Goal: Information Seeking & Learning: Find specific fact

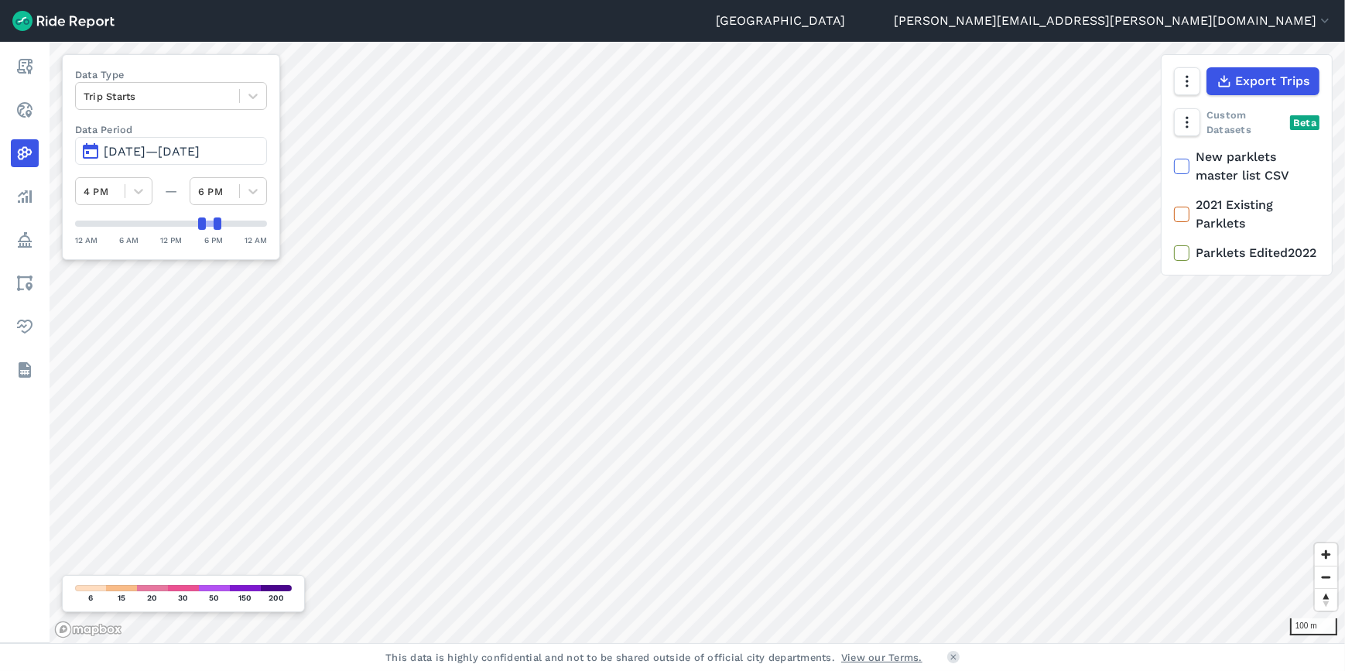
click at [39, 58] on link "Report" at bounding box center [25, 67] width 28 height 28
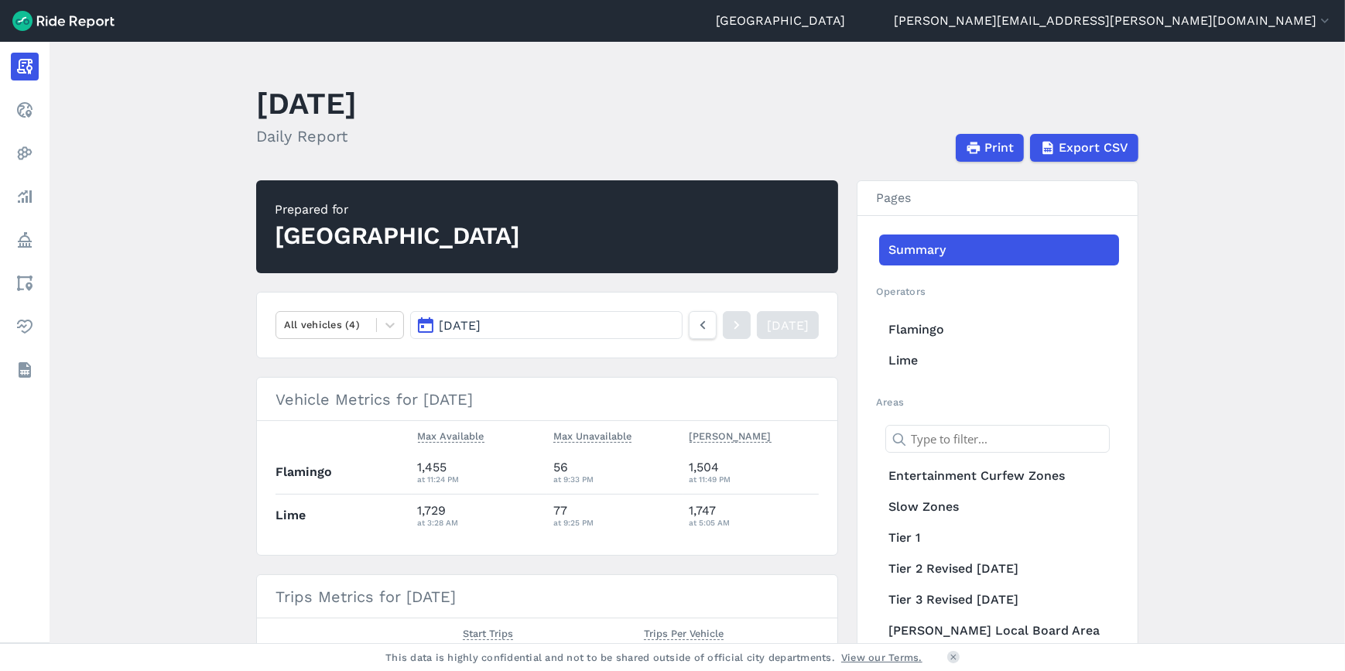
click at [39, 108] on link "Realtime" at bounding box center [25, 110] width 28 height 28
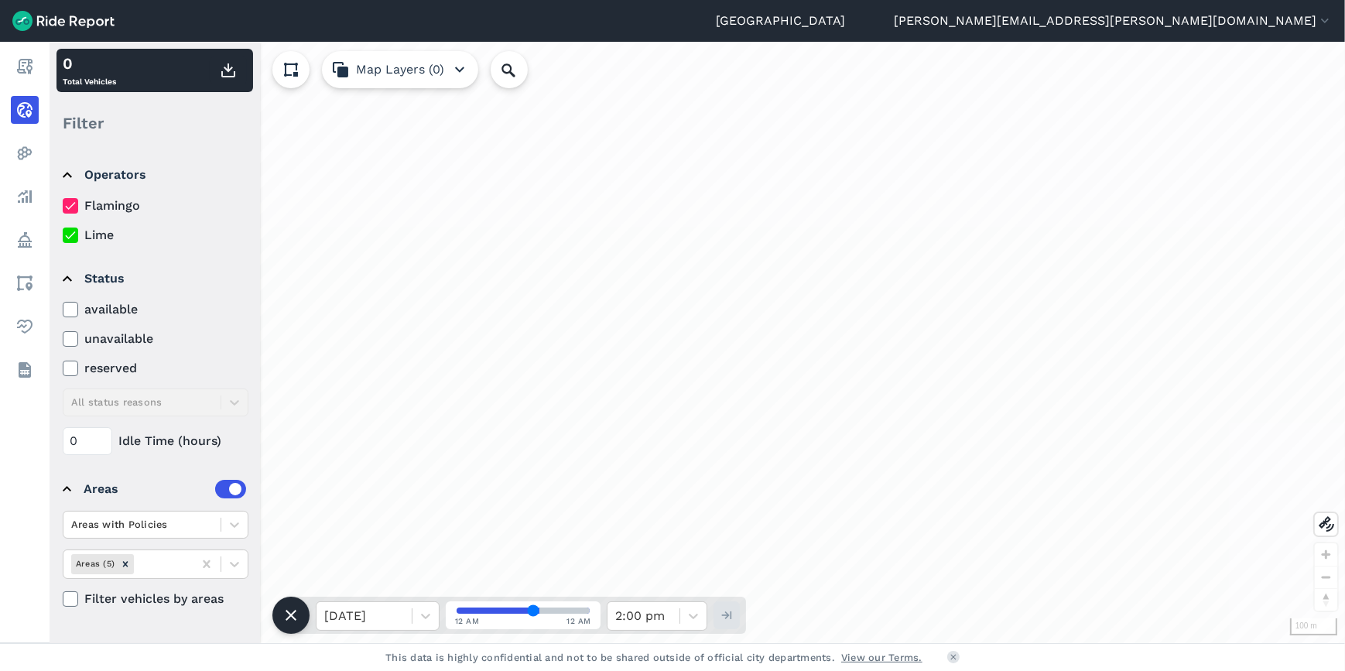
click at [49, 129] on nav "Report Realtime Heatmaps Analyze Policy Areas Health Datasets" at bounding box center [25, 218] width 50 height 353
click at [39, 157] on link "Heatmaps" at bounding box center [25, 153] width 28 height 28
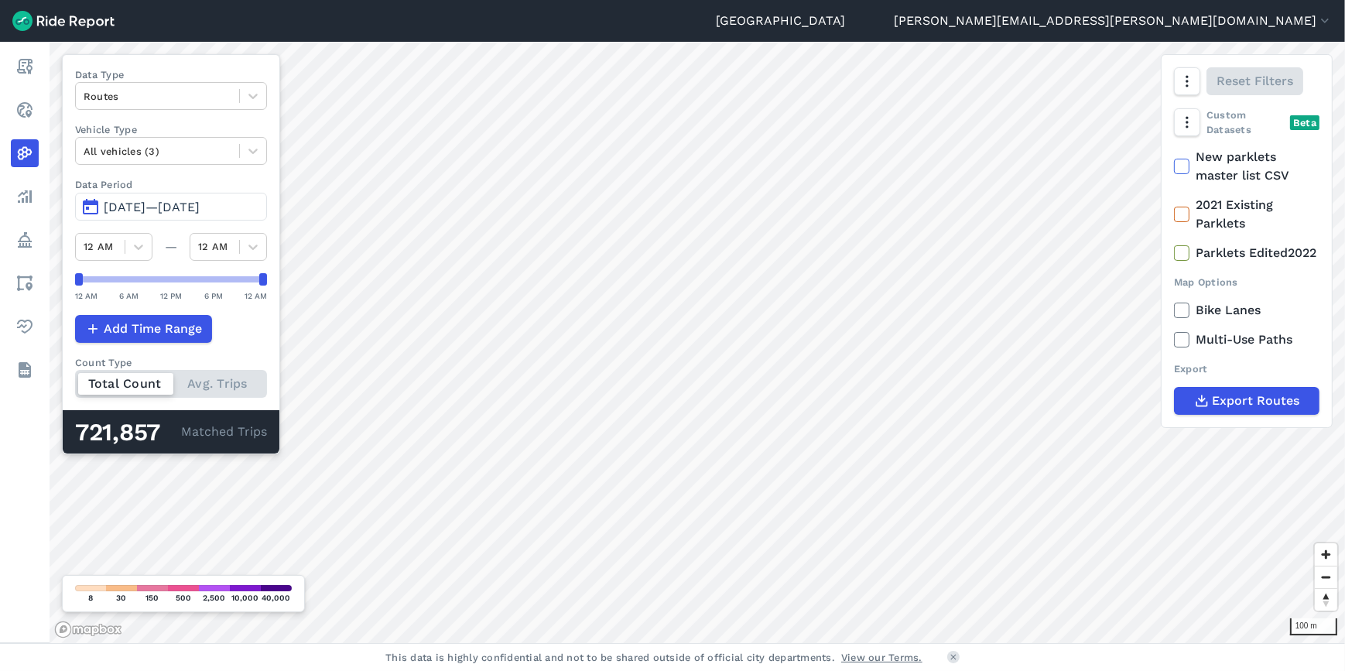
click at [190, 101] on div at bounding box center [158, 96] width 148 height 18
click at [159, 134] on div "Trip Starts" at bounding box center [171, 132] width 192 height 27
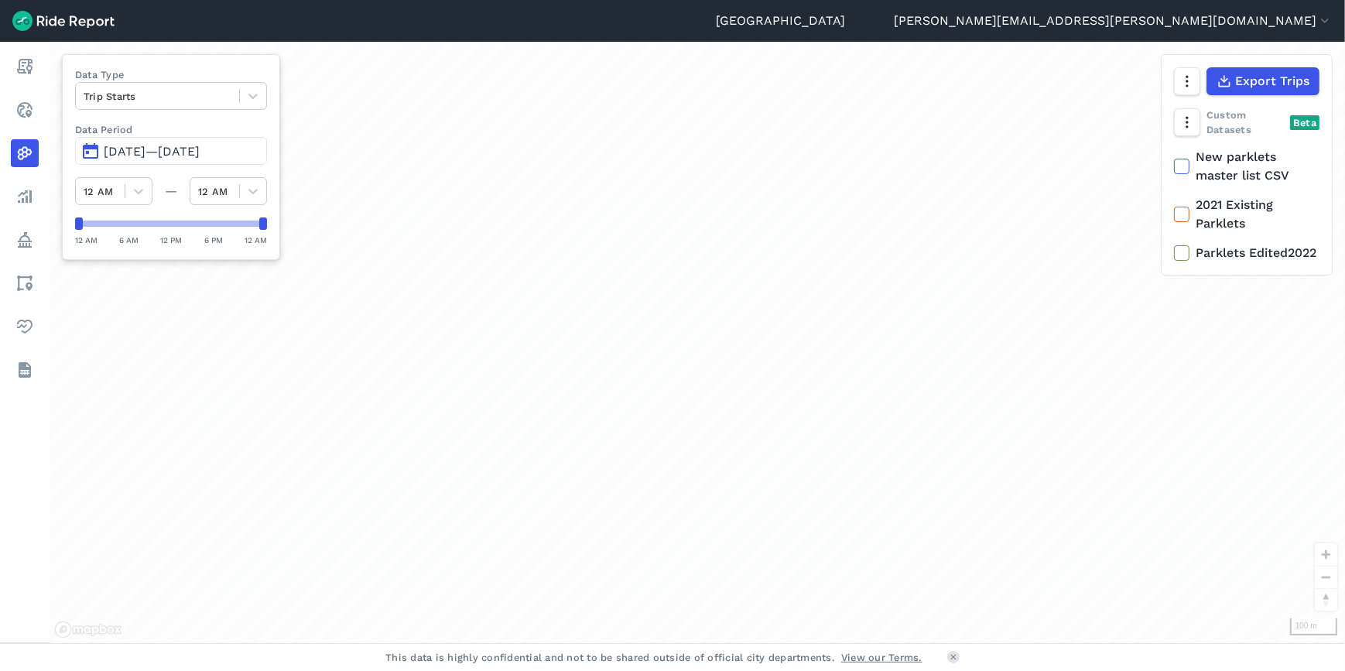
click at [39, 119] on link "Realtime" at bounding box center [25, 110] width 28 height 28
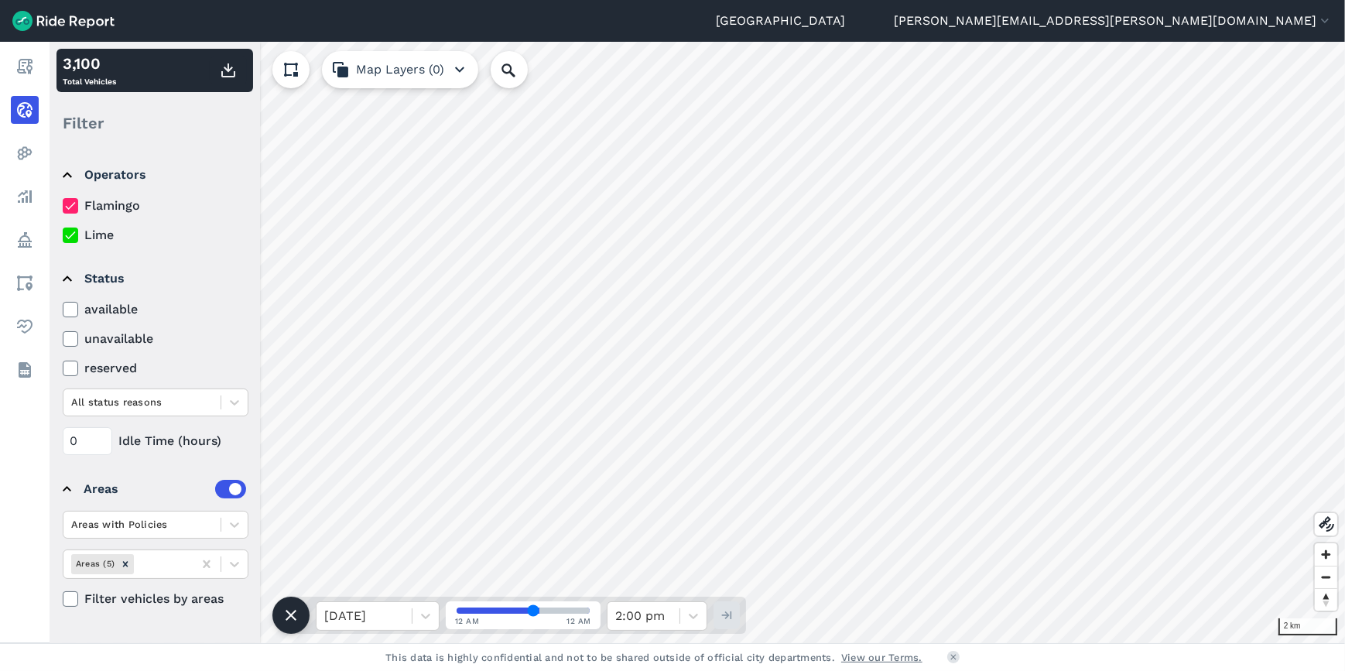
click at [9, 160] on nav "Report Realtime Heatmaps Analyze Policy Areas Health Datasets" at bounding box center [25, 218] width 50 height 353
click at [39, 155] on link "Heatmaps" at bounding box center [25, 153] width 28 height 28
click at [39, 191] on link "Analyze" at bounding box center [25, 197] width 28 height 28
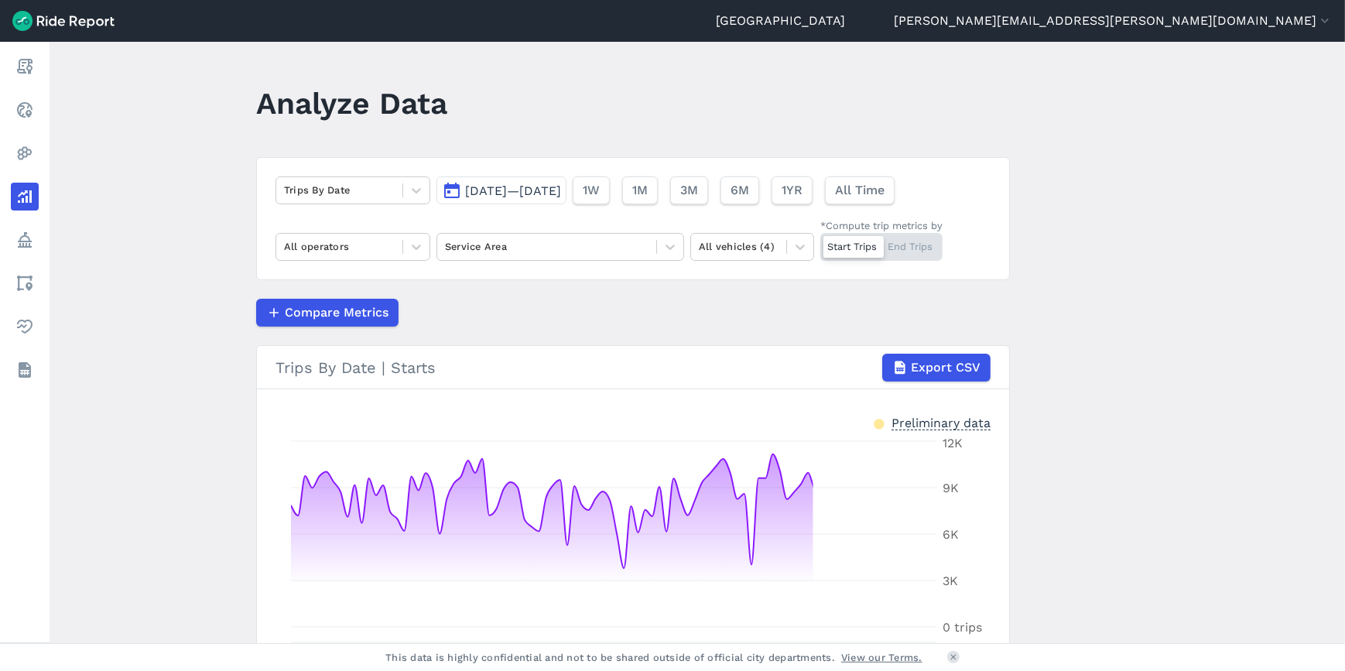
click at [32, 252] on link "Policy" at bounding box center [25, 240] width 28 height 28
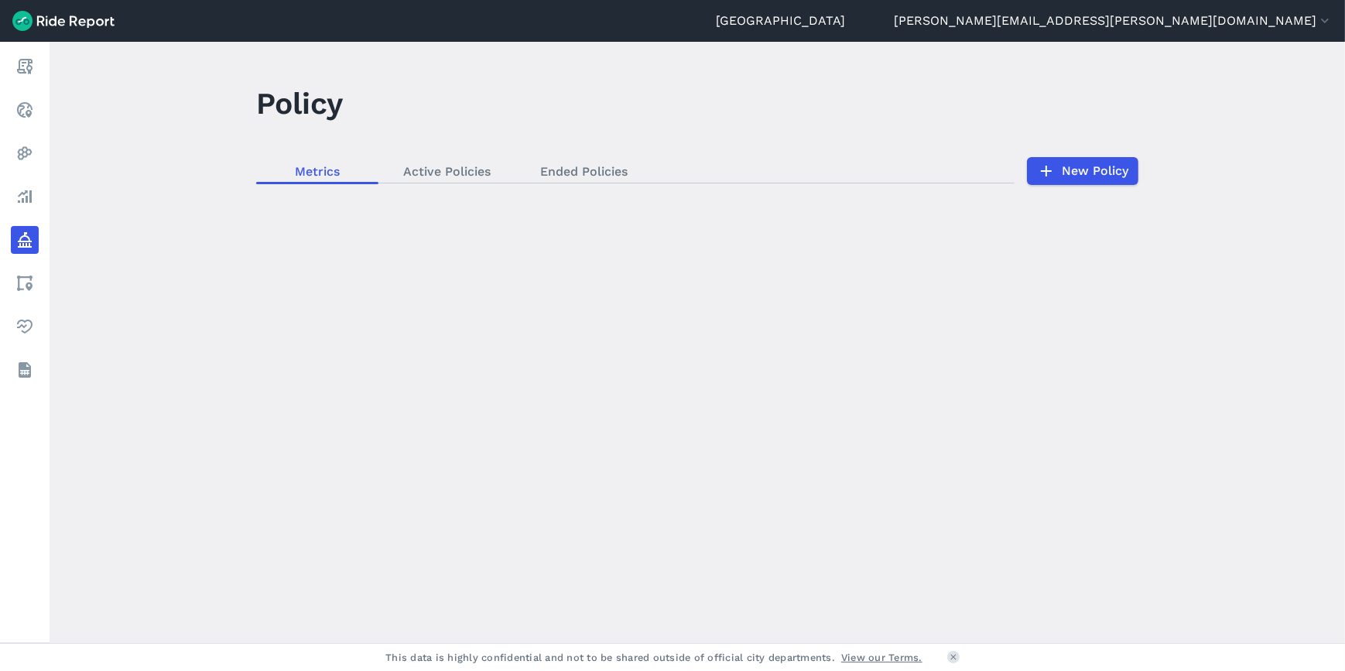
click at [39, 179] on nav "Report Realtime Heatmaps Analyze Policy Areas Health Datasets" at bounding box center [25, 218] width 50 height 353
click at [39, 67] on link "Report" at bounding box center [25, 67] width 28 height 28
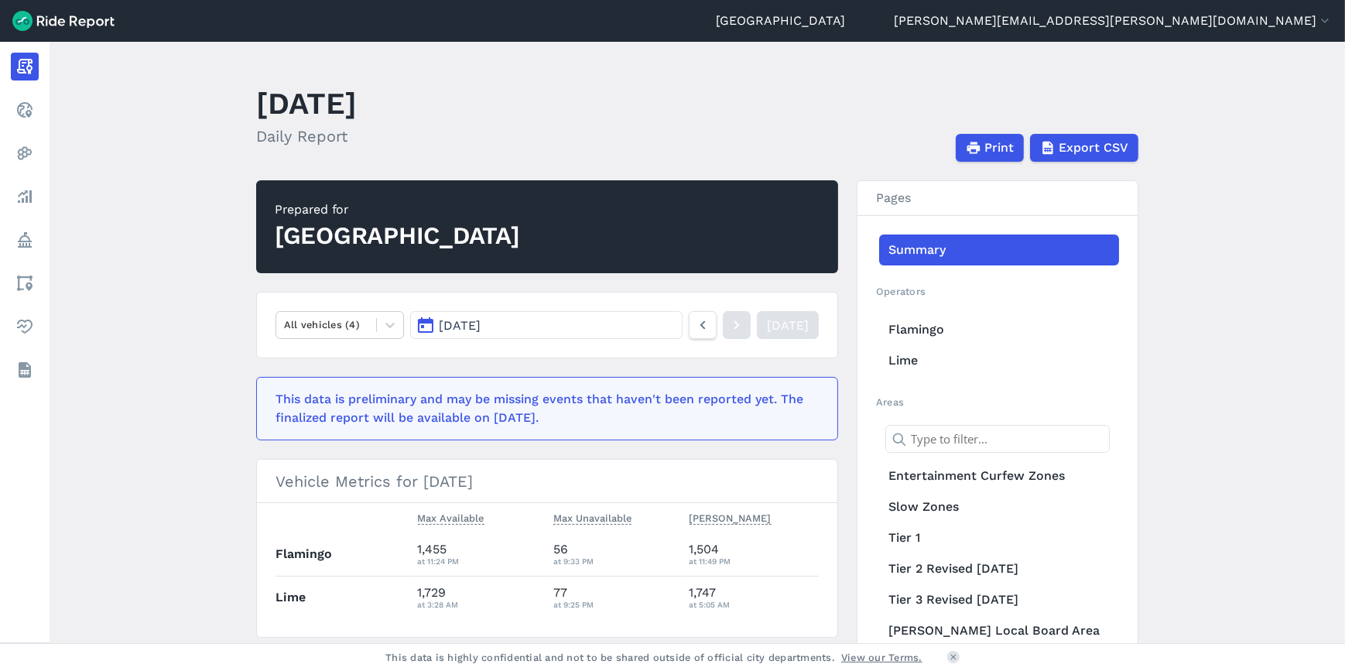
click at [39, 330] on link "Health" at bounding box center [25, 327] width 28 height 28
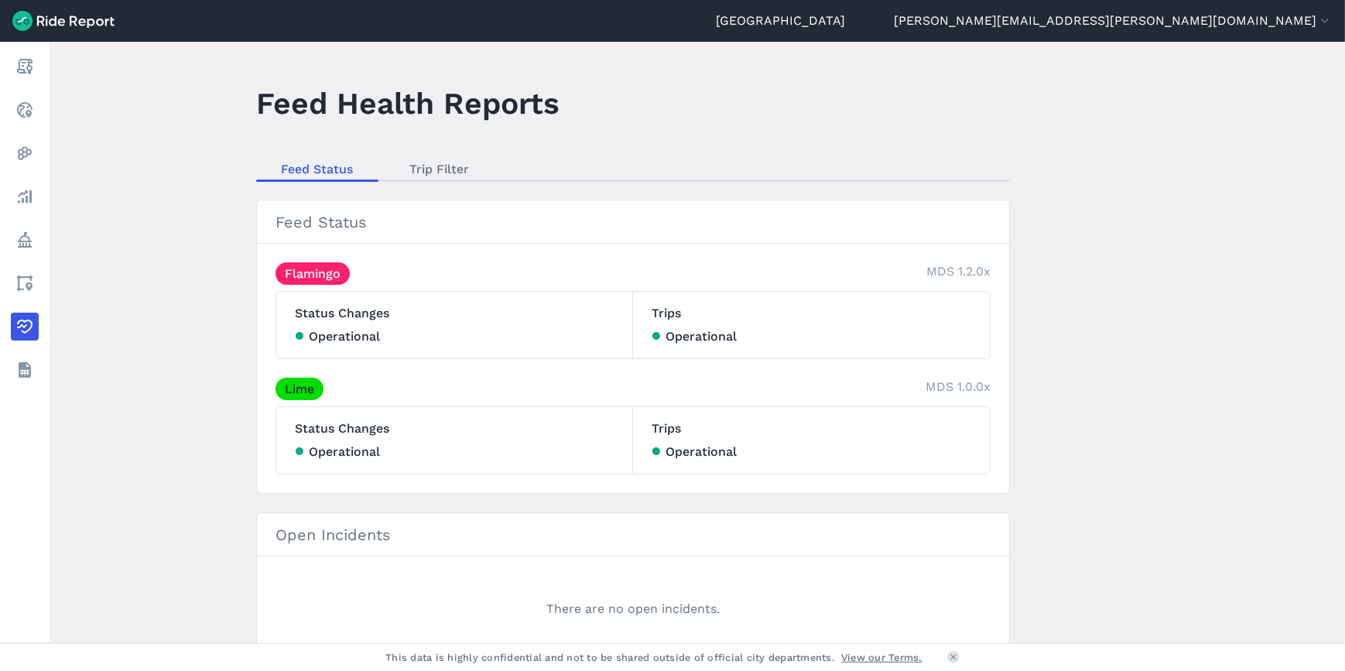
click at [22, 277] on use at bounding box center [24, 282] width 15 height 15
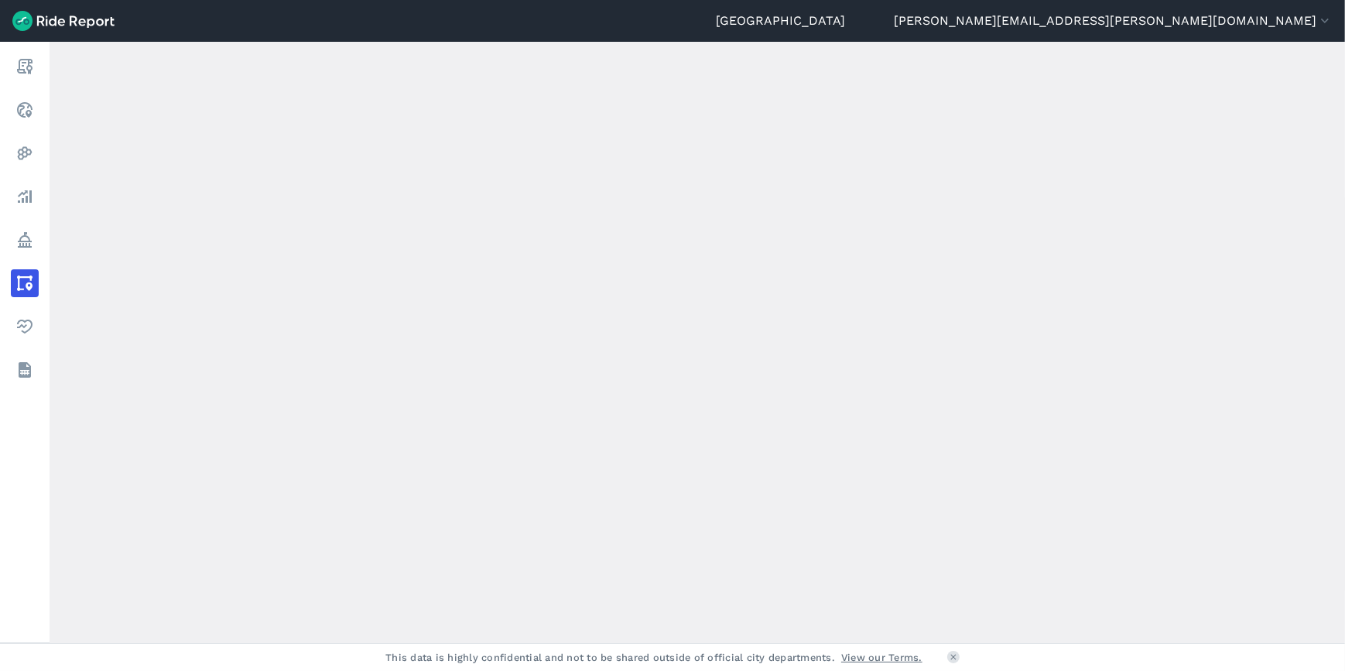
click at [39, 241] on link "Policy" at bounding box center [25, 240] width 28 height 28
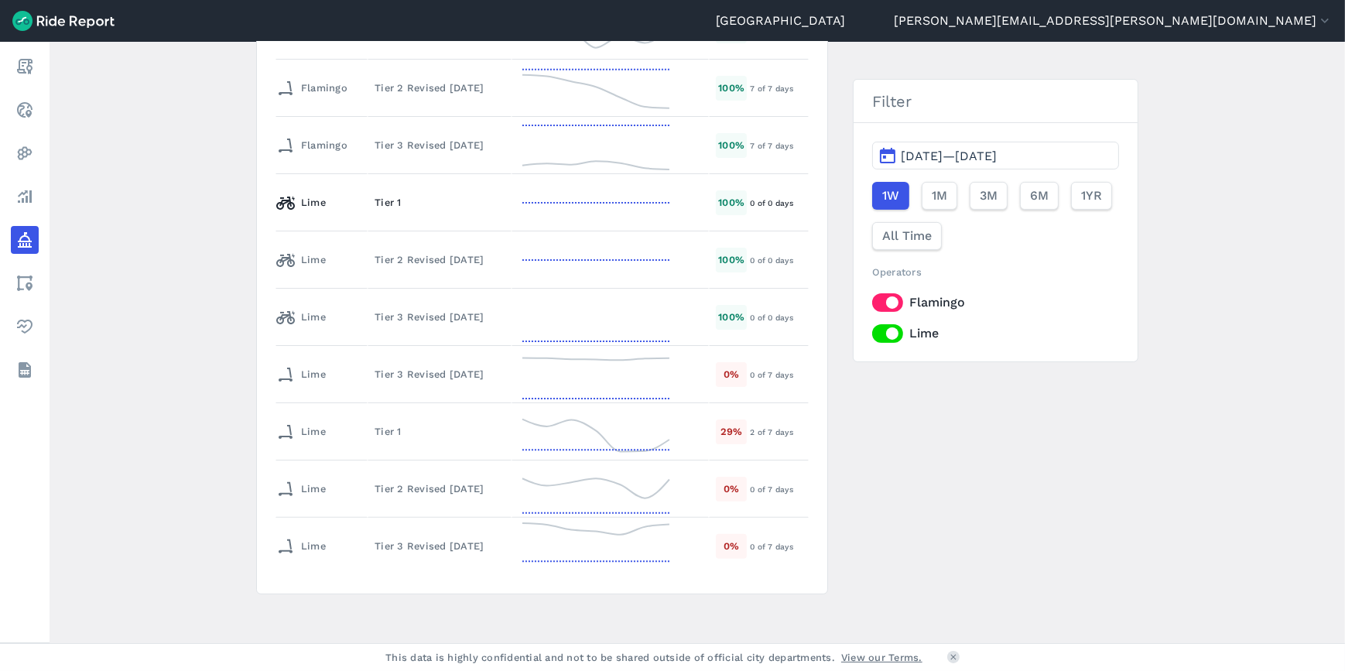
scroll to position [493, 0]
click at [375, 194] on div "Tier 1" at bounding box center [440, 197] width 130 height 15
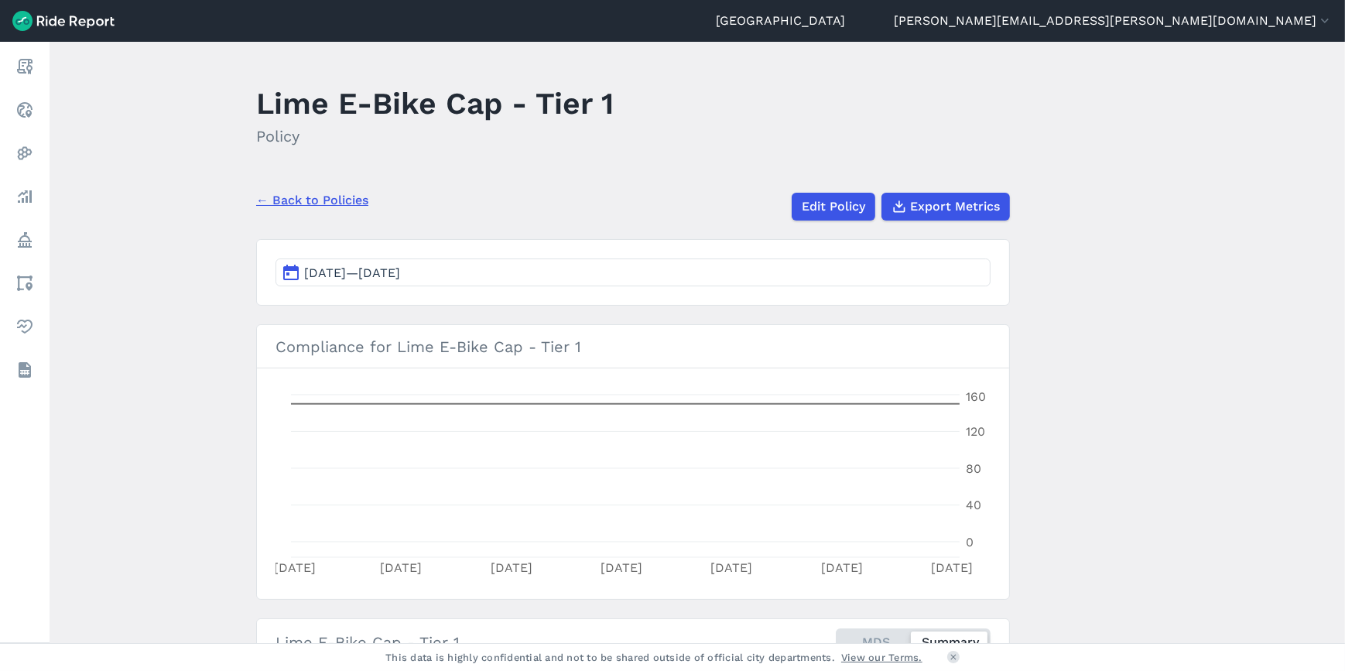
click at [33, 72] on icon at bounding box center [24, 66] width 19 height 19
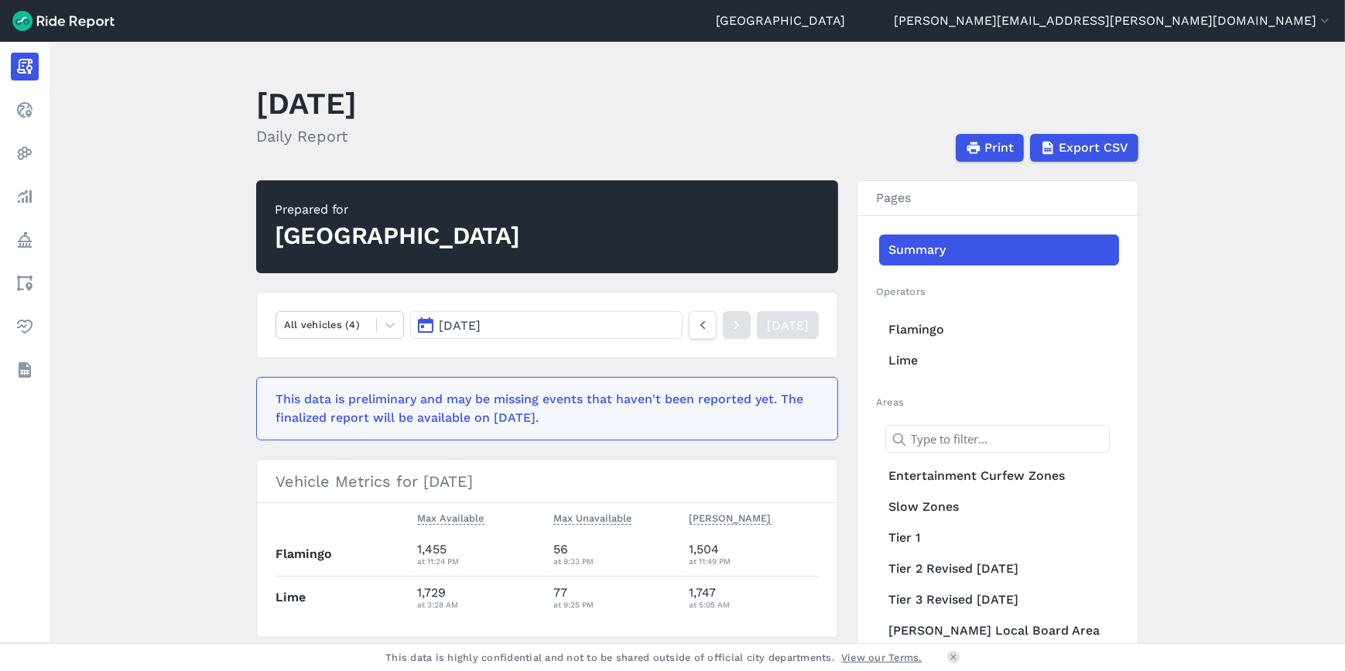
click at [39, 111] on link "Realtime" at bounding box center [25, 110] width 28 height 28
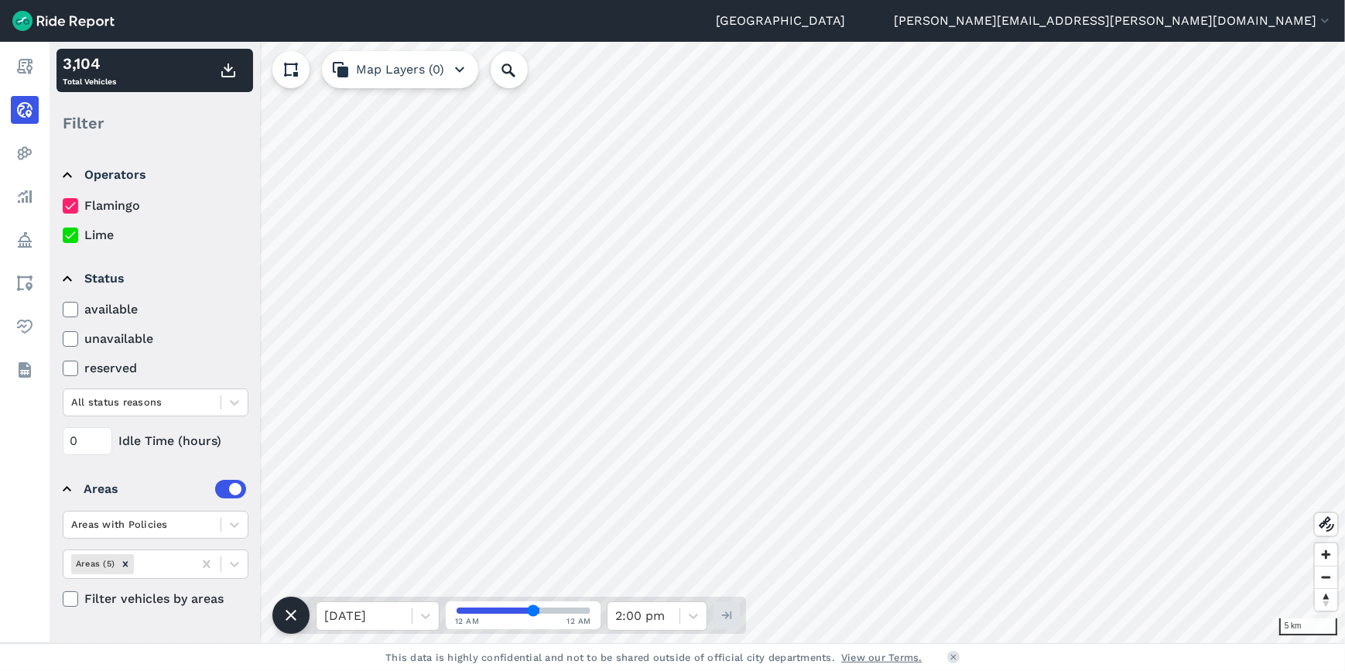
click at [36, 168] on nav "Report Realtime Heatmaps Analyze Policy Areas Health Datasets" at bounding box center [25, 218] width 50 height 353
click at [39, 204] on link "Analyze" at bounding box center [25, 197] width 28 height 28
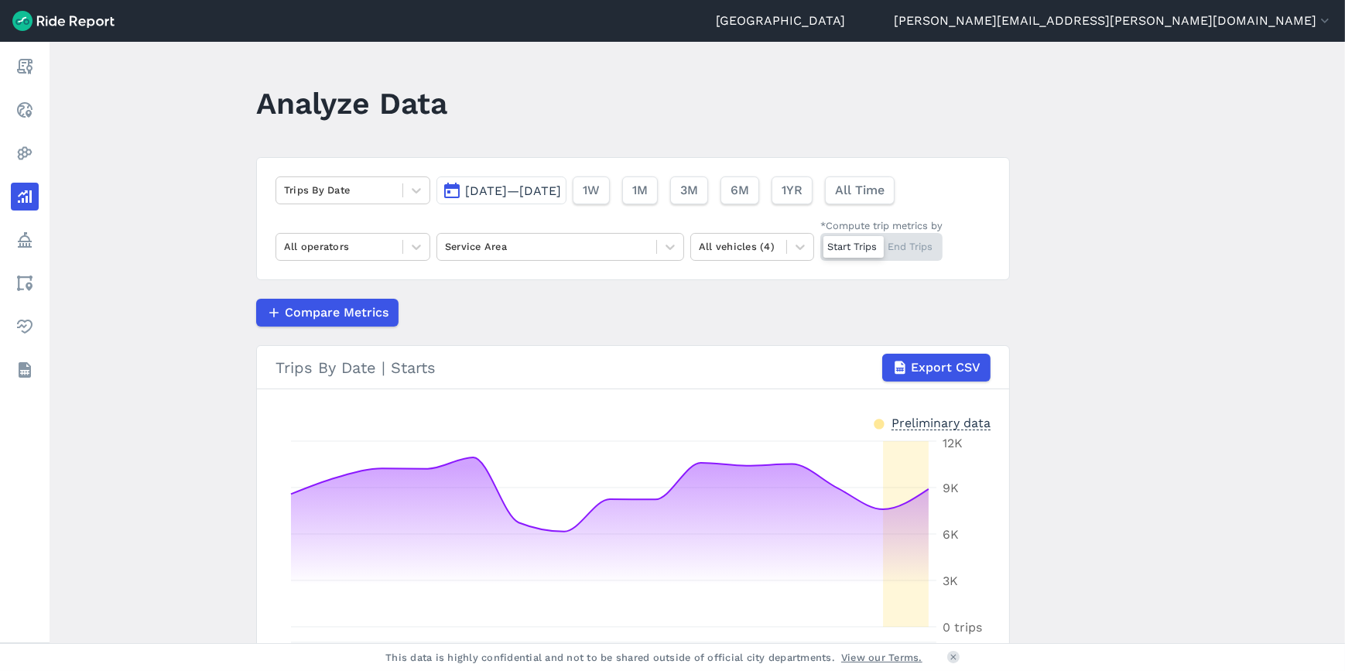
click at [22, 234] on icon at bounding box center [24, 240] width 19 height 19
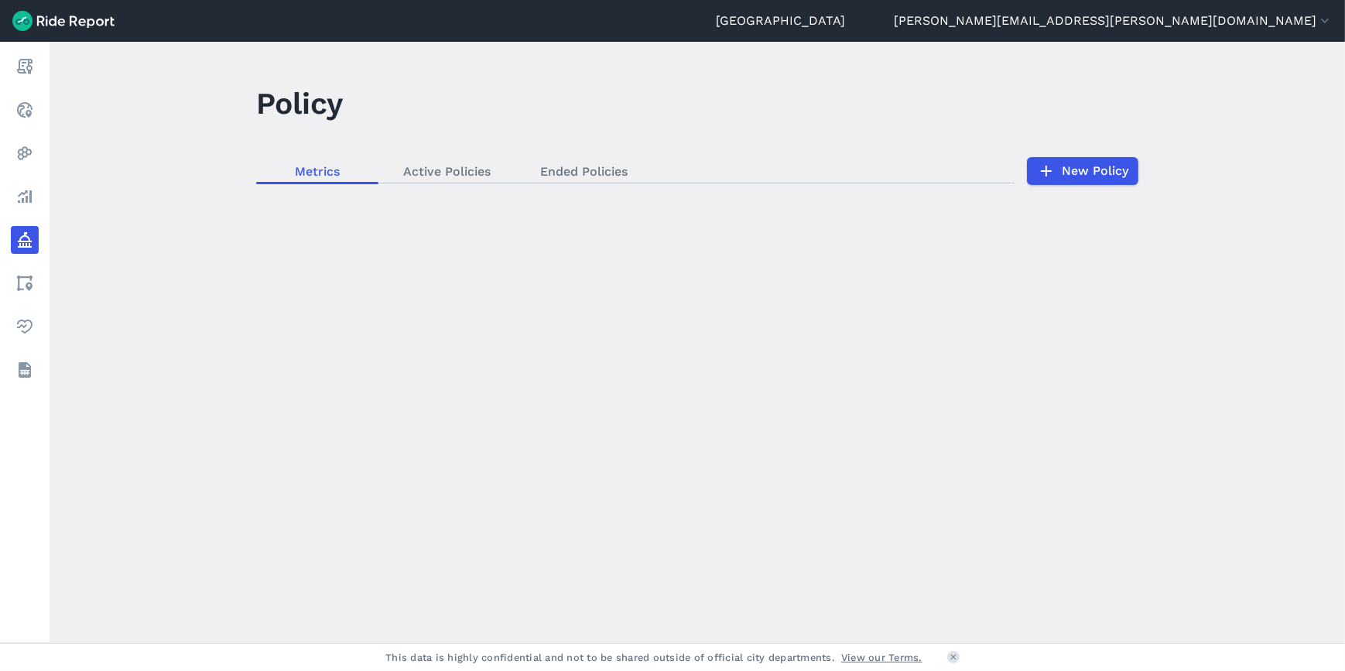
click at [39, 142] on link "Heatmaps" at bounding box center [25, 153] width 28 height 28
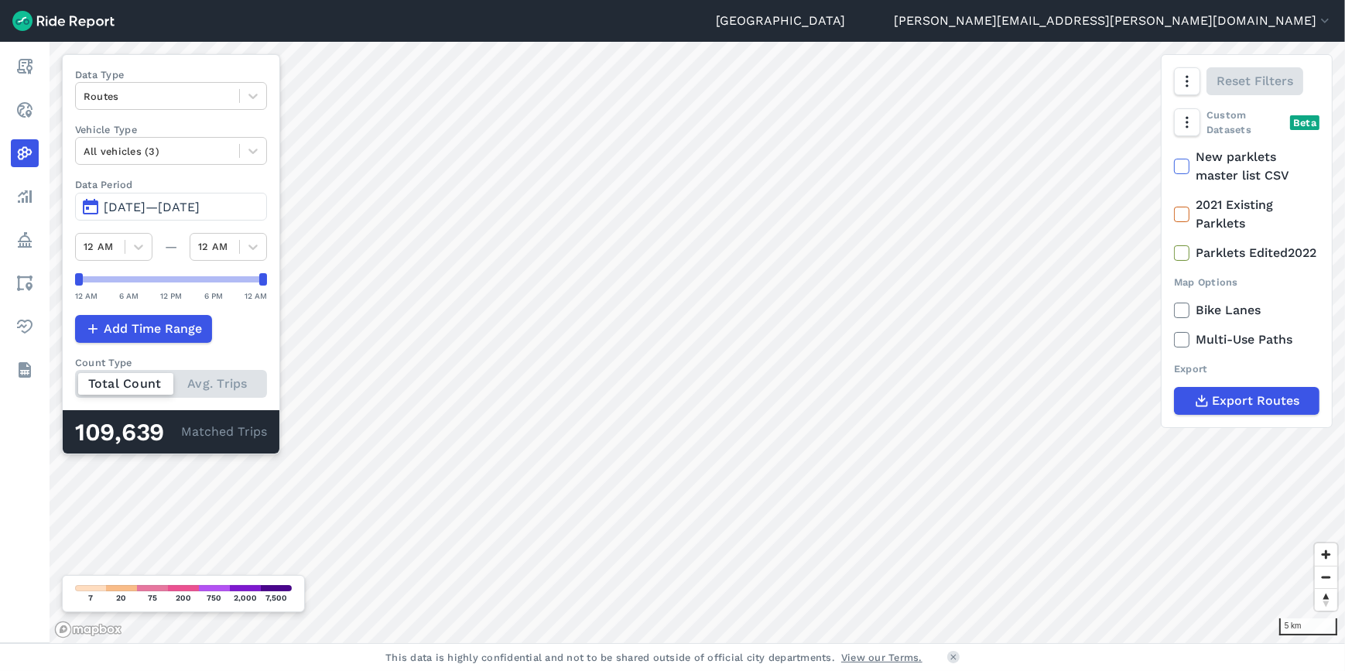
drag, startPoint x: 46, startPoint y: 193, endPoint x: 56, endPoint y: 221, distance: 28.9
click at [39, 193] on link "Analyze" at bounding box center [25, 197] width 28 height 28
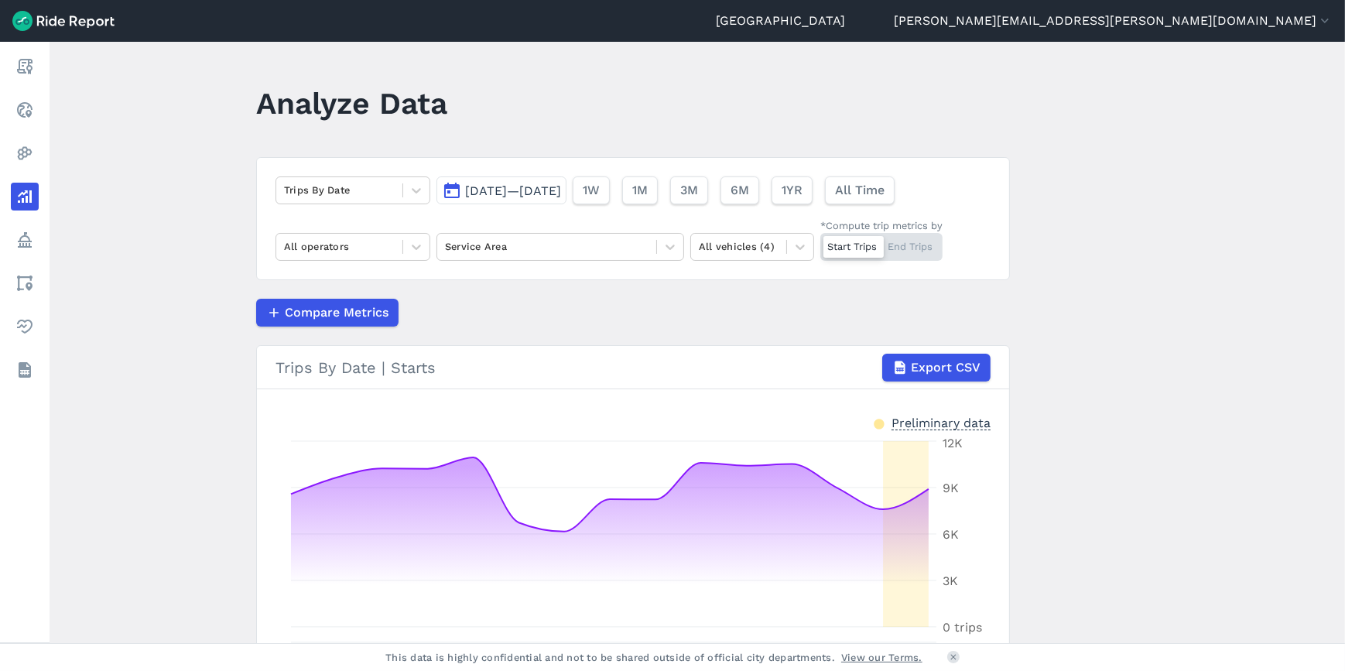
click at [39, 236] on link "Policy" at bounding box center [25, 240] width 28 height 28
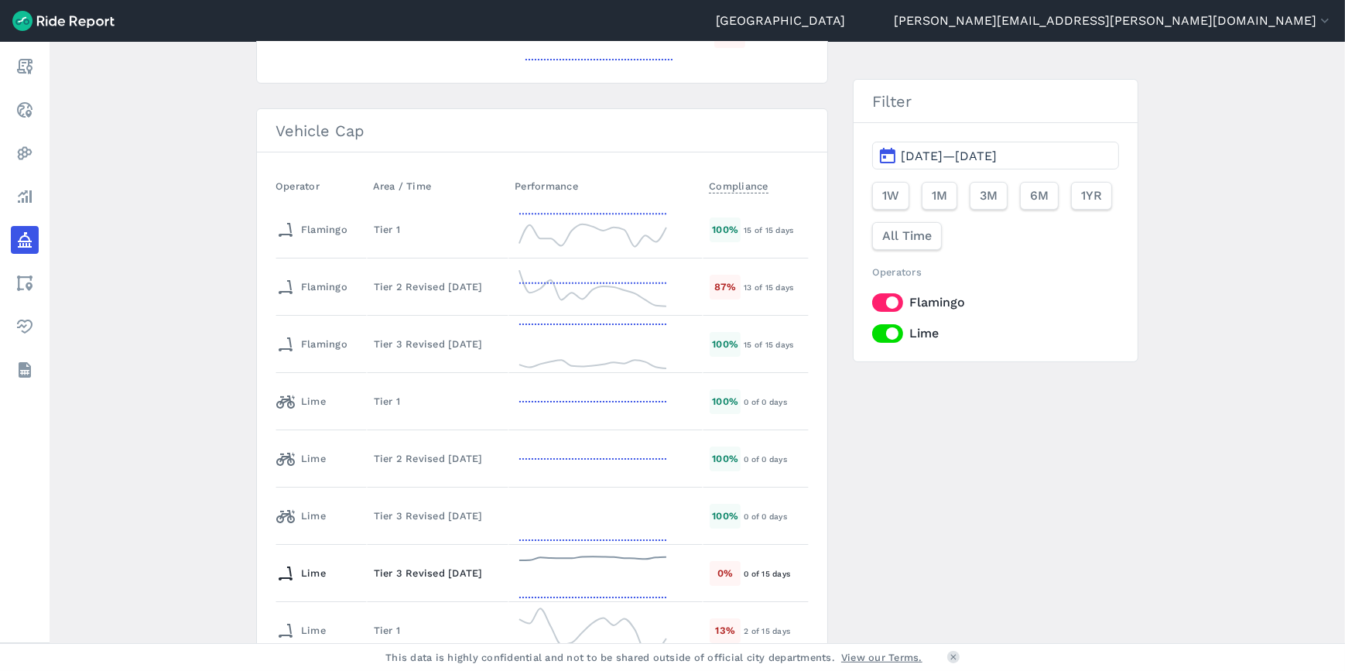
scroll to position [281, 0]
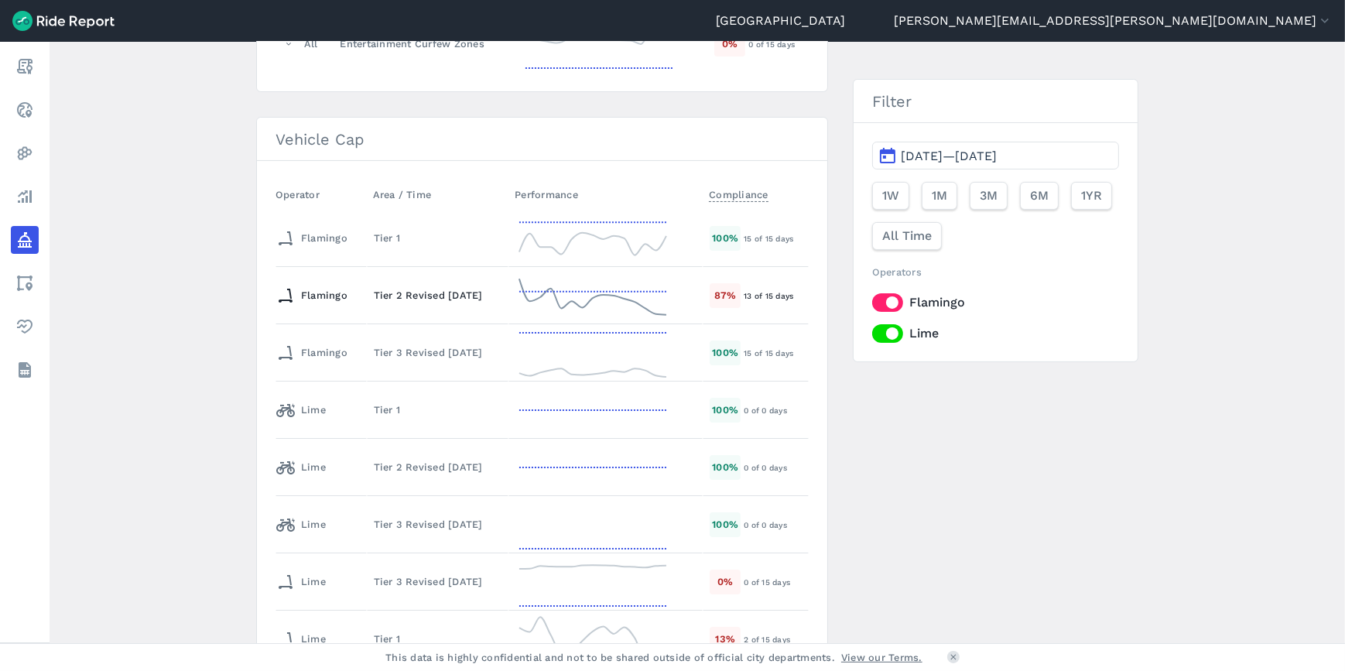
click at [398, 301] on div "Tier 2 Revised [DATE]" at bounding box center [438, 295] width 128 height 15
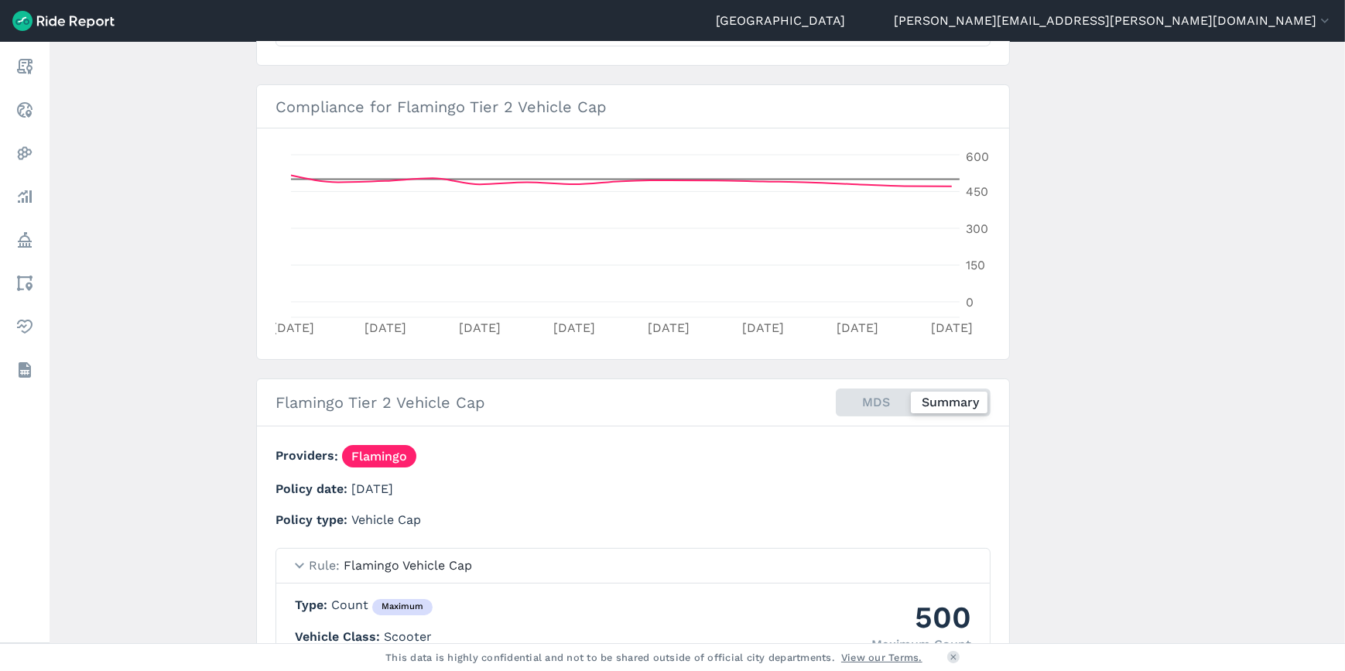
scroll to position [332, 0]
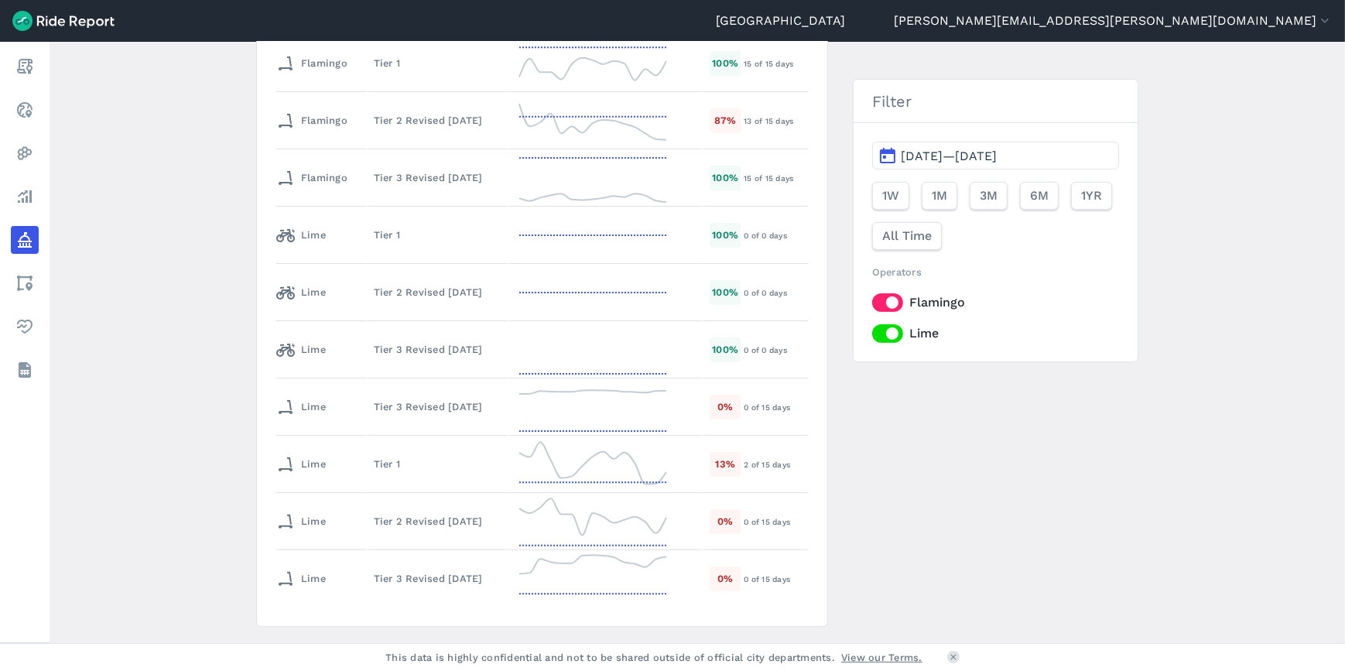
scroll to position [493, 0]
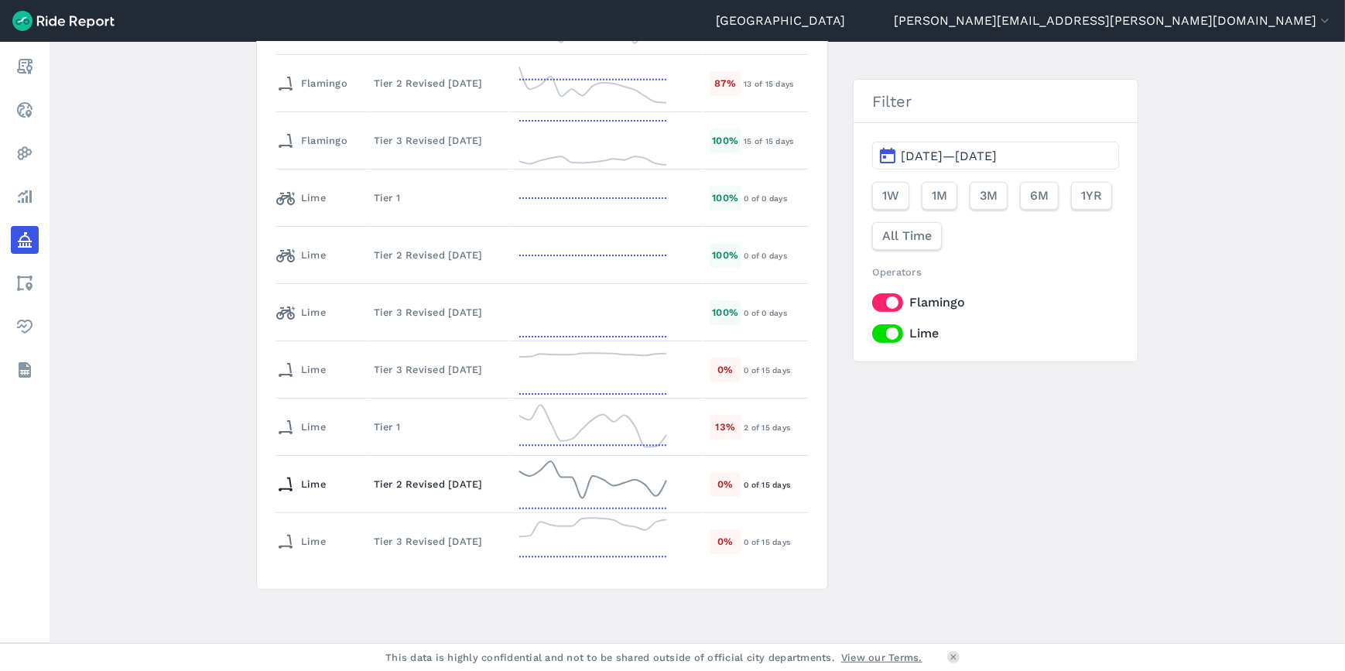
click at [617, 481] on icon at bounding box center [592, 485] width 155 height 56
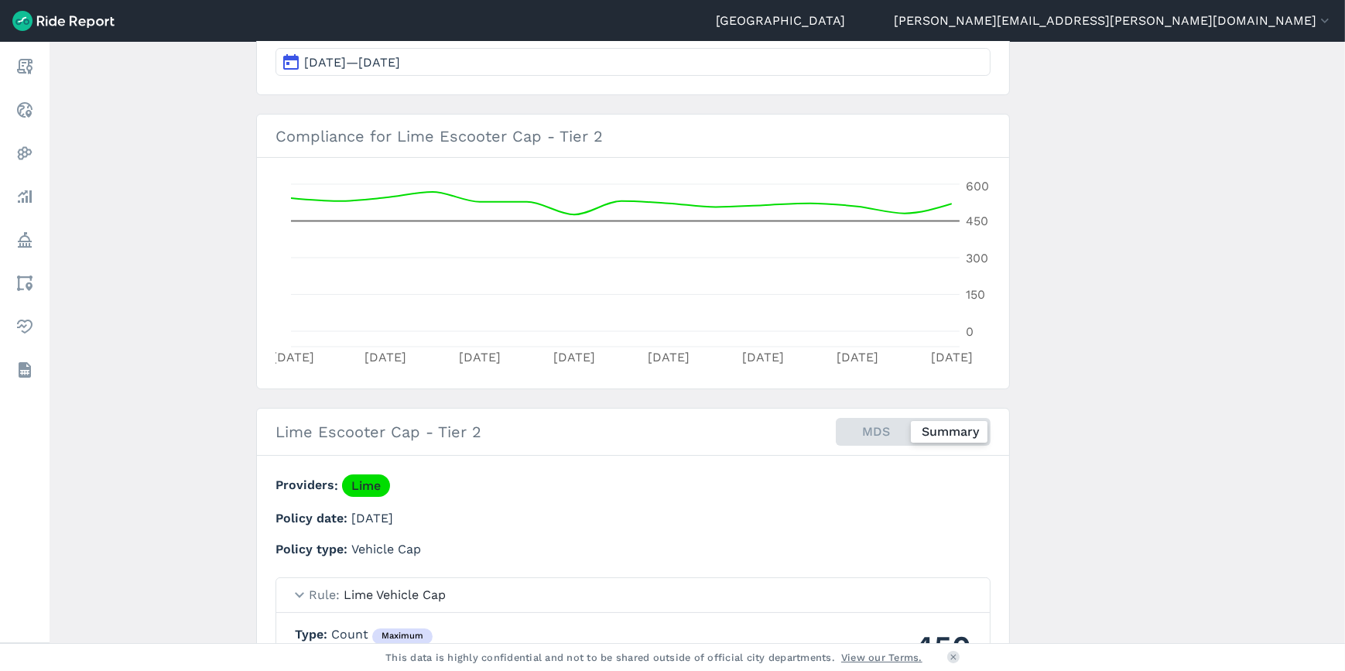
scroll to position [281, 0]
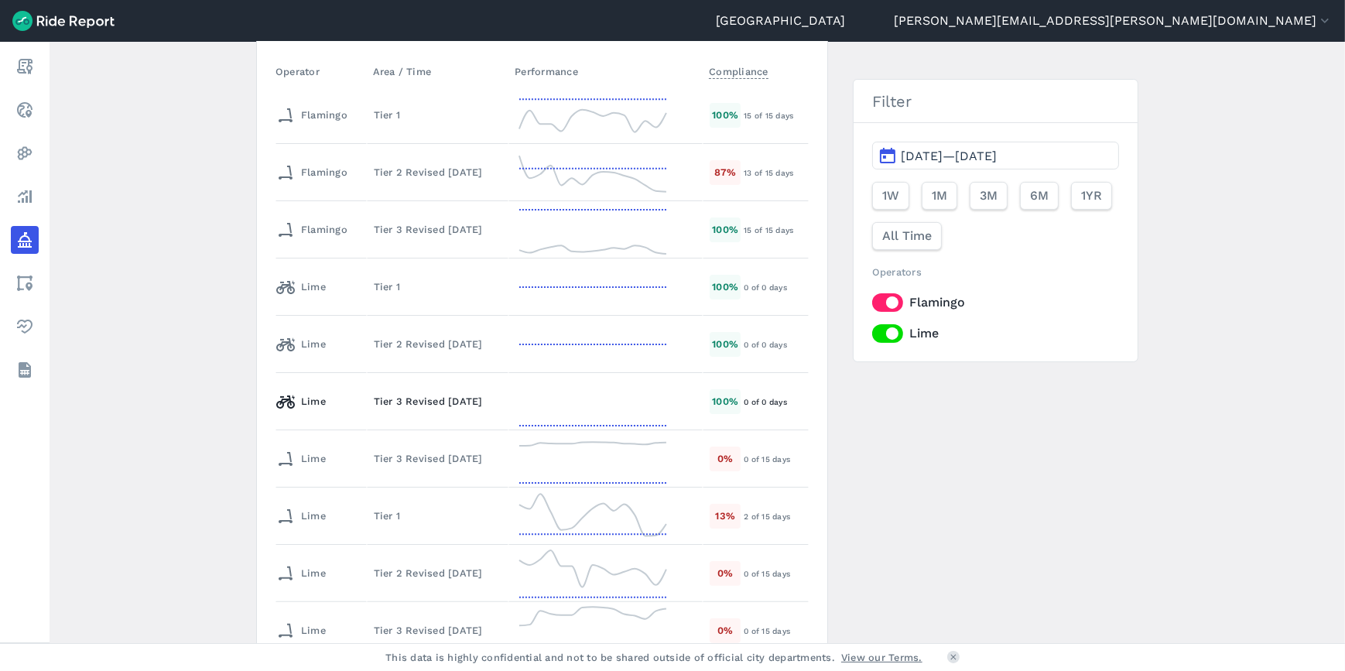
scroll to position [493, 0]
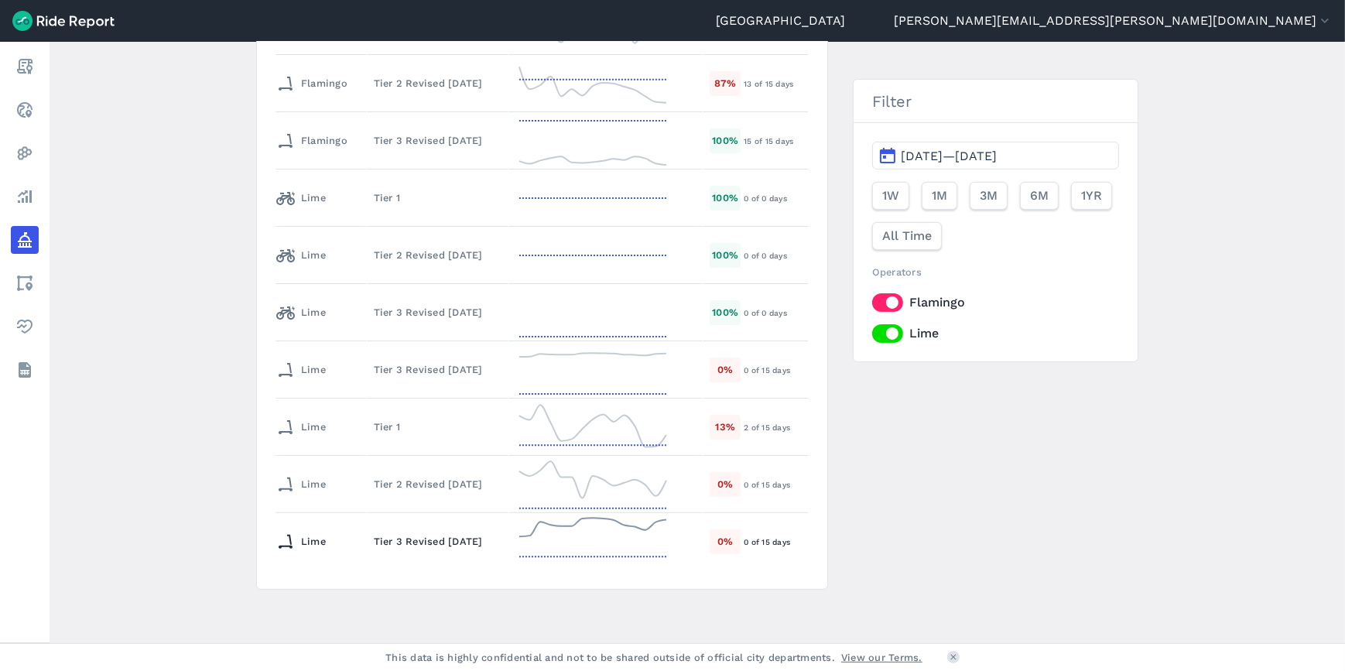
click at [568, 526] on icon at bounding box center [592, 542] width 155 height 56
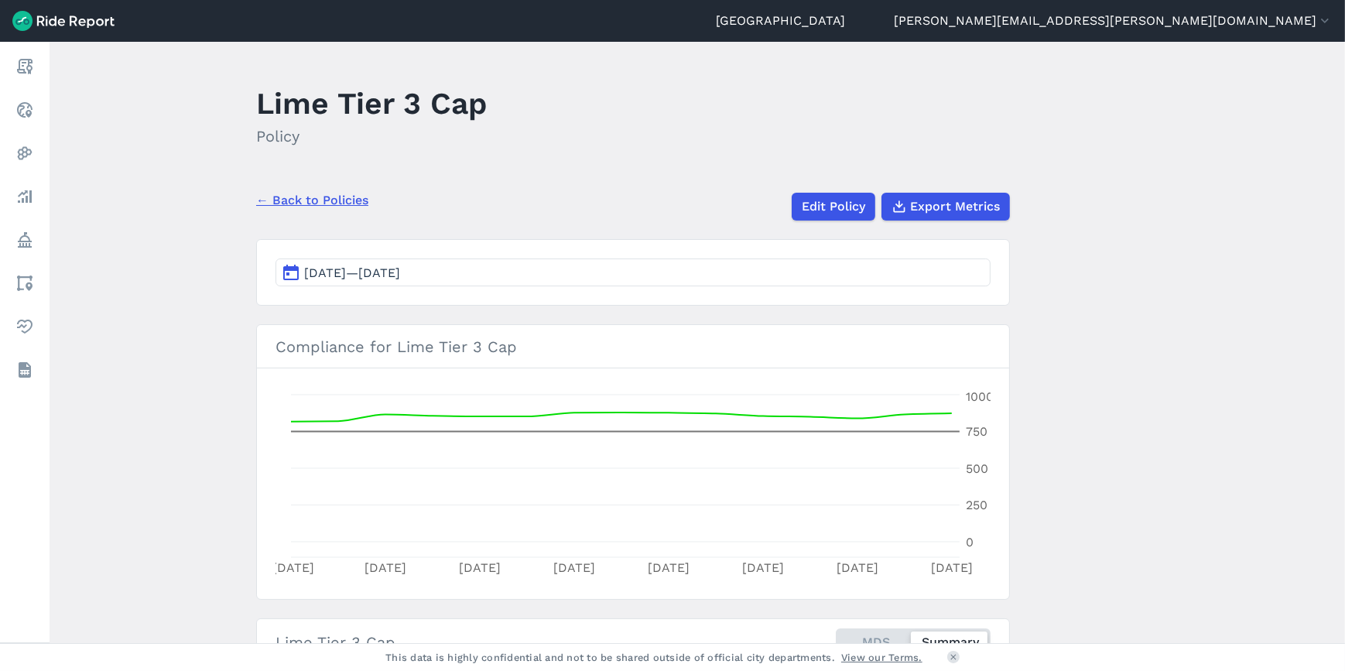
click at [312, 200] on link "← Back to Policies" at bounding box center [312, 200] width 112 height 19
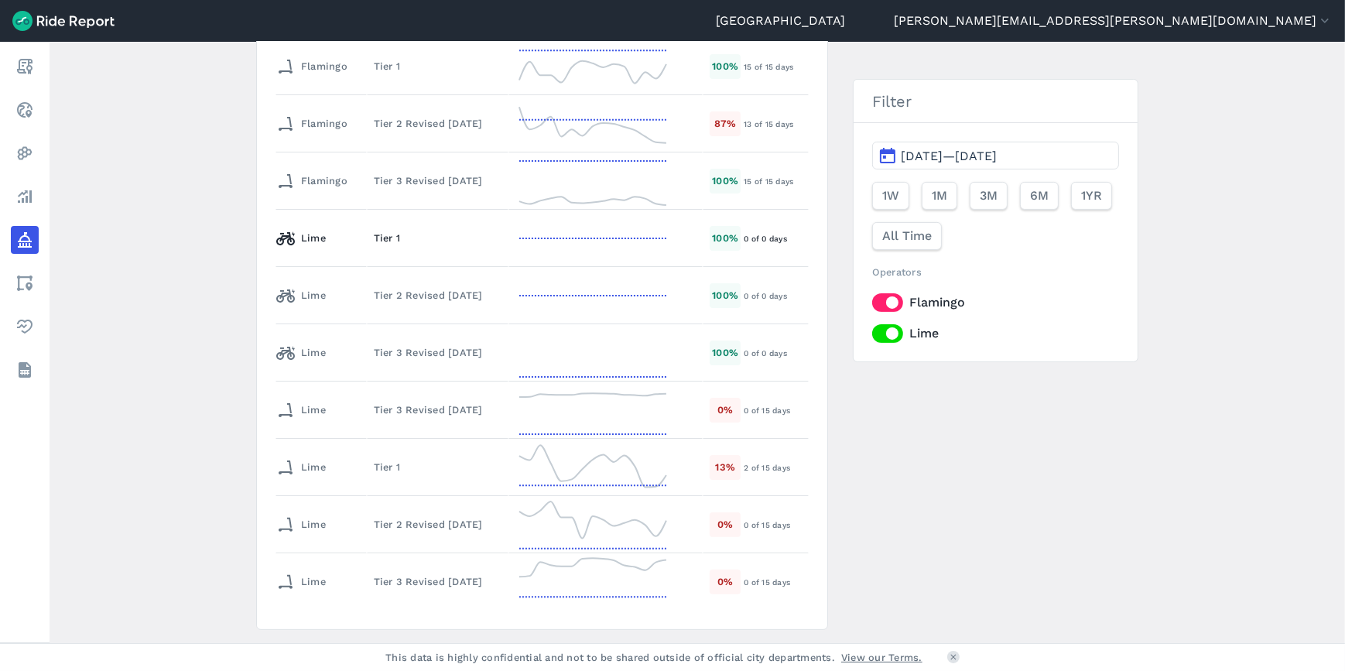
scroll to position [493, 0]
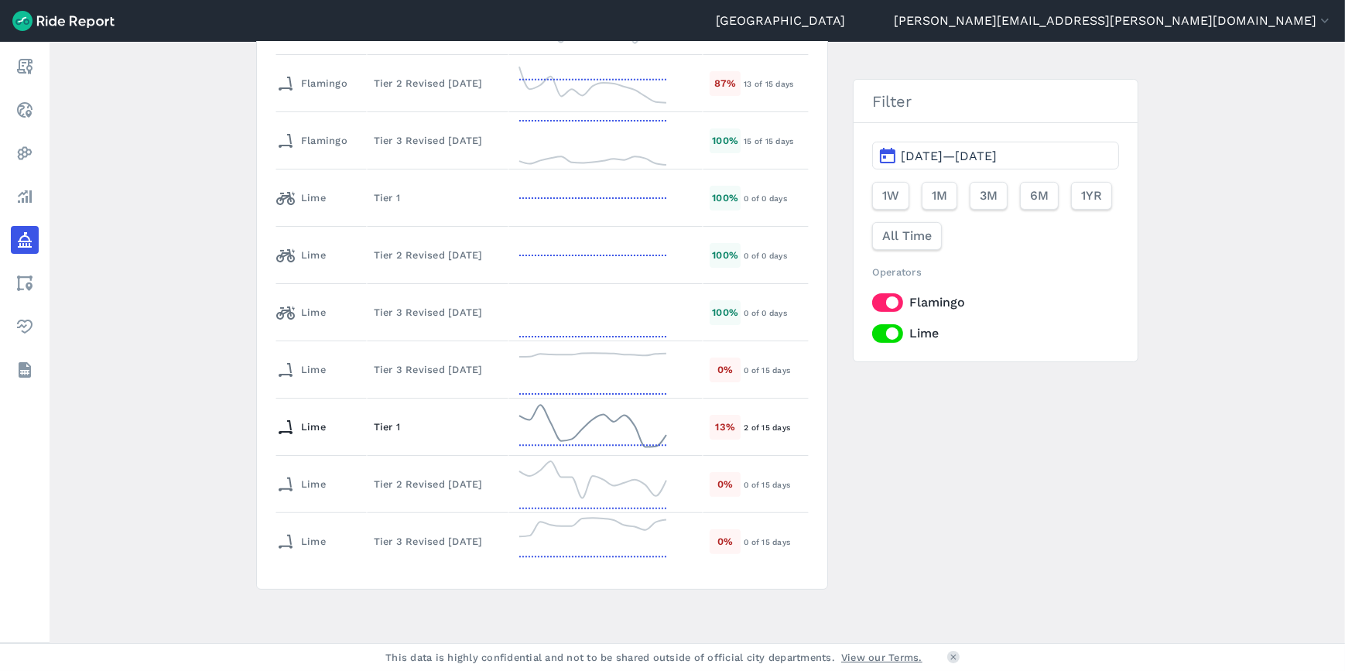
click at [613, 445] on line at bounding box center [592, 445] width 147 height 0
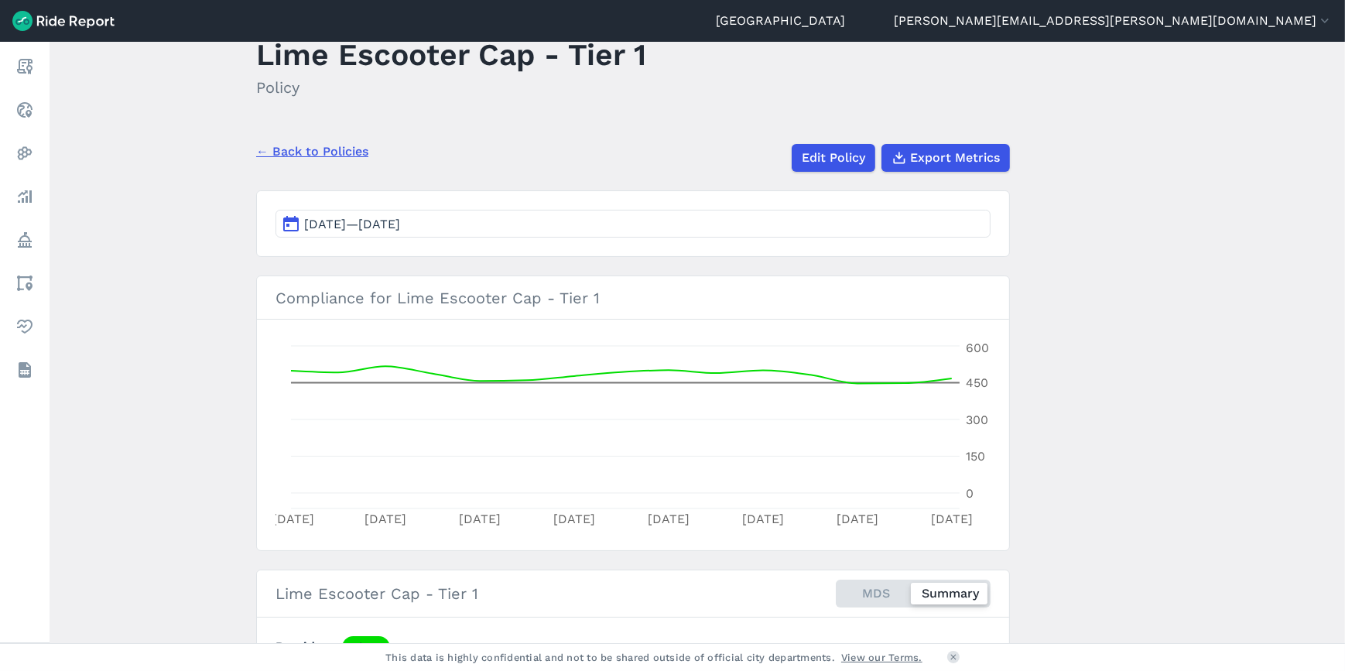
scroll to position [70, 0]
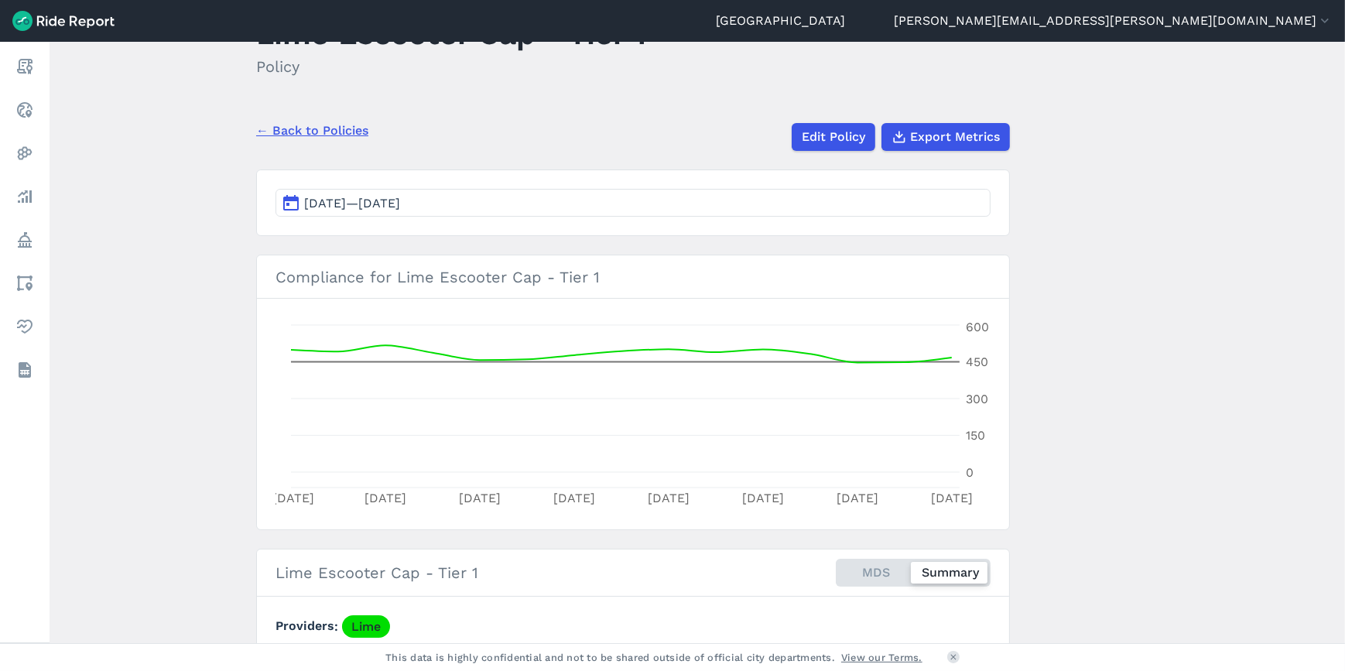
click at [325, 124] on link "← Back to Policies" at bounding box center [312, 130] width 112 height 19
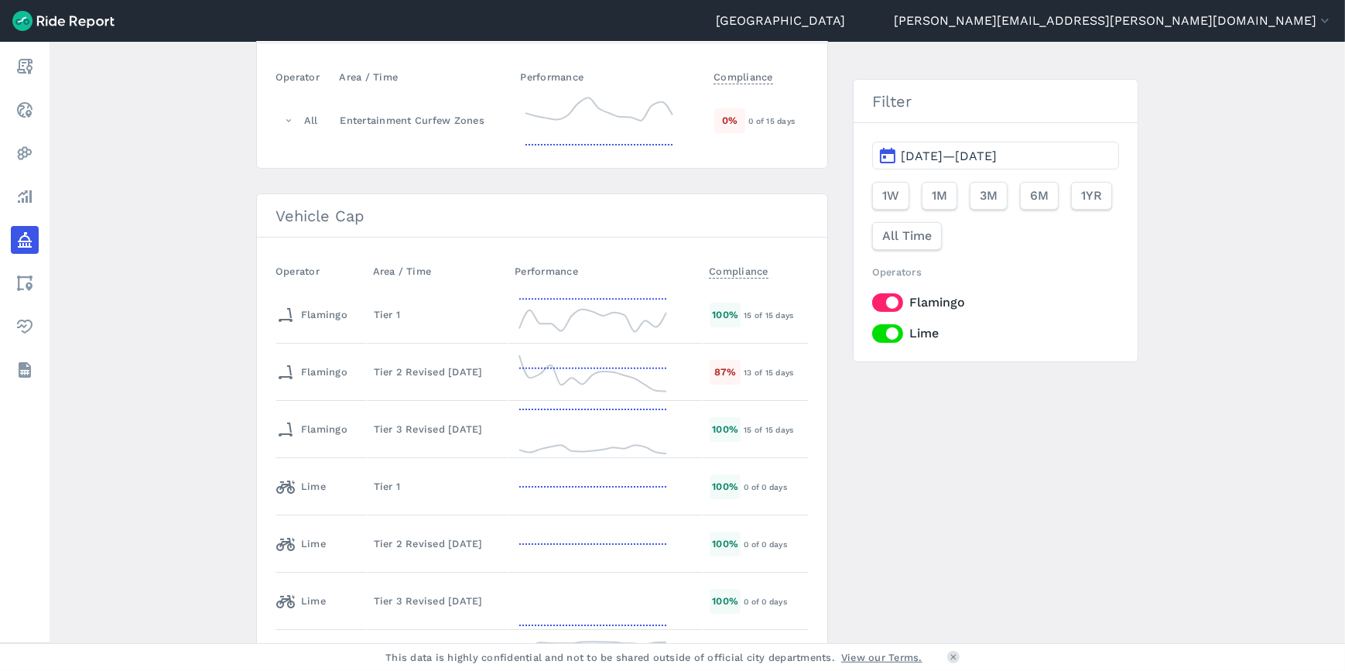
scroll to position [210, 0]
click at [39, 74] on link "Report" at bounding box center [25, 67] width 28 height 28
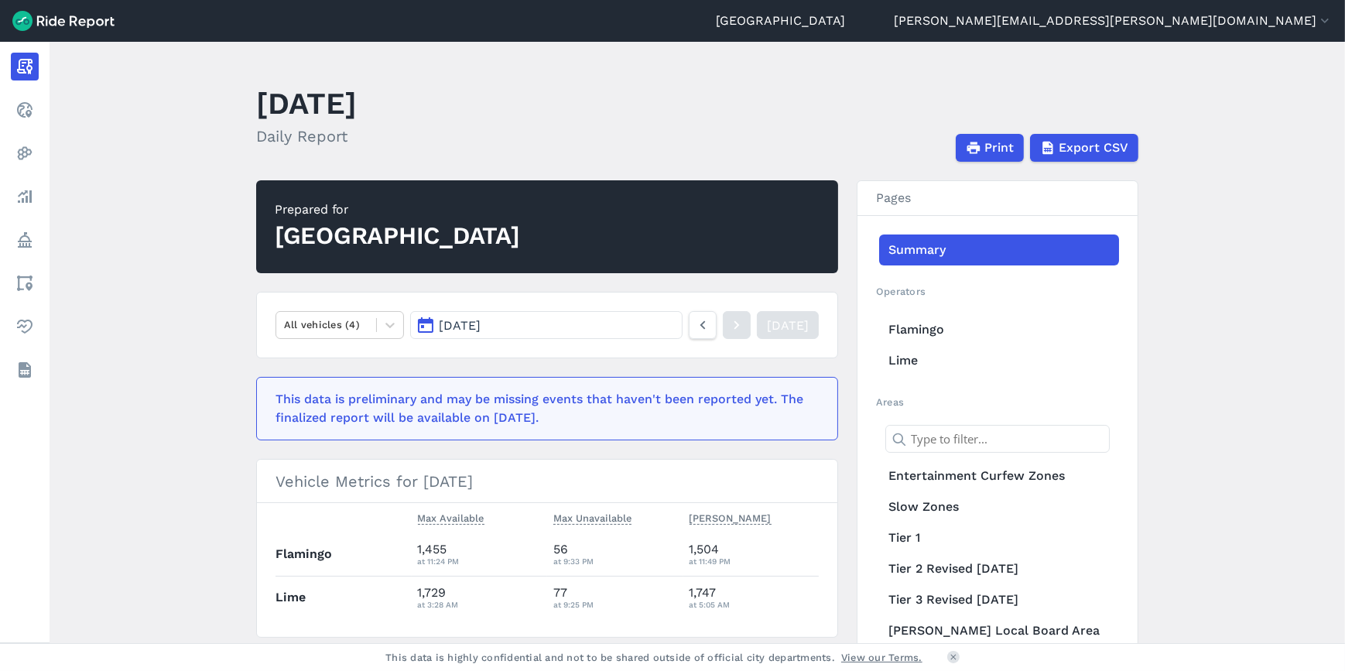
click at [39, 327] on link "Health" at bounding box center [25, 327] width 28 height 28
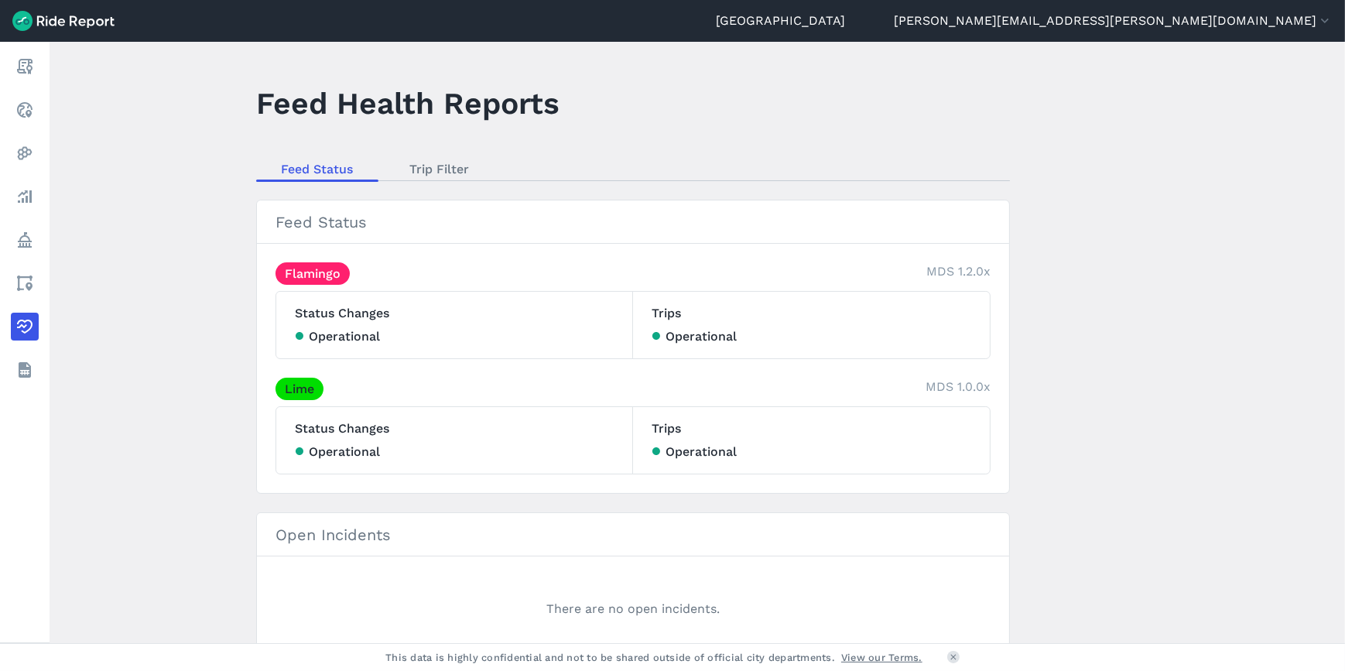
click at [39, 294] on link "Areas" at bounding box center [25, 283] width 28 height 28
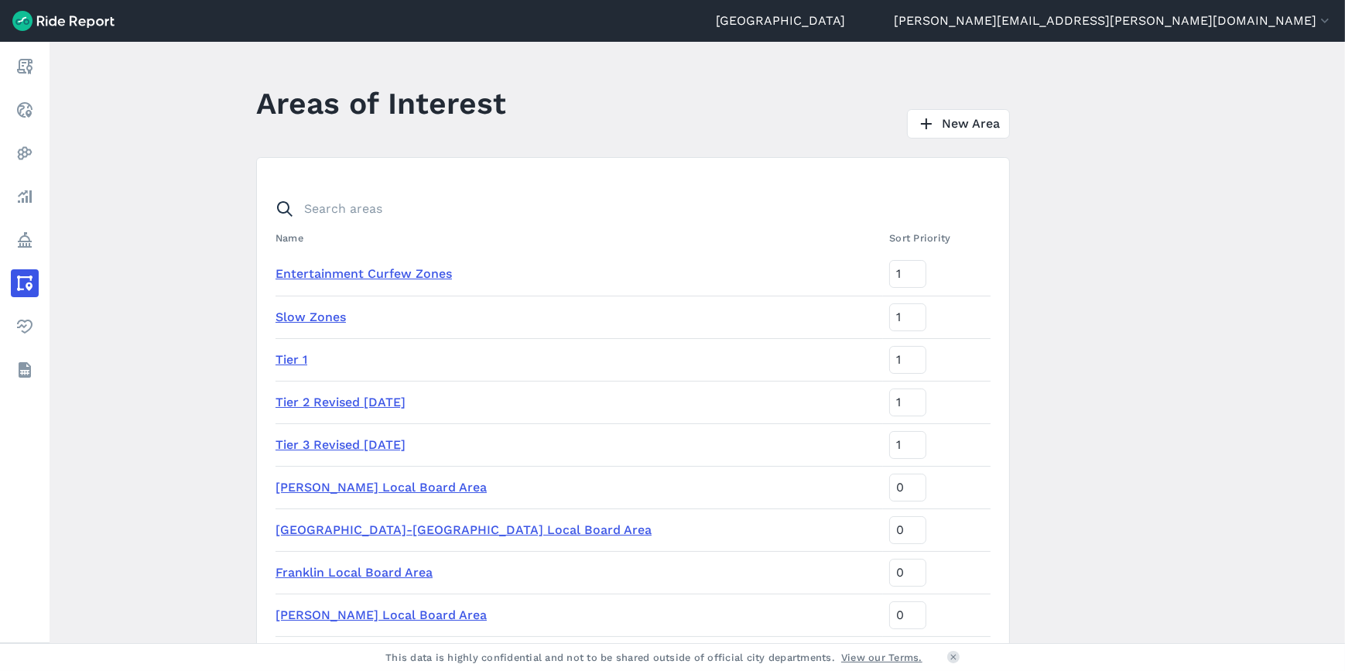
click at [39, 240] on link "Policy" at bounding box center [25, 240] width 28 height 28
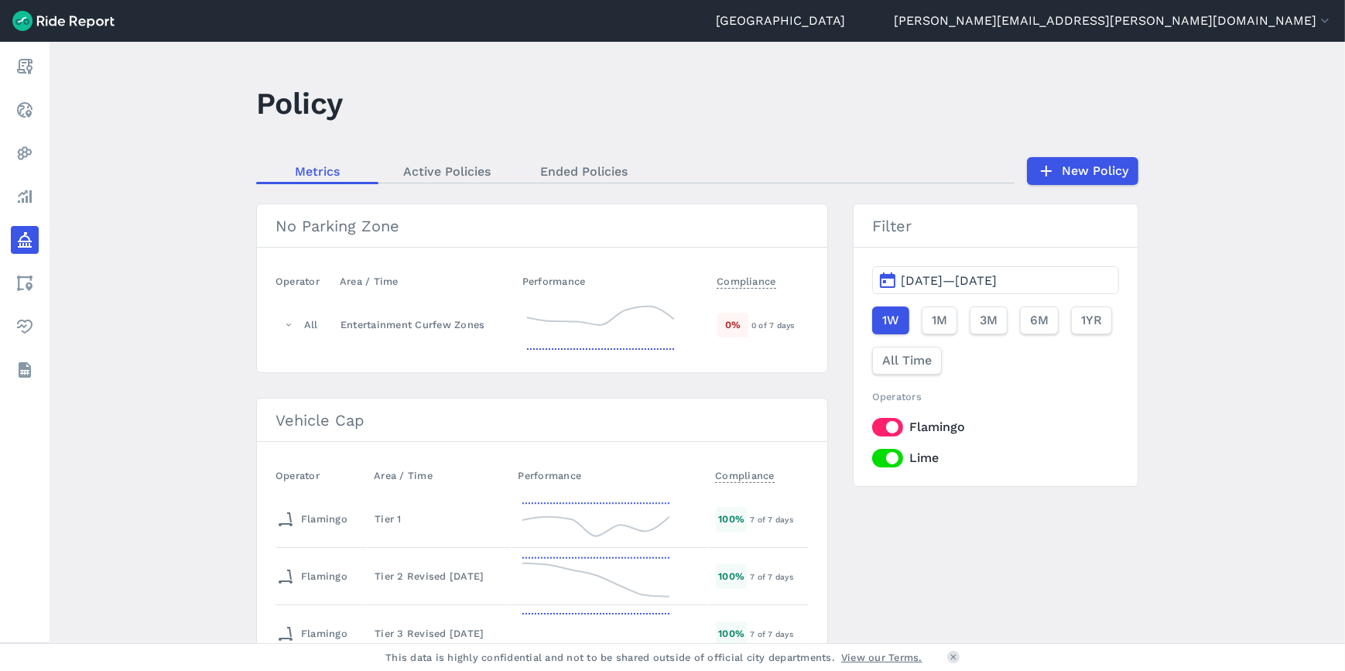
click at [39, 202] on link "Analyze" at bounding box center [25, 197] width 28 height 28
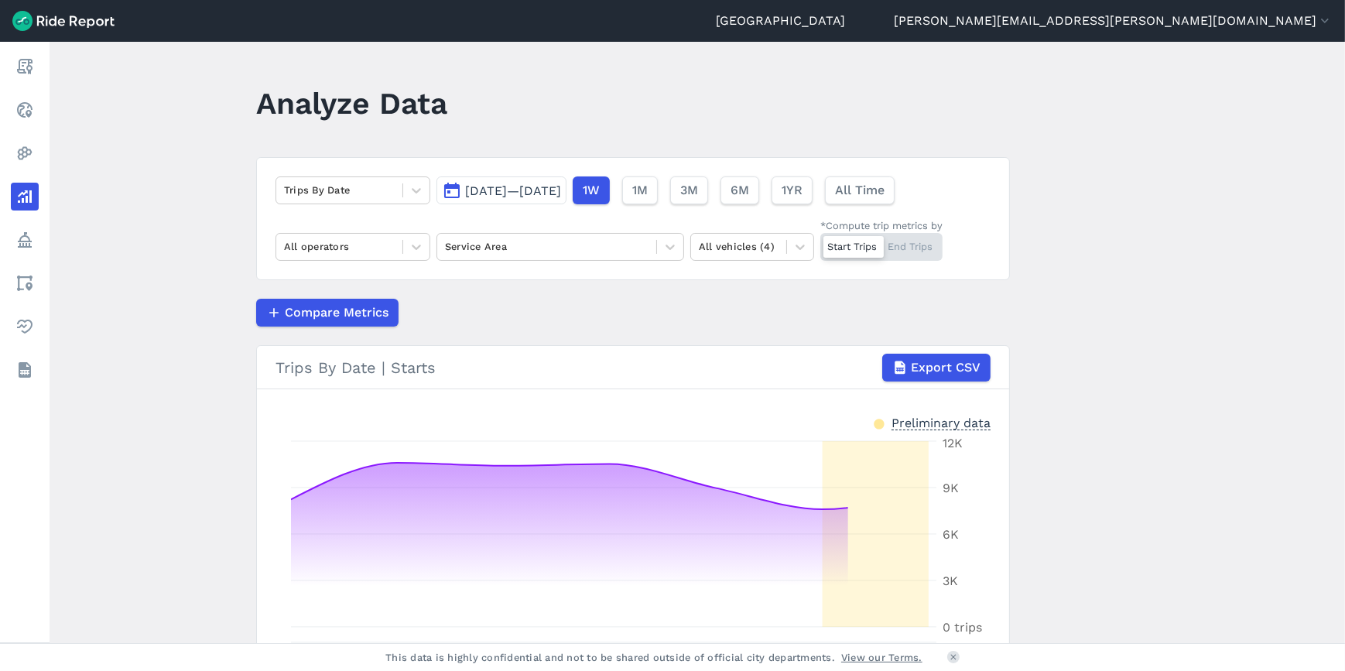
click at [414, 187] on icon at bounding box center [416, 190] width 15 height 15
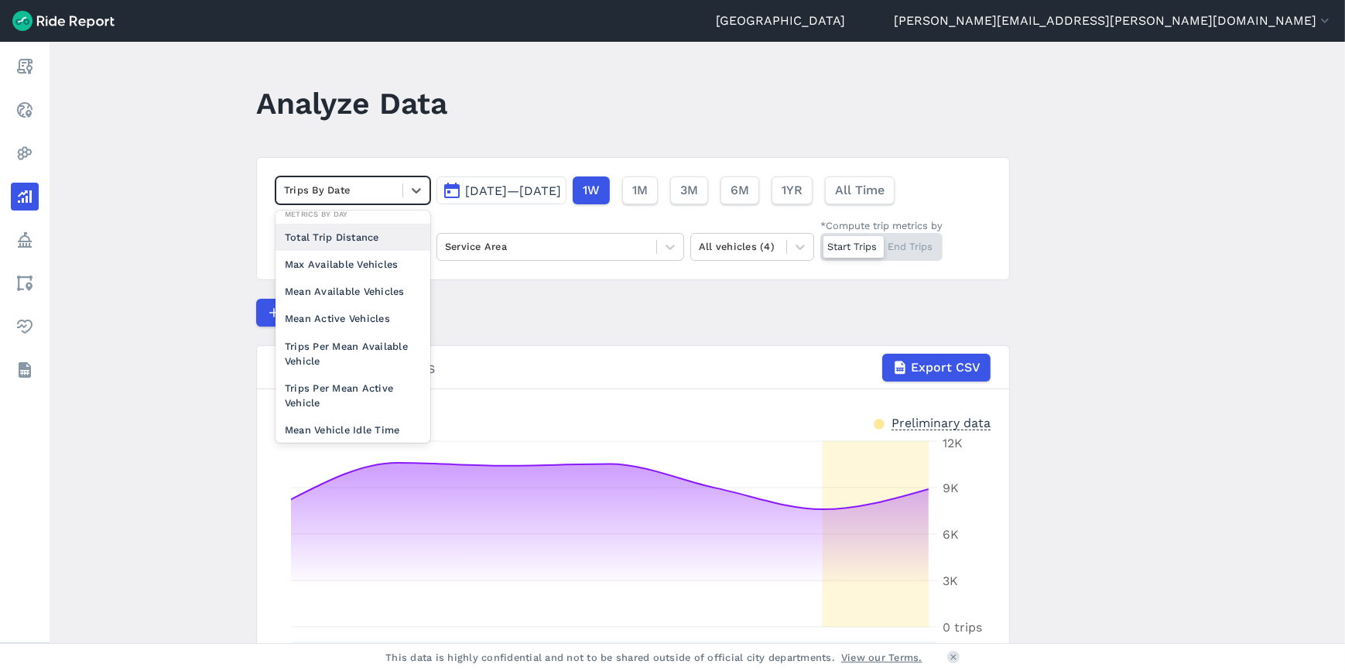
scroll to position [134, 0]
click at [351, 282] on div "Mean Available Vehicles" at bounding box center [352, 281] width 155 height 27
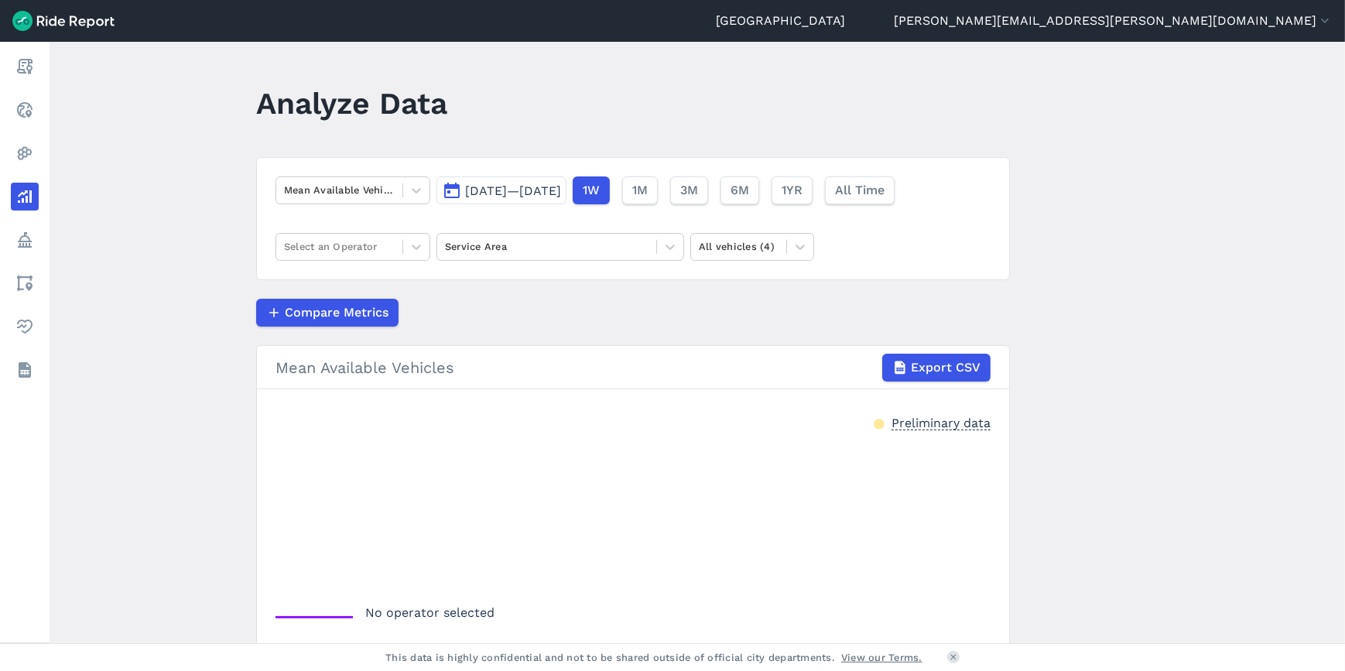
click at [494, 191] on span "[DATE]—[DATE]" at bounding box center [513, 190] width 96 height 15
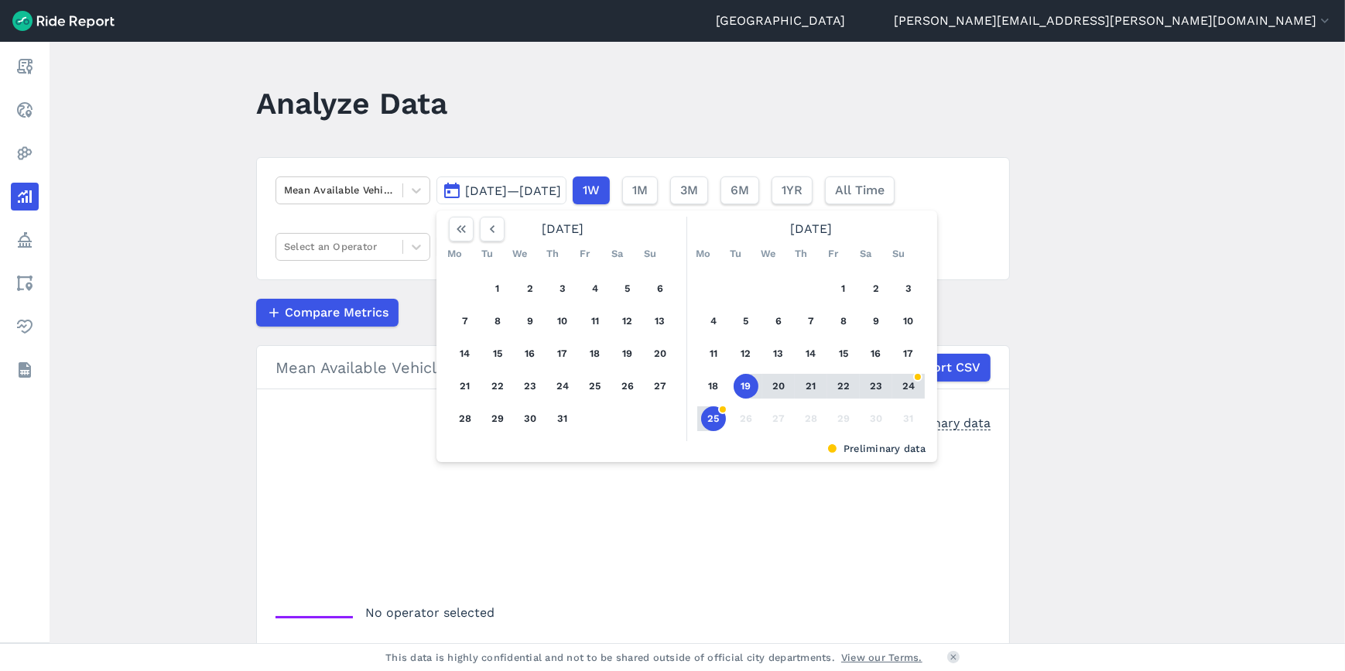
click at [658, 192] on button "1M" at bounding box center [640, 190] width 36 height 28
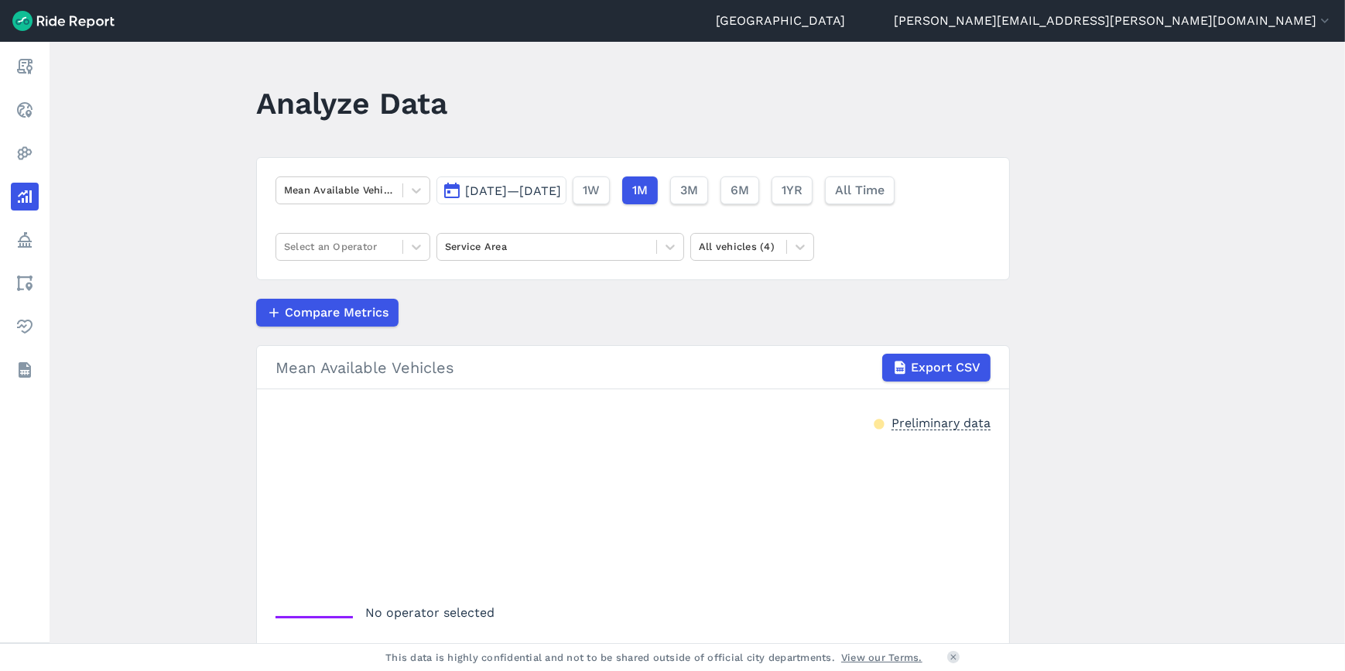
click at [417, 248] on icon at bounding box center [416, 246] width 15 height 15
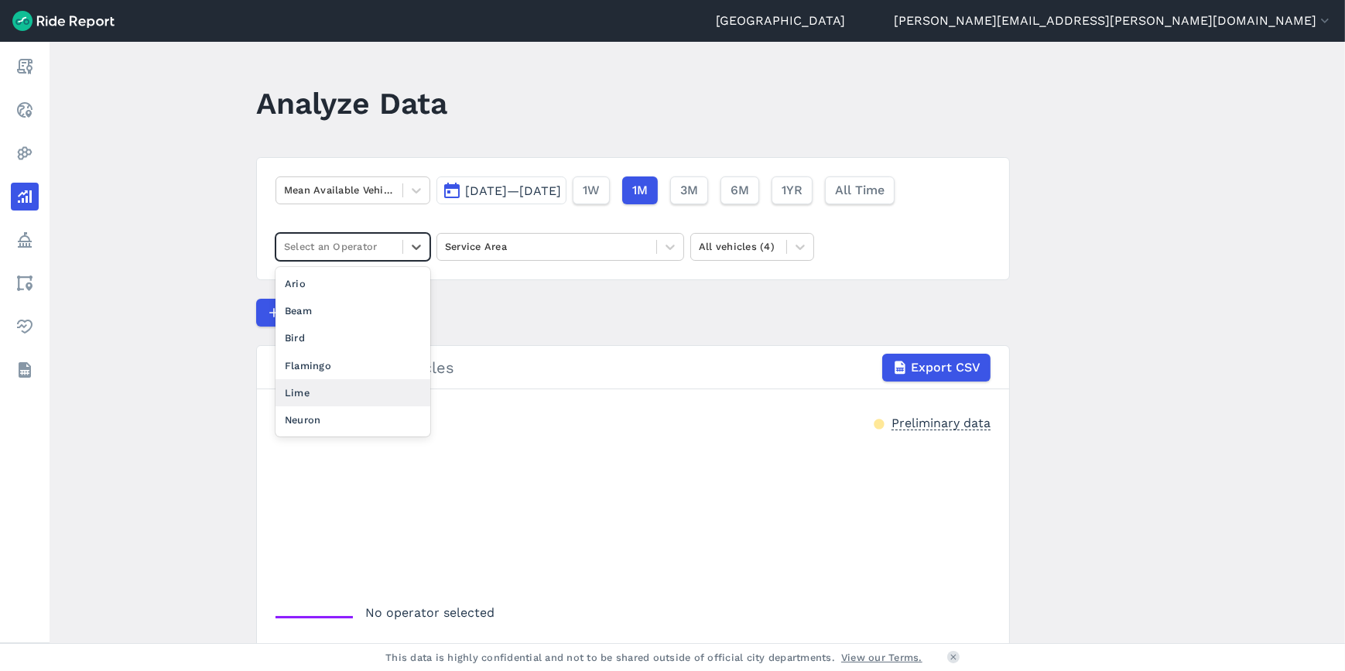
click at [339, 390] on div "Lime" at bounding box center [352, 392] width 155 height 27
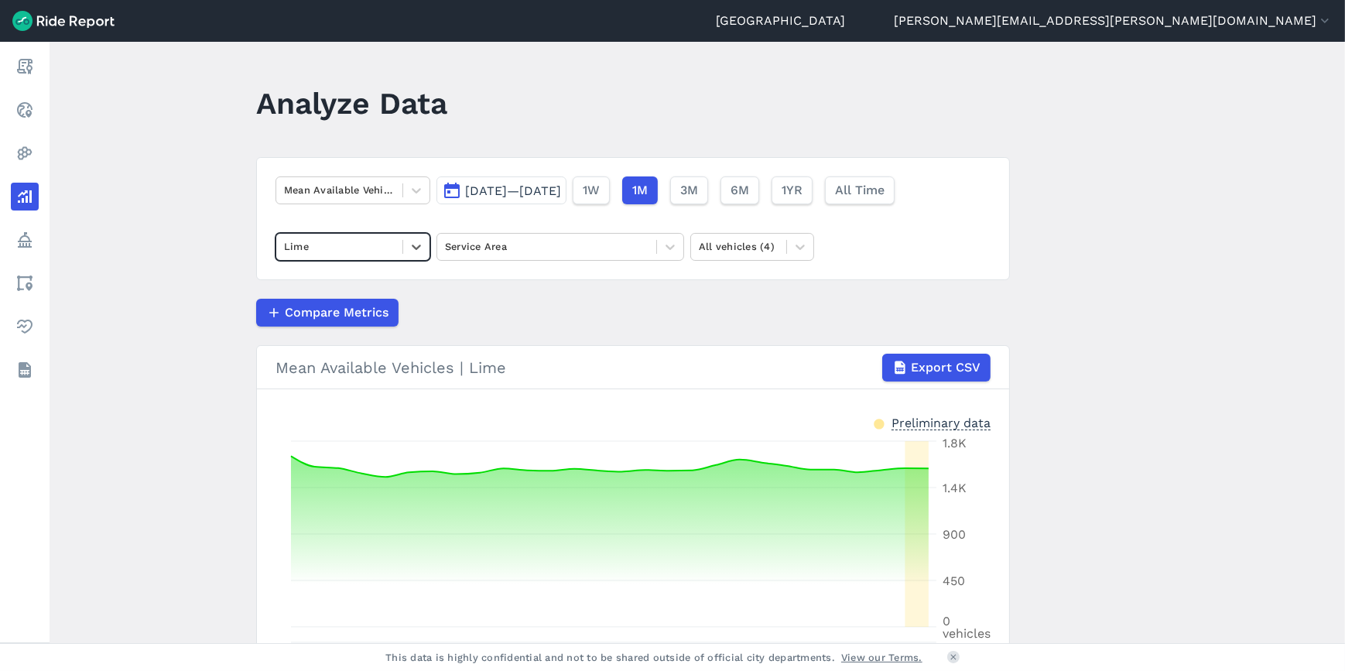
click at [799, 248] on icon at bounding box center [799, 247] width 9 height 5
click at [1098, 268] on main "Analyze Data Mean Available Vehicles [DATE]—[DATE] 1W 1M 3M 6M 1YR All Time Lim…" at bounding box center [697, 342] width 1295 height 601
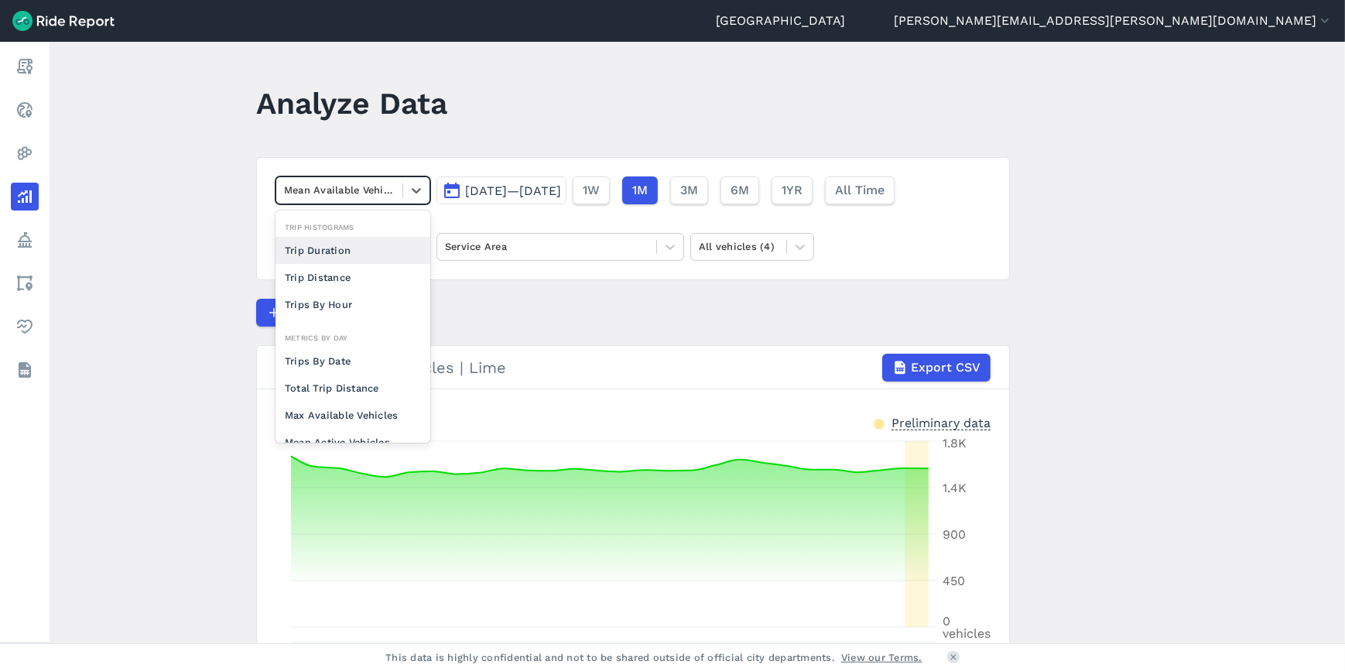
click at [412, 190] on icon at bounding box center [416, 190] width 9 height 5
click at [338, 409] on div "Max Available Vehicles" at bounding box center [352, 415] width 155 height 27
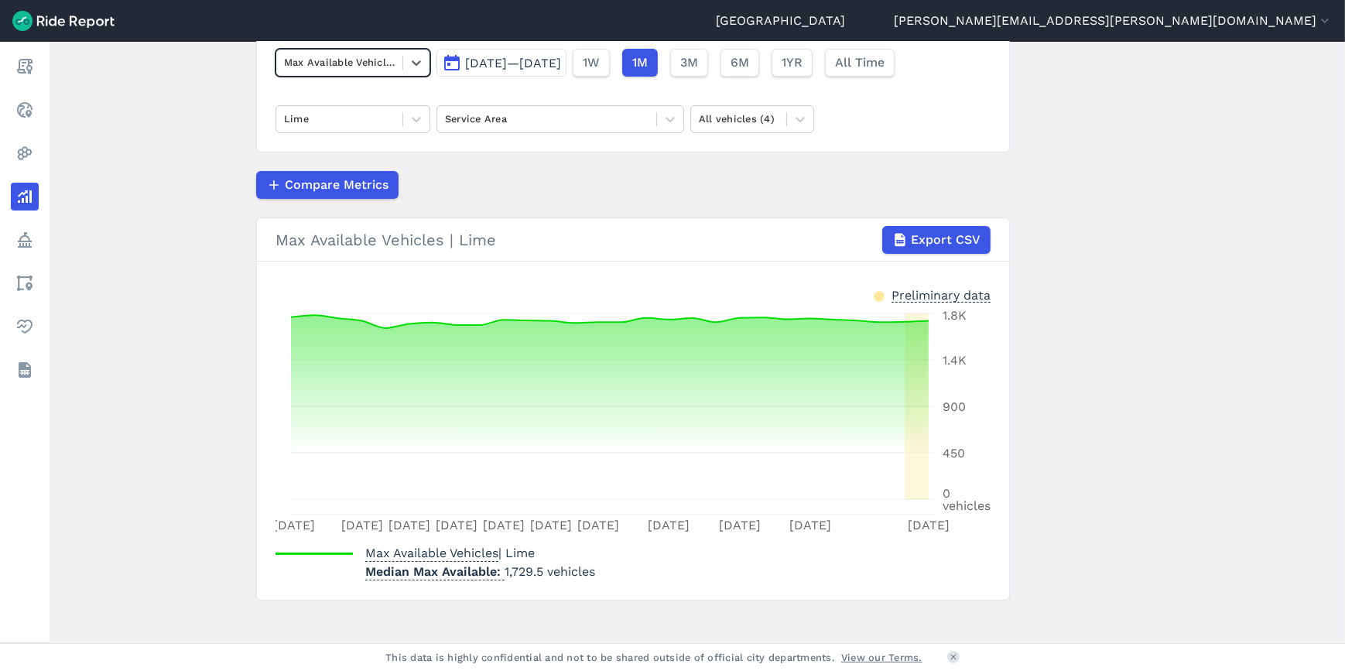
scroll to position [139, 0]
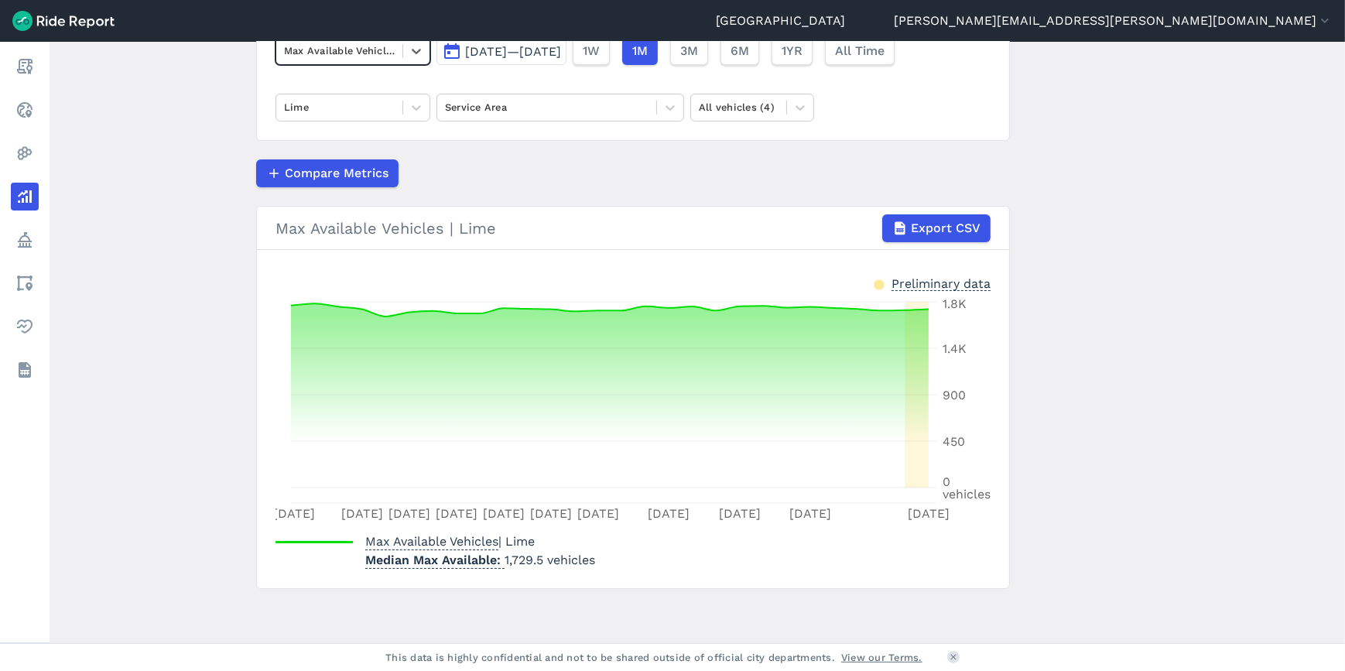
click at [698, 53] on span "3M" at bounding box center [689, 51] width 18 height 19
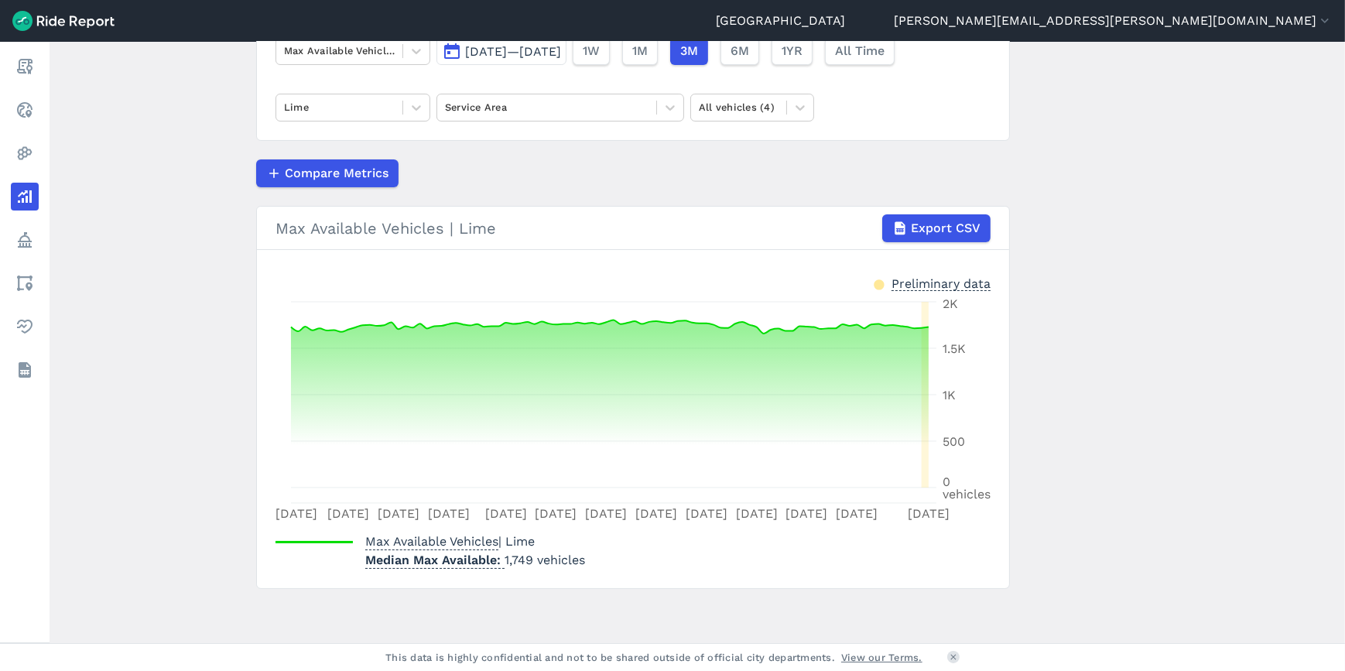
click at [749, 55] on span "6M" at bounding box center [739, 51] width 19 height 19
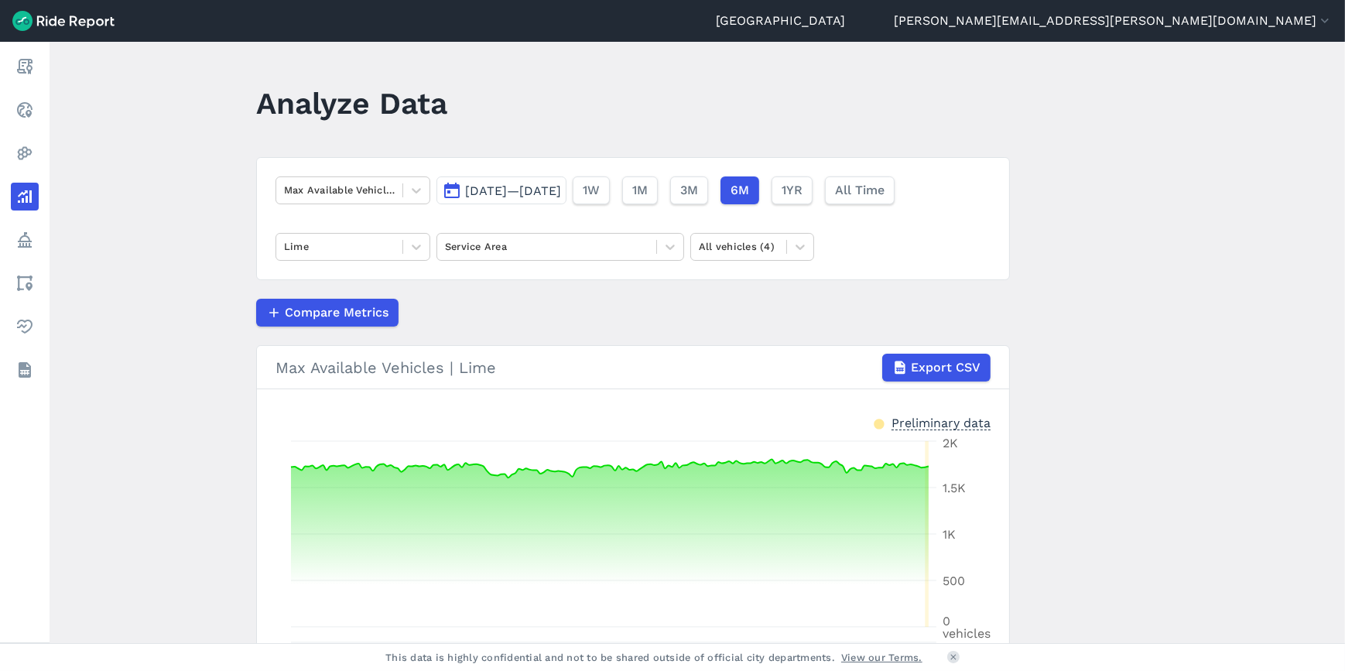
click at [802, 199] on span "1YR" at bounding box center [792, 190] width 21 height 19
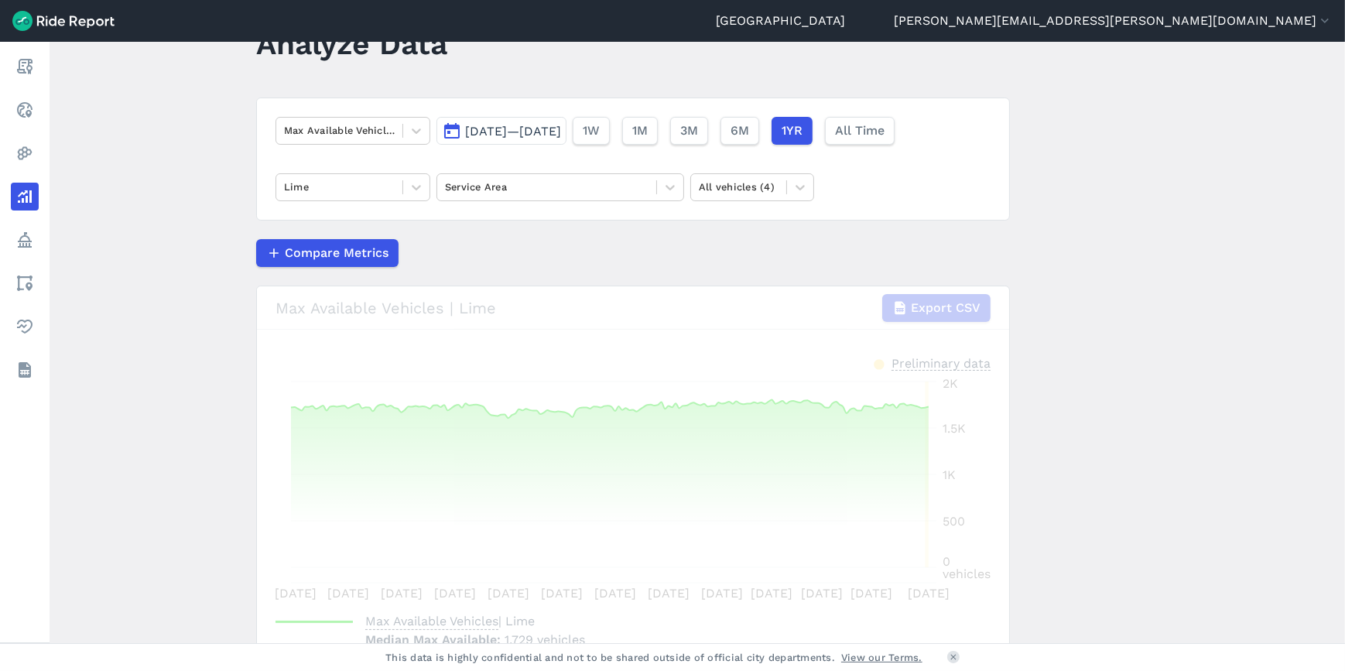
scroll to position [139, 0]
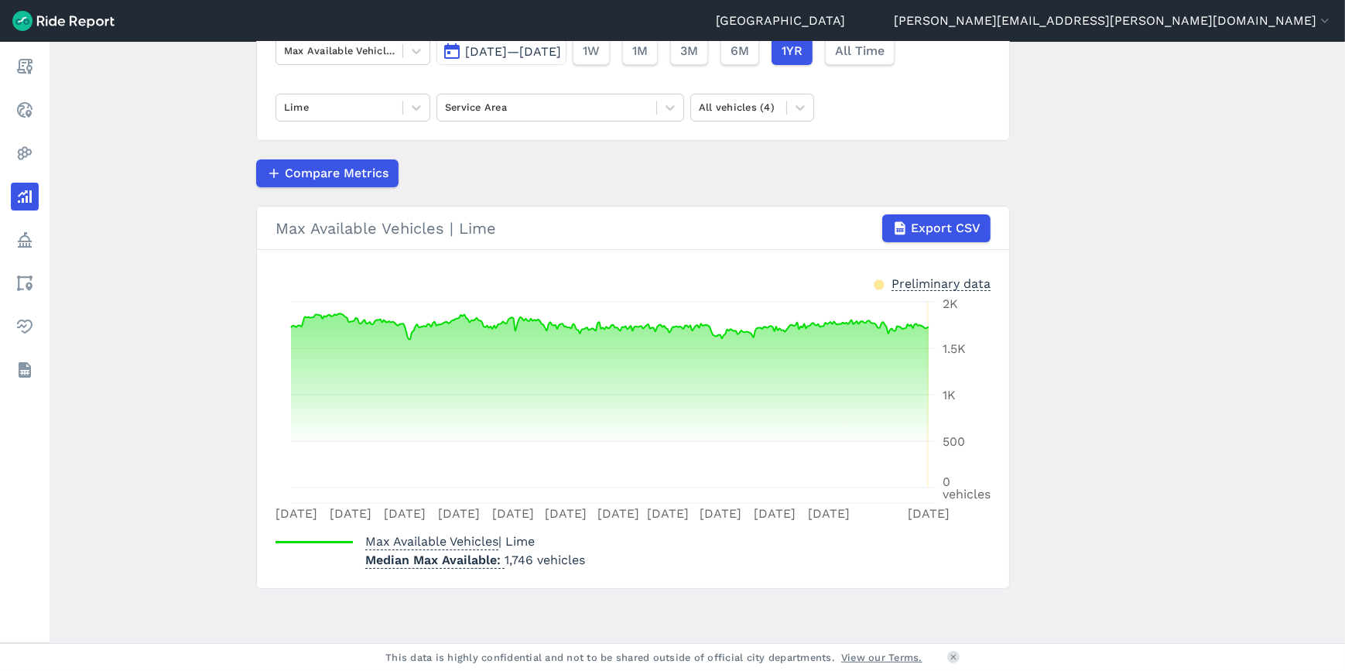
click at [749, 50] on span "6M" at bounding box center [739, 51] width 19 height 19
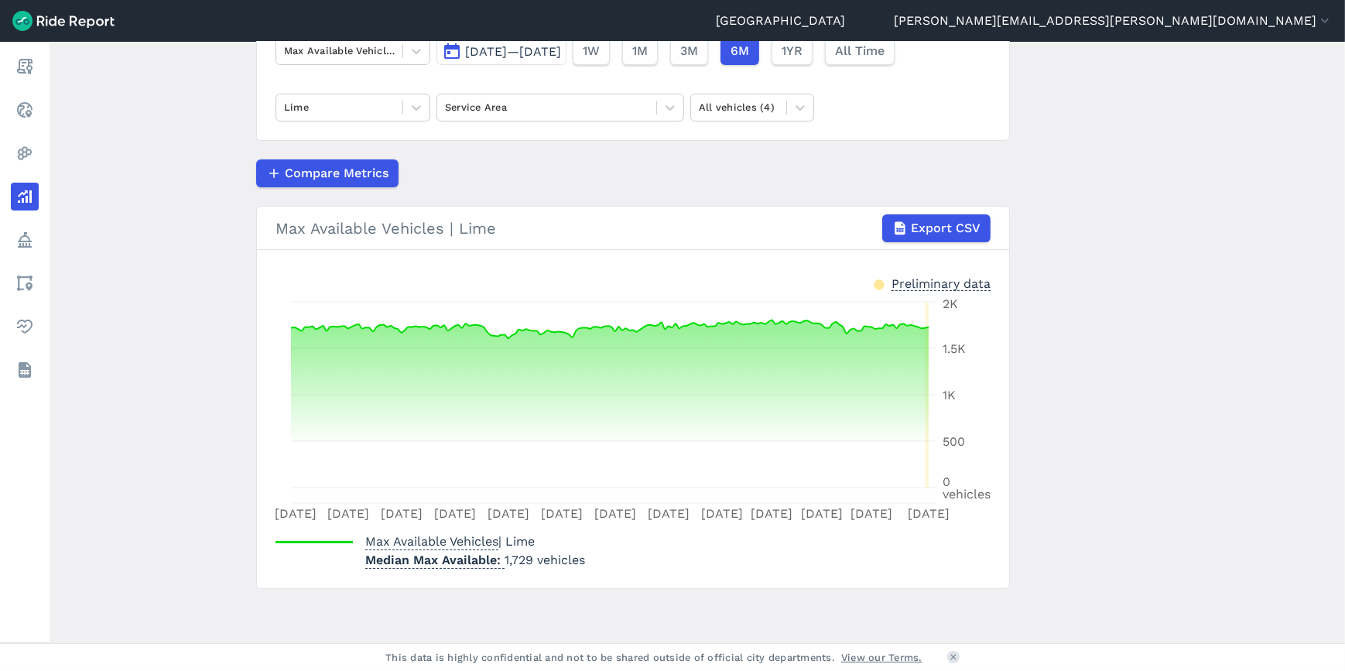
click at [698, 53] on span "3M" at bounding box center [689, 51] width 18 height 19
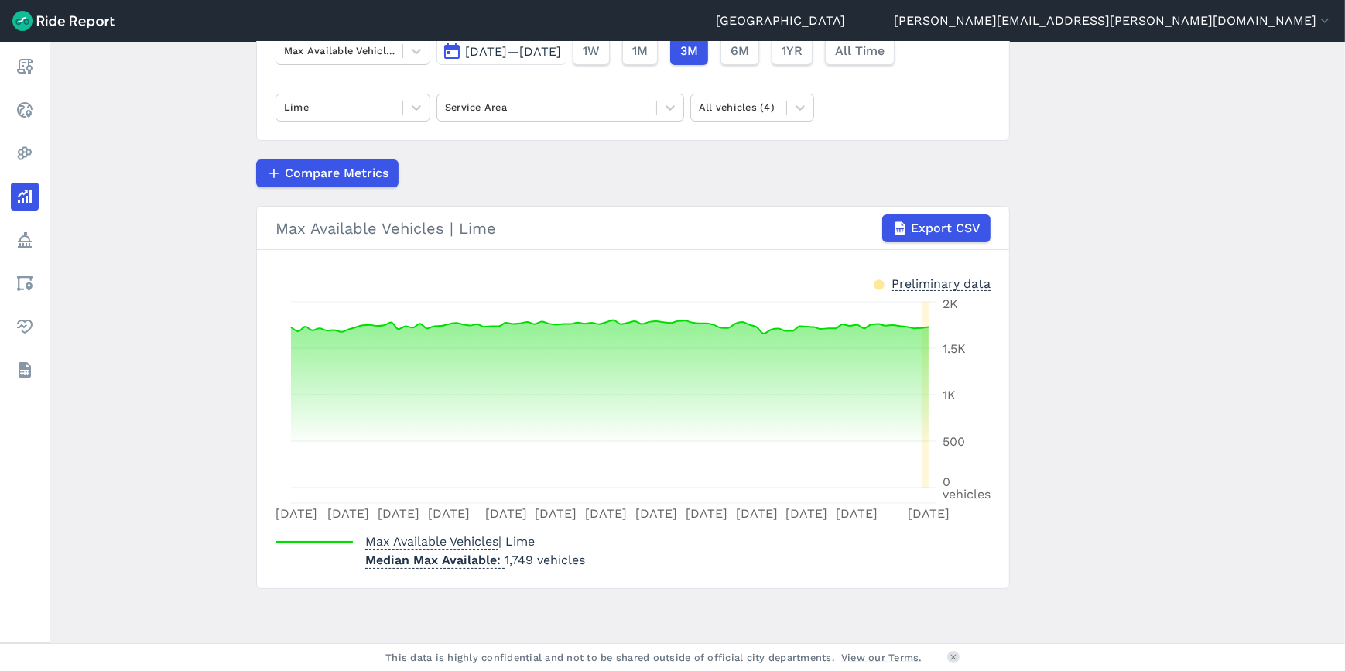
click at [412, 110] on icon at bounding box center [416, 107] width 15 height 15
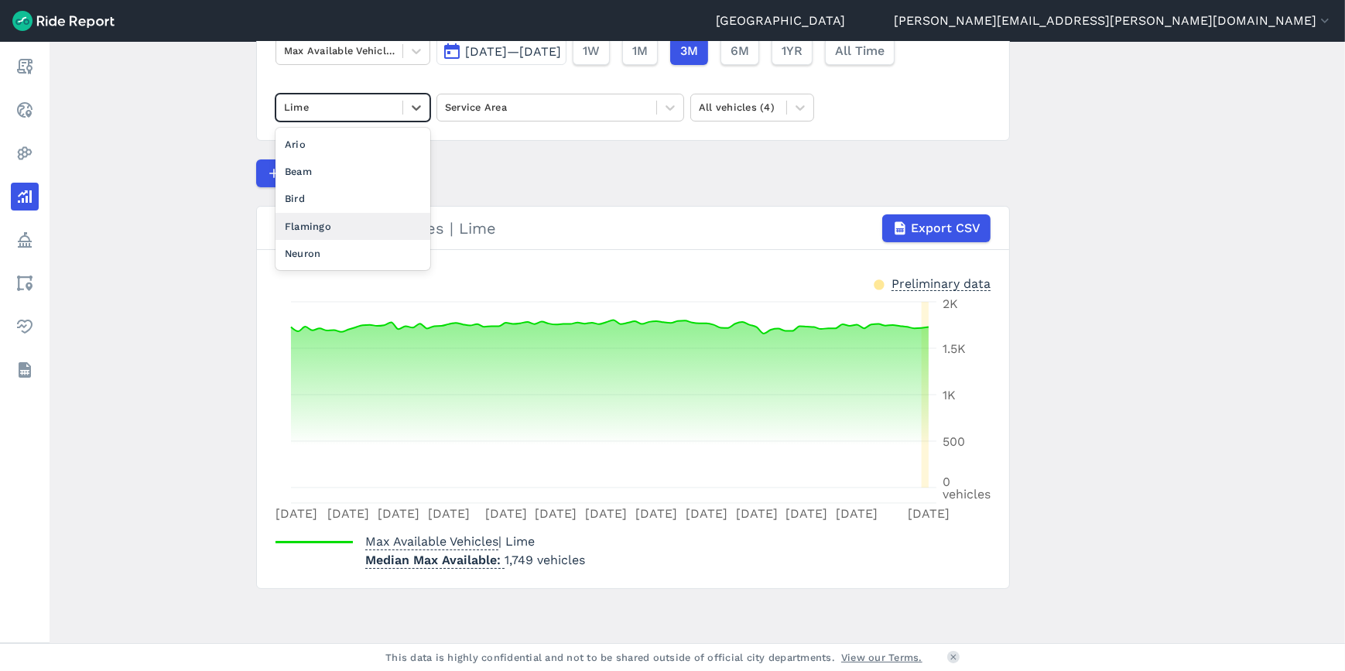
click at [303, 225] on div "Flamingo" at bounding box center [352, 226] width 155 height 27
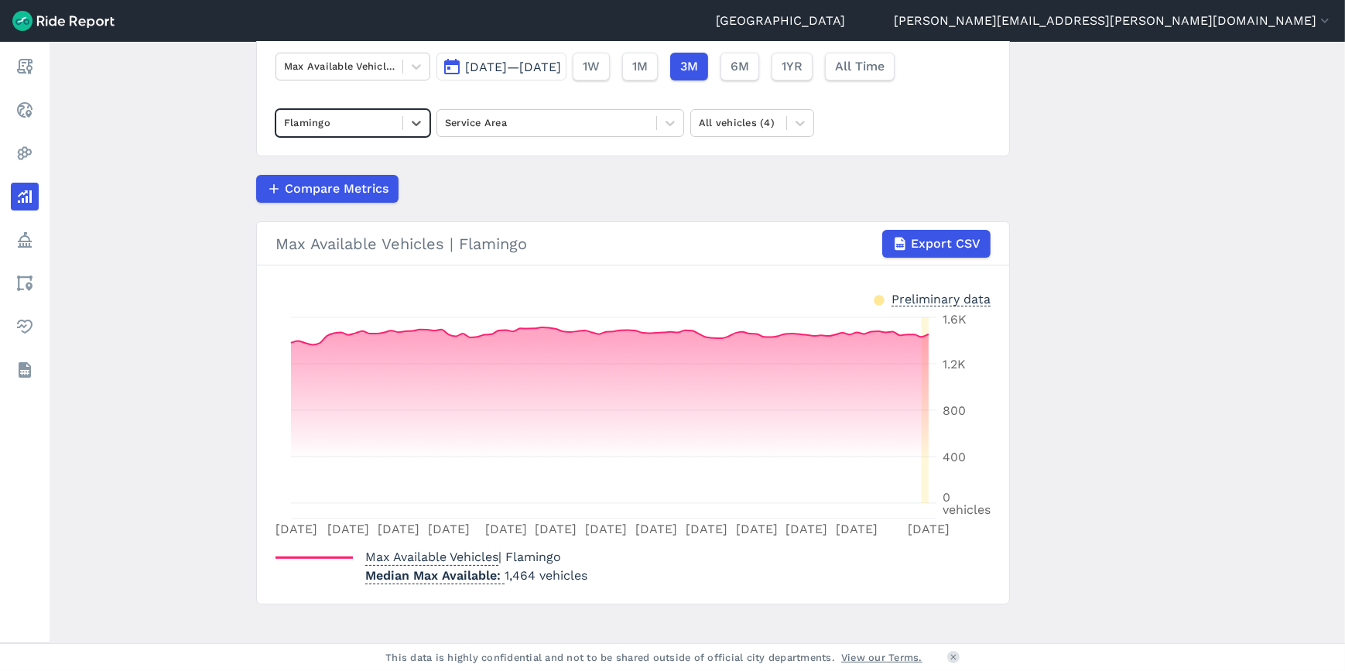
scroll to position [139, 0]
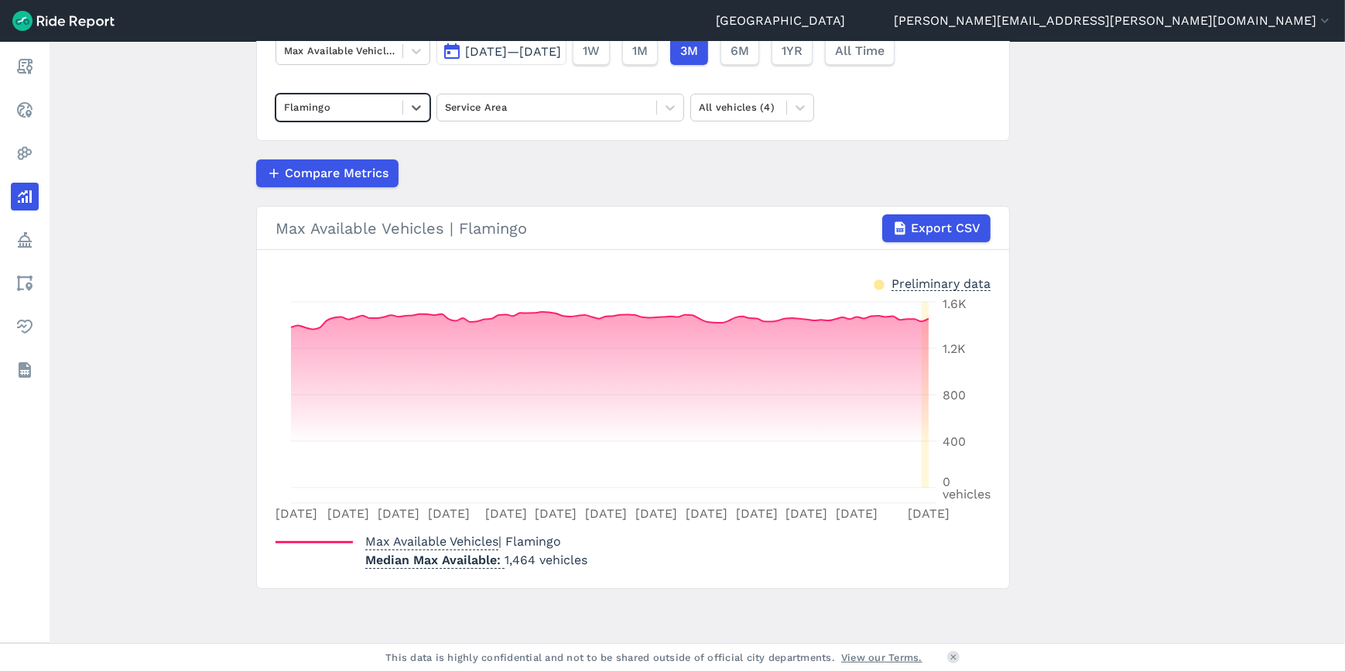
click at [749, 57] on span "6M" at bounding box center [739, 51] width 19 height 19
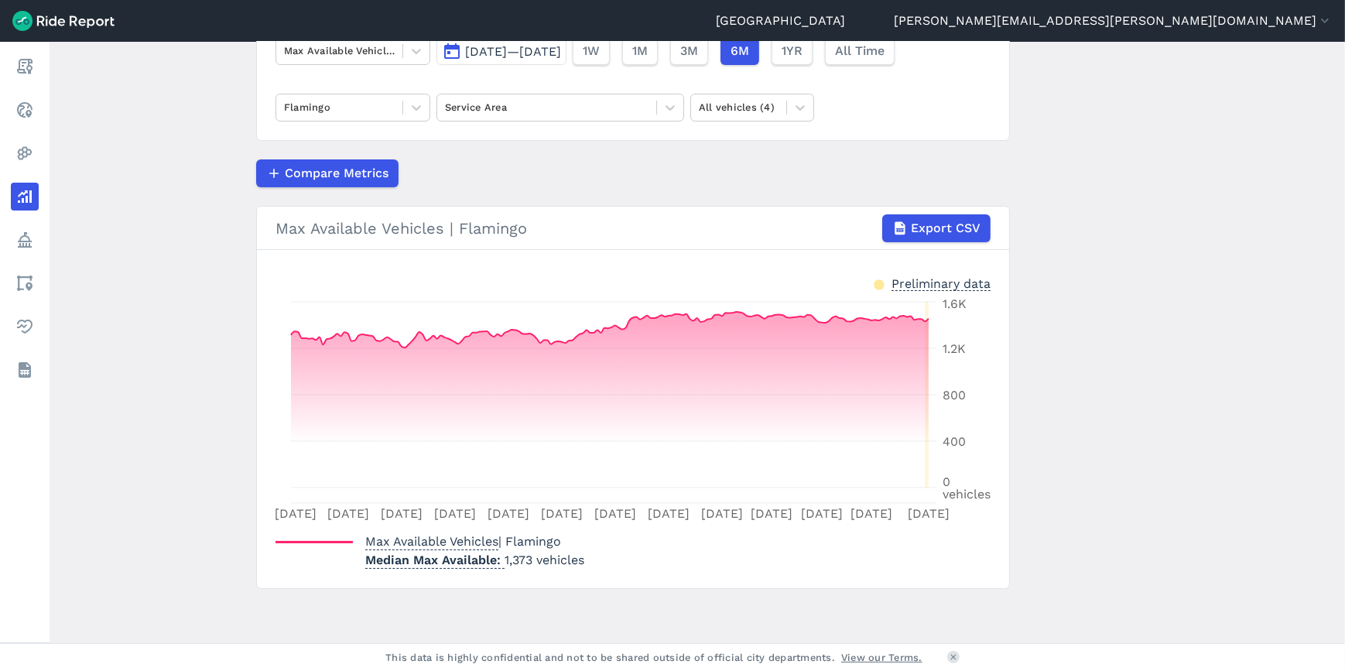
click at [698, 54] on span "3M" at bounding box center [689, 51] width 18 height 19
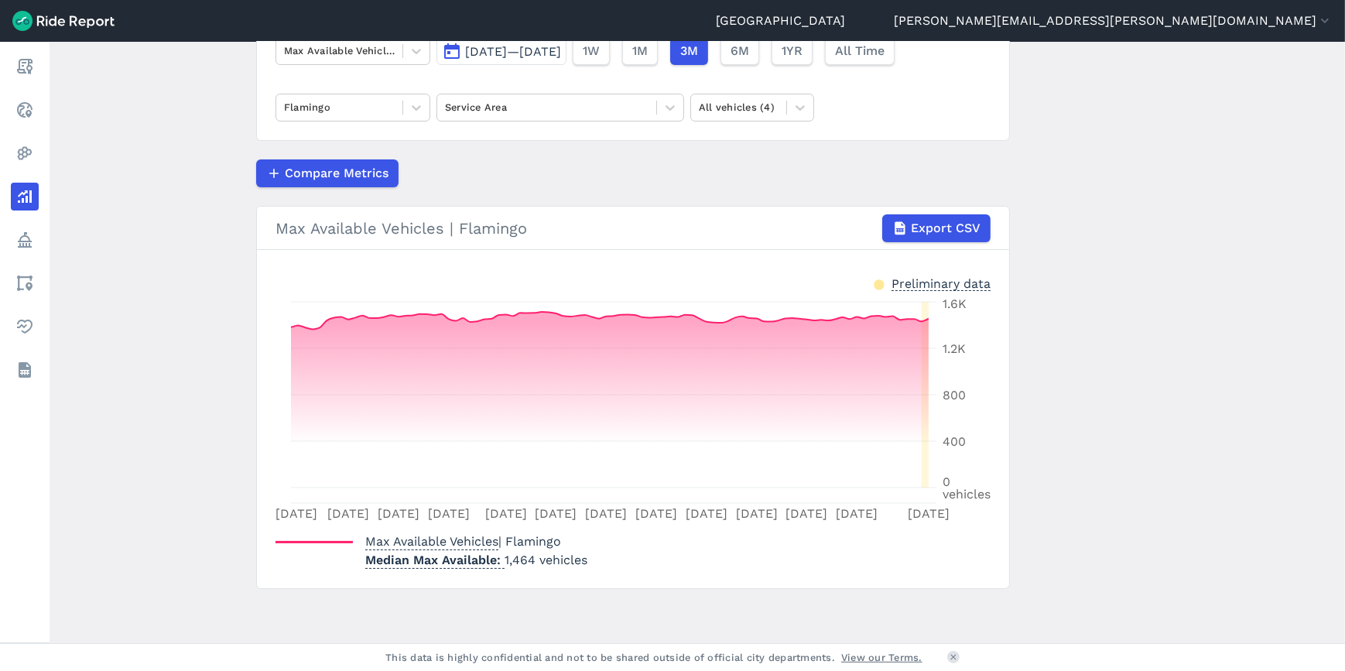
click at [658, 62] on button "1M" at bounding box center [640, 51] width 36 height 28
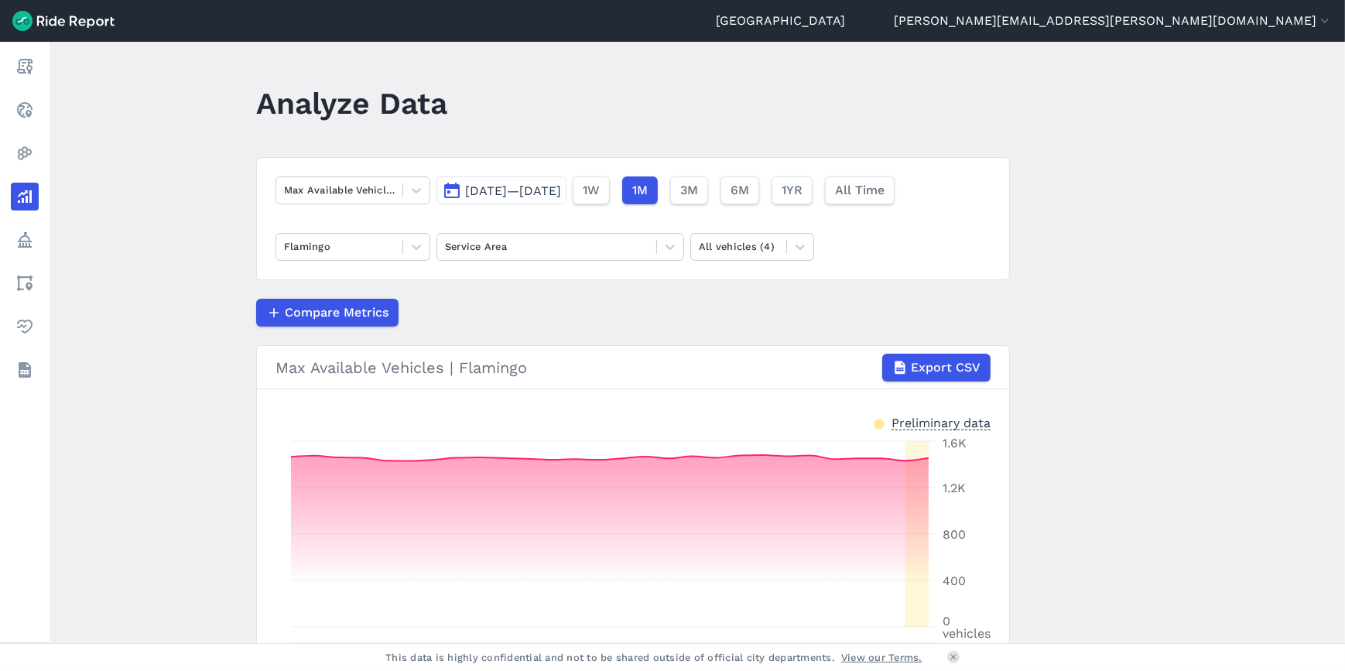
click at [32, 66] on icon at bounding box center [24, 66] width 19 height 19
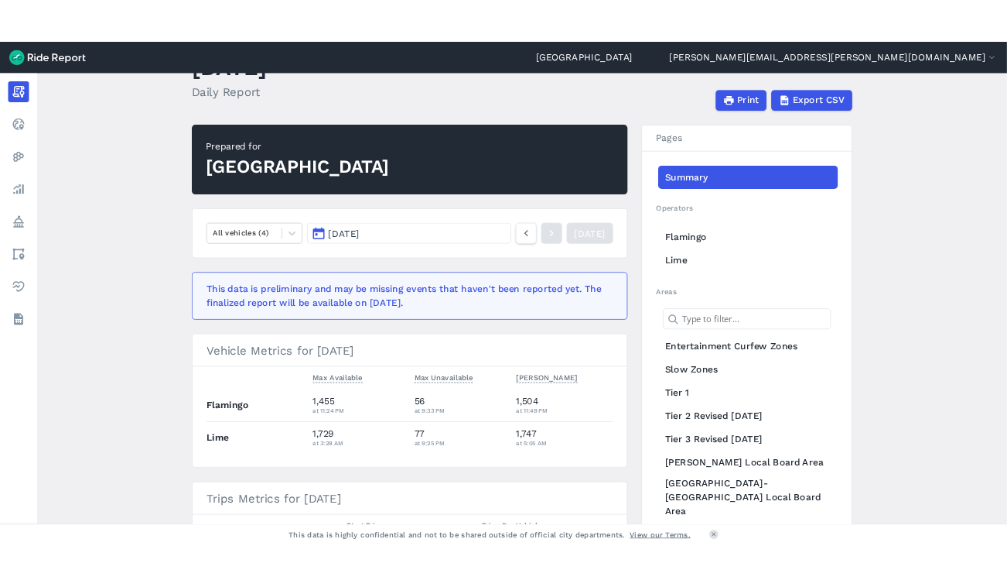
scroll to position [70, 0]
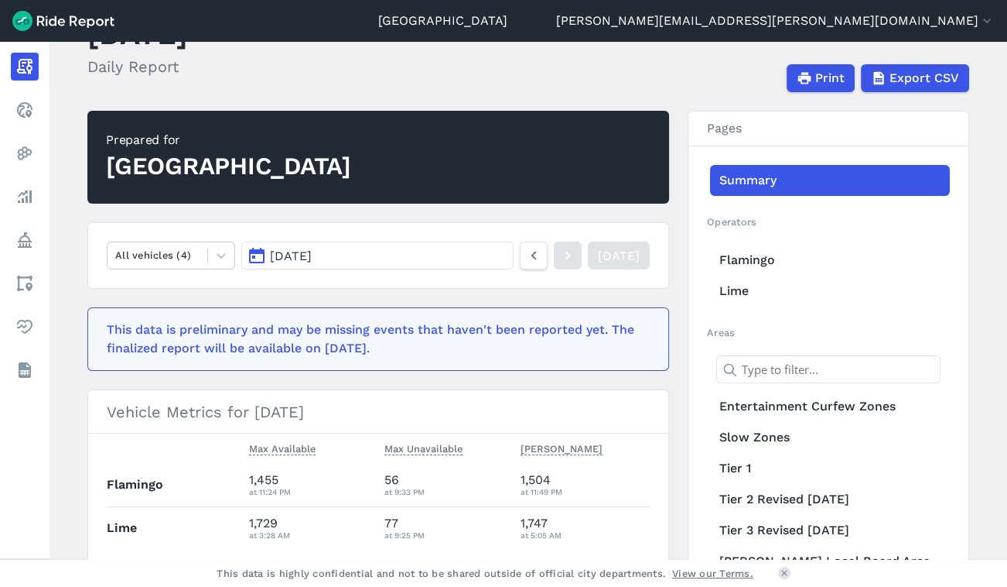
click at [39, 162] on link "Heatmaps" at bounding box center [25, 153] width 28 height 28
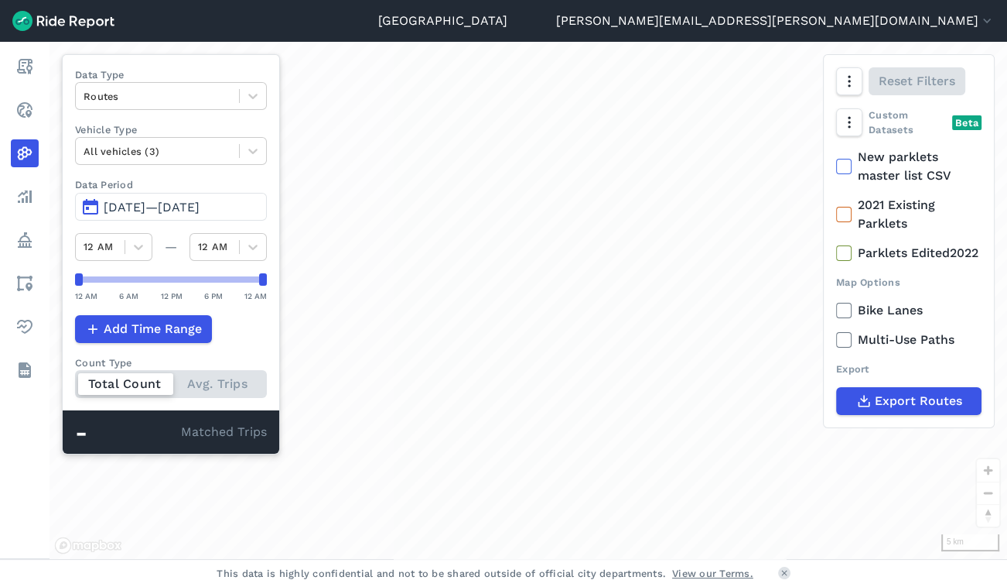
click at [39, 118] on link "Realtime" at bounding box center [25, 110] width 28 height 28
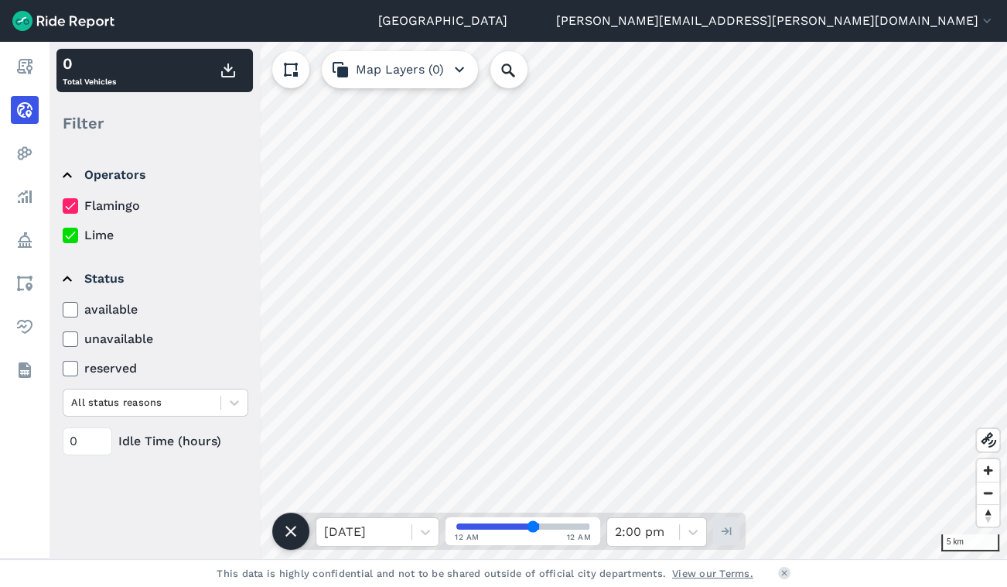
click at [39, 203] on link "Analyze" at bounding box center [25, 197] width 28 height 28
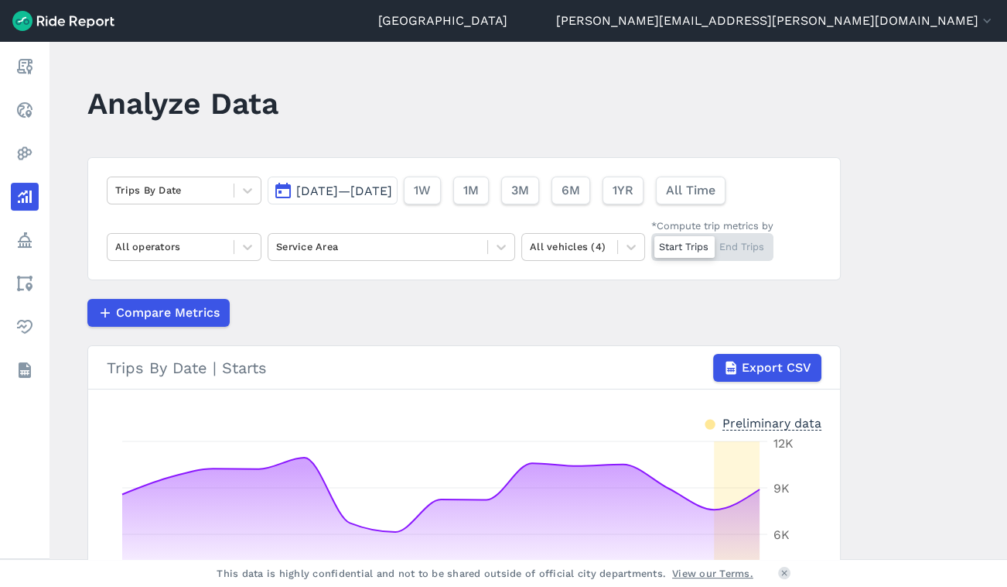
click at [392, 197] on span "[DATE]—[DATE]" at bounding box center [344, 190] width 96 height 15
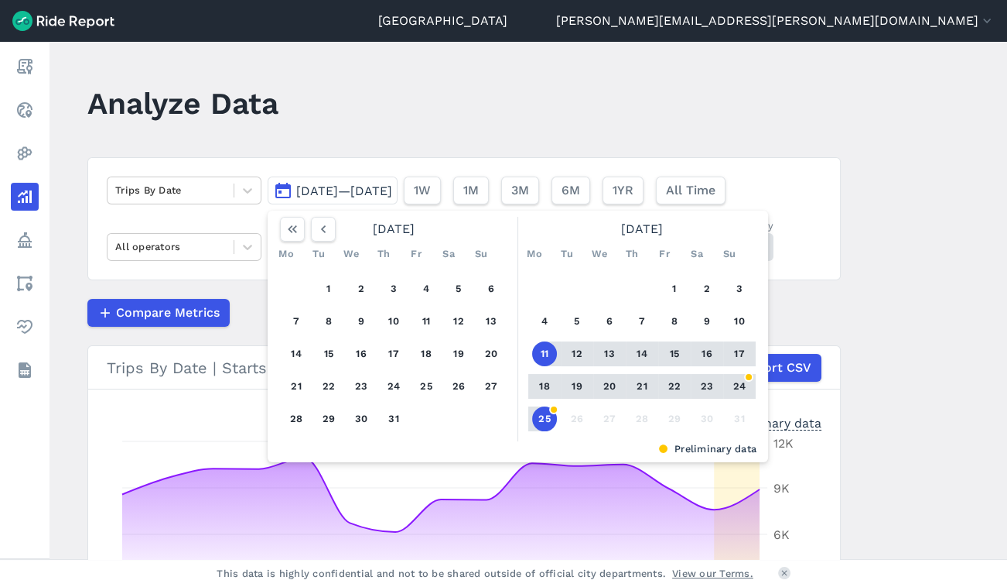
click at [317, 230] on icon "button" at bounding box center [323, 228] width 15 height 15
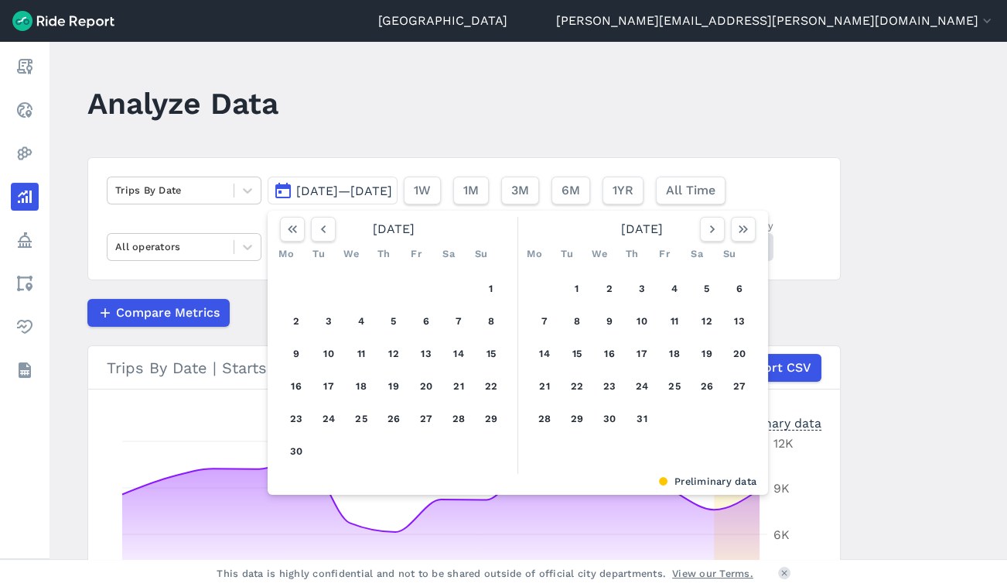
click at [317, 230] on icon "button" at bounding box center [323, 228] width 15 height 15
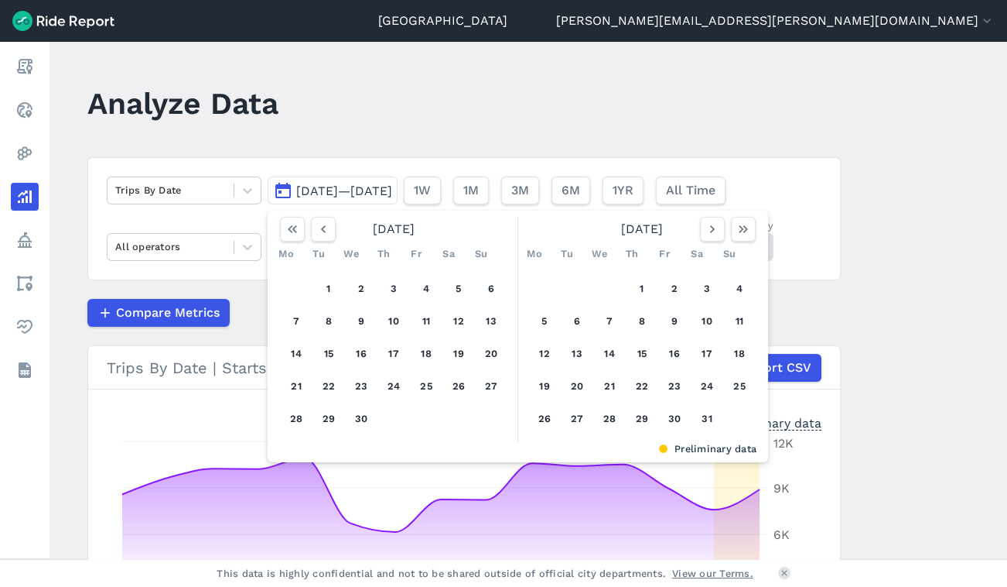
click at [317, 230] on icon "button" at bounding box center [323, 228] width 15 height 15
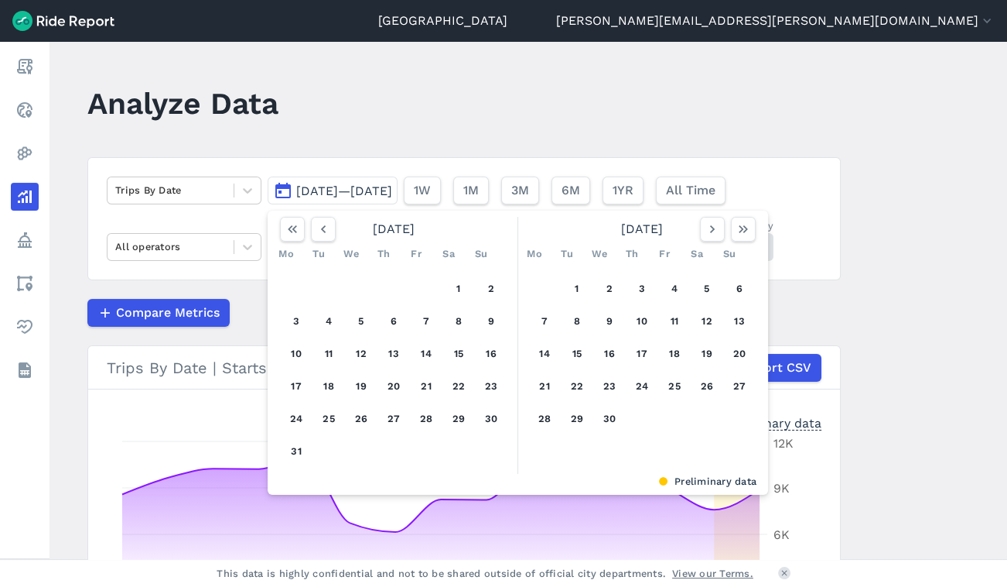
click at [317, 230] on icon "button" at bounding box center [323, 228] width 15 height 15
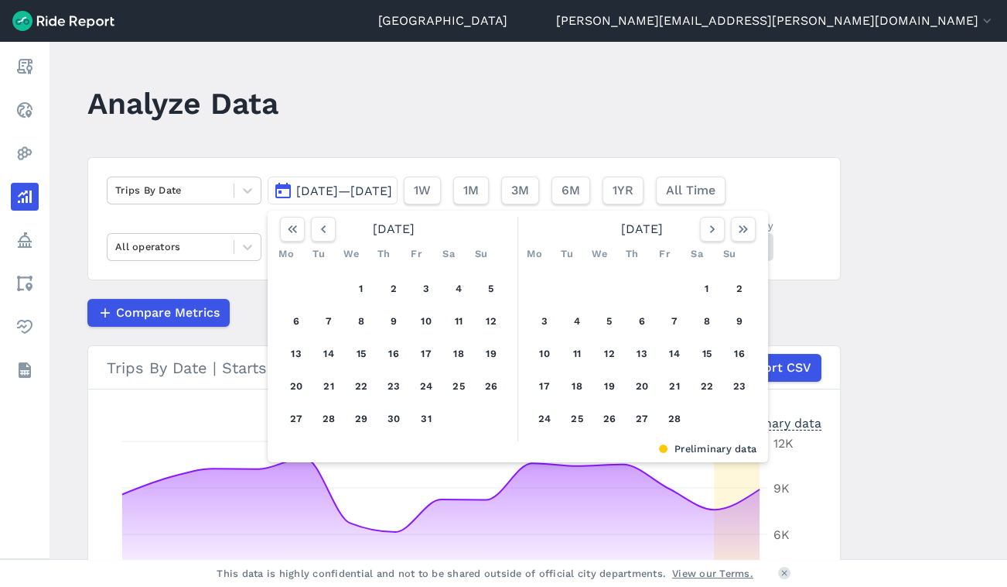
click at [317, 230] on icon "button" at bounding box center [323, 228] width 15 height 15
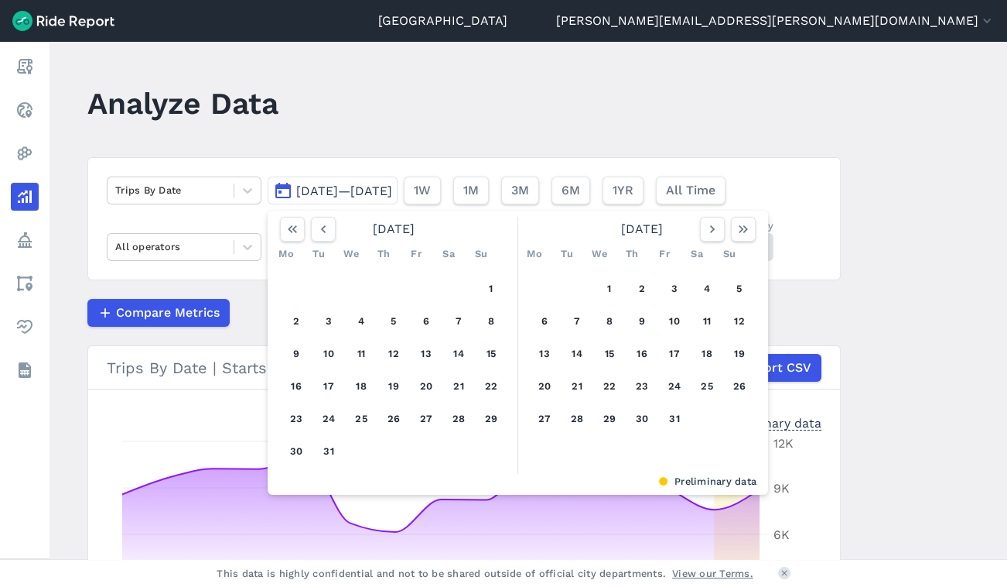
click at [317, 230] on icon "button" at bounding box center [323, 228] width 15 height 15
click at [418, 287] on button "1" at bounding box center [426, 288] width 25 height 25
click at [736, 231] on icon "button" at bounding box center [743, 228] width 15 height 15
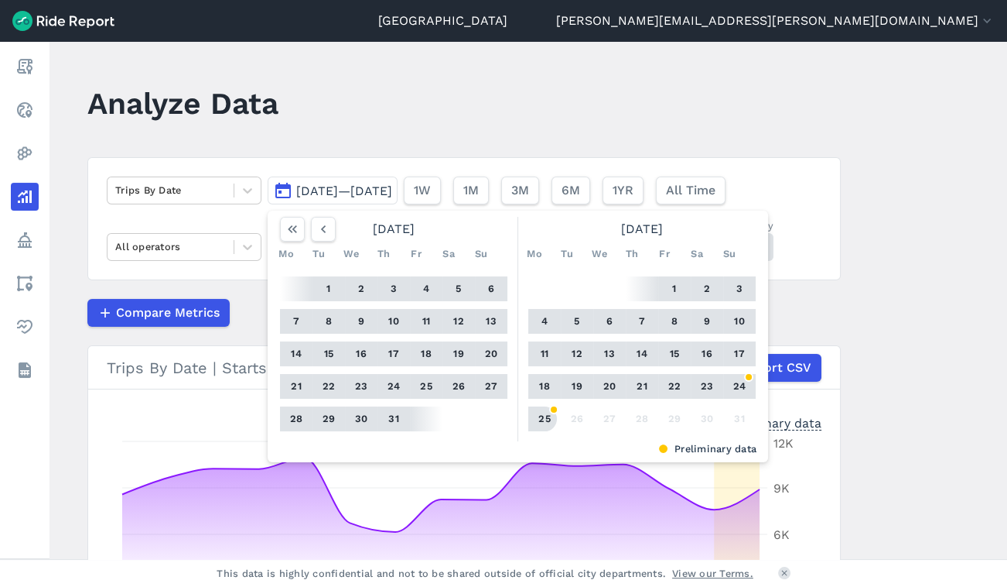
click at [542, 420] on button "25" at bounding box center [544, 418] width 25 height 25
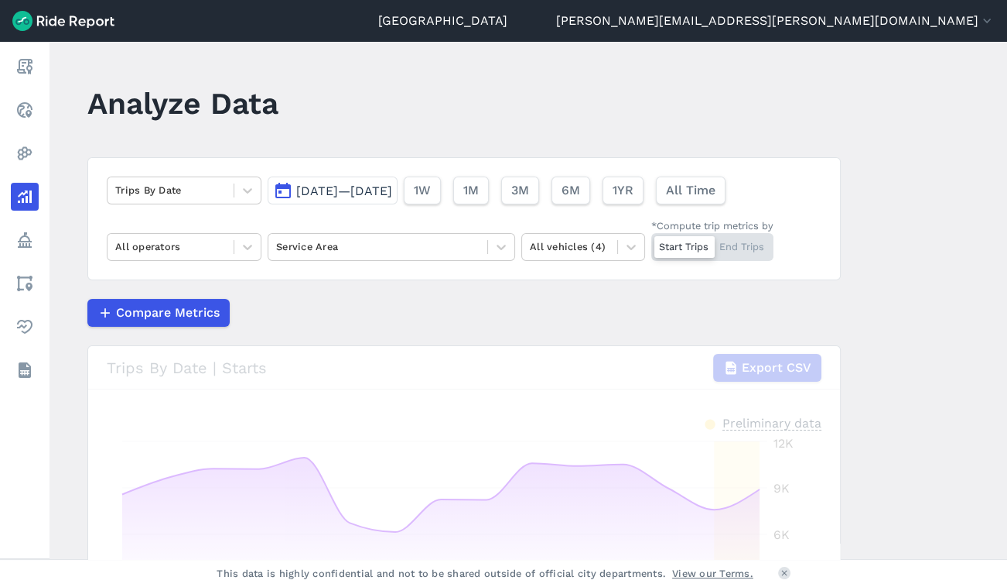
click at [246, 251] on icon at bounding box center [247, 246] width 15 height 15
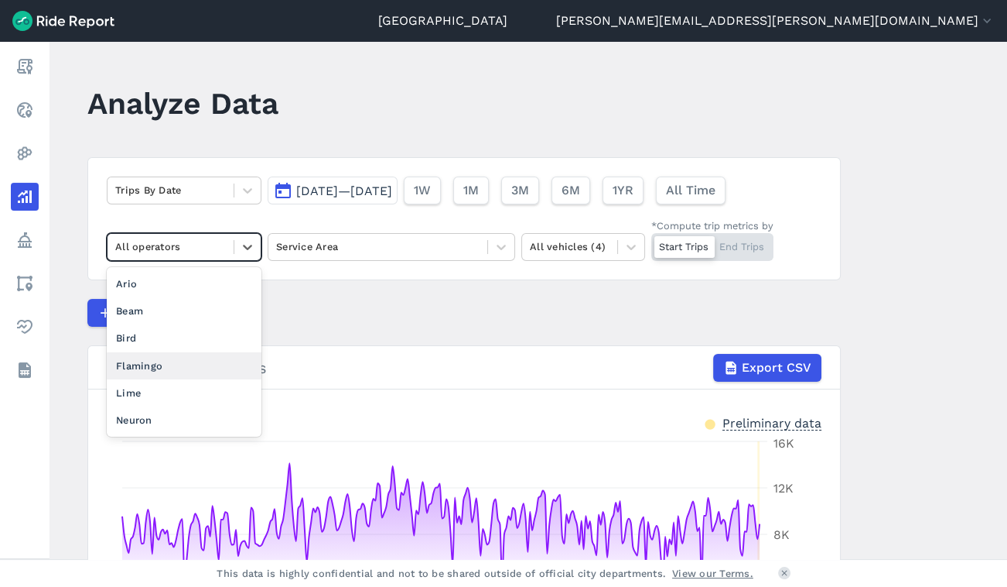
click at [152, 367] on div "Flamingo" at bounding box center [184, 365] width 155 height 27
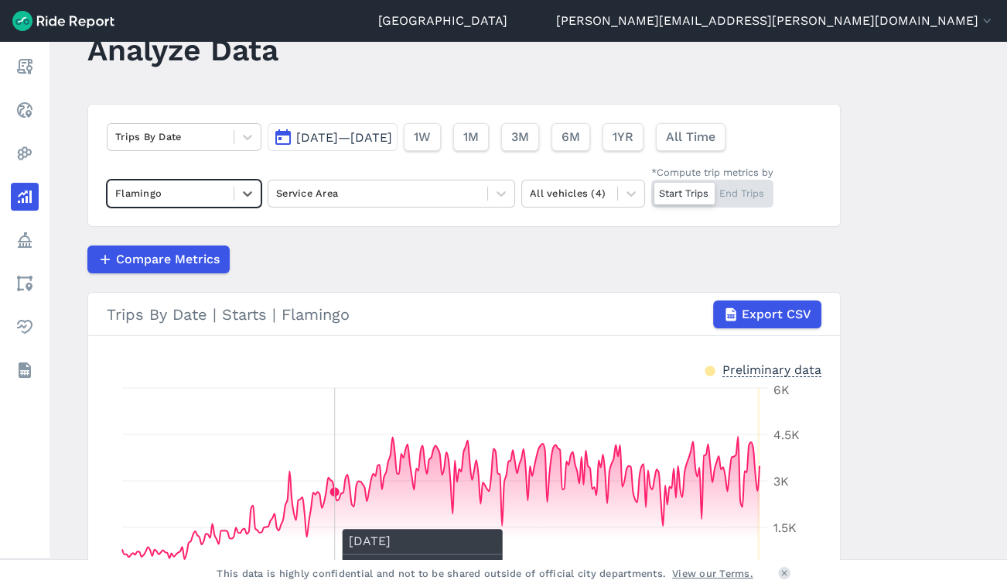
scroll to position [32, 0]
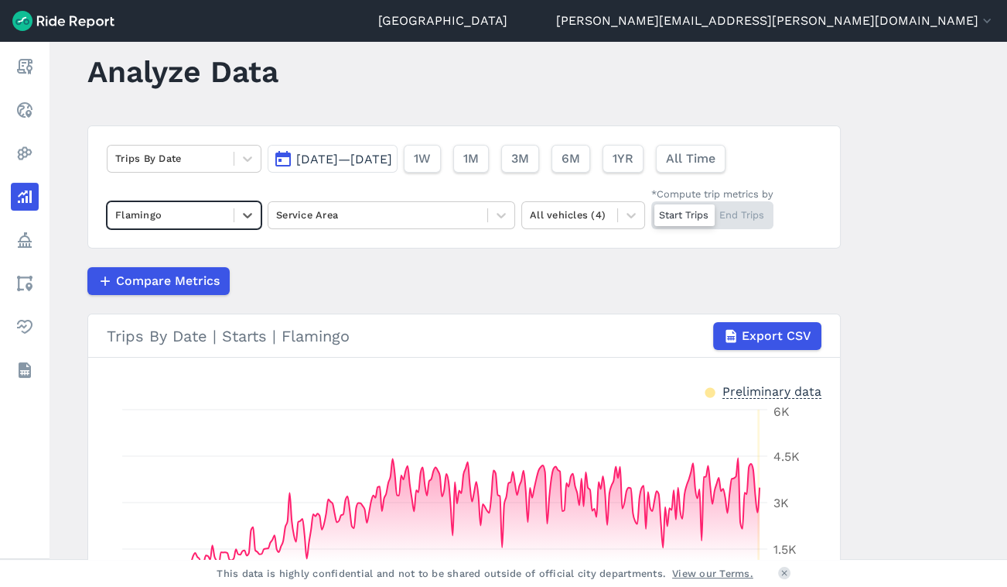
click at [358, 225] on div "Service Area" at bounding box center [377, 215] width 219 height 24
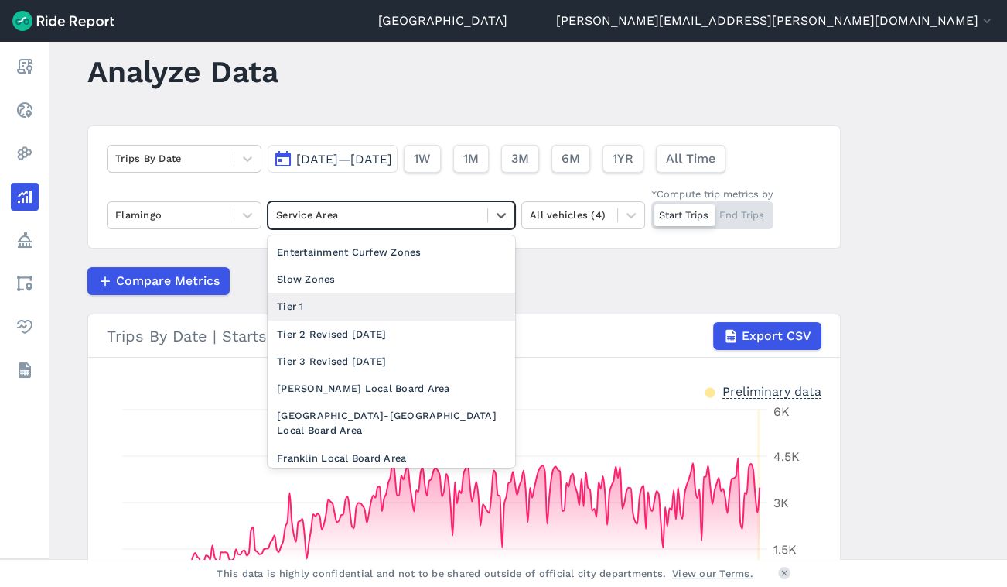
click at [353, 298] on div "Tier 1" at bounding box center [392, 305] width 248 height 27
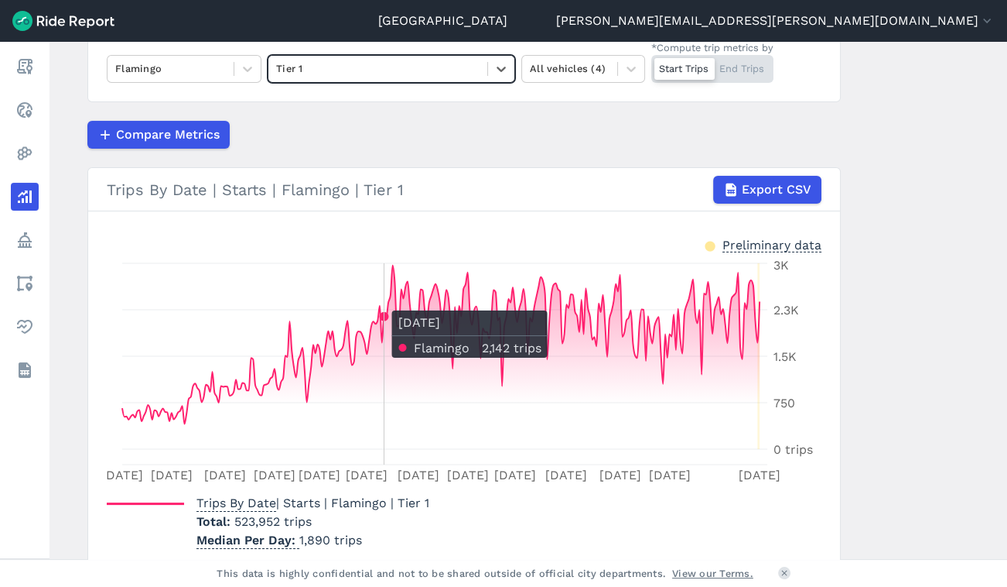
scroll to position [102, 0]
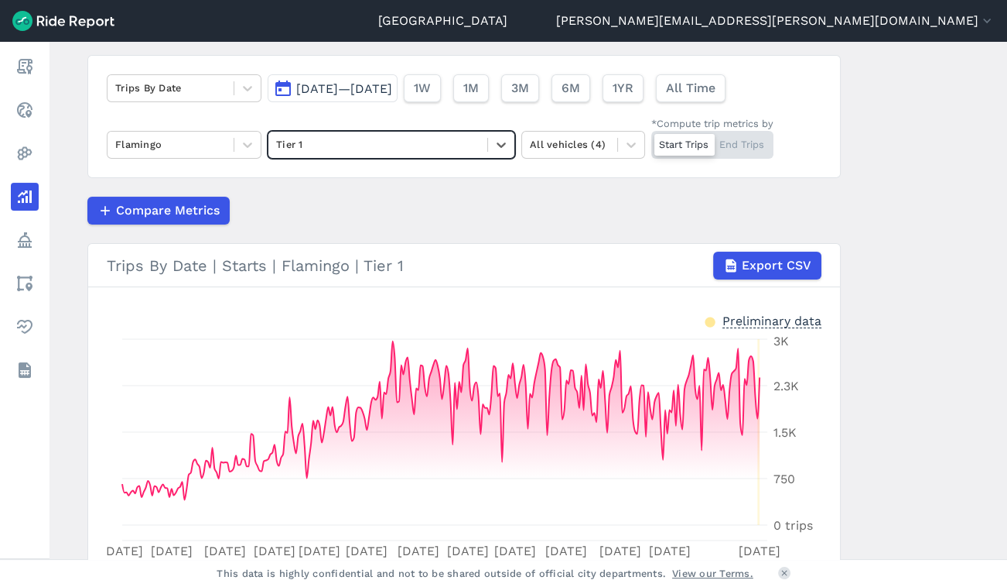
click at [510, 147] on div at bounding box center [501, 145] width 26 height 26
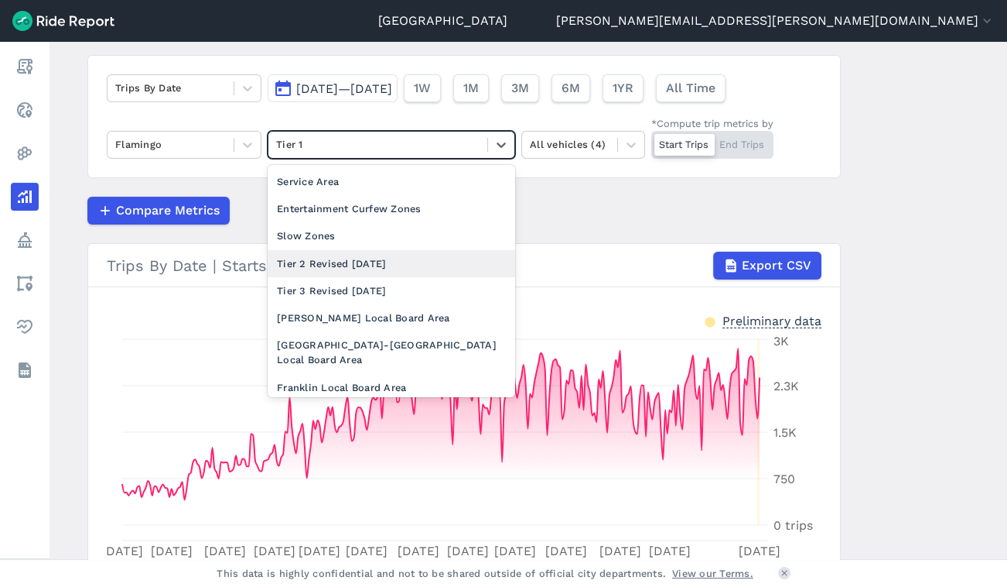
click at [415, 271] on div "Tier 2 Revised [DATE]" at bounding box center [392, 263] width 248 height 27
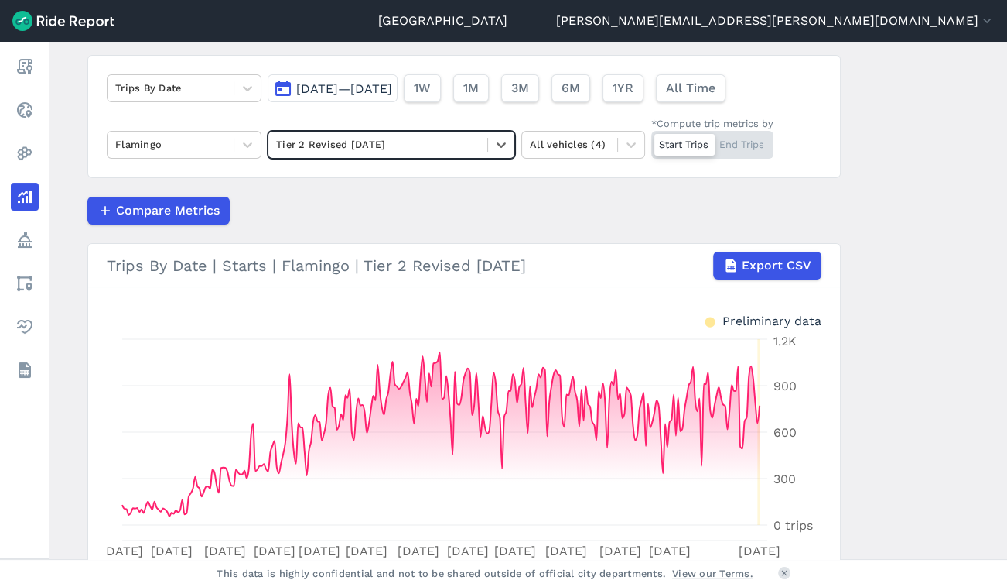
click at [505, 145] on icon at bounding box center [501, 144] width 15 height 15
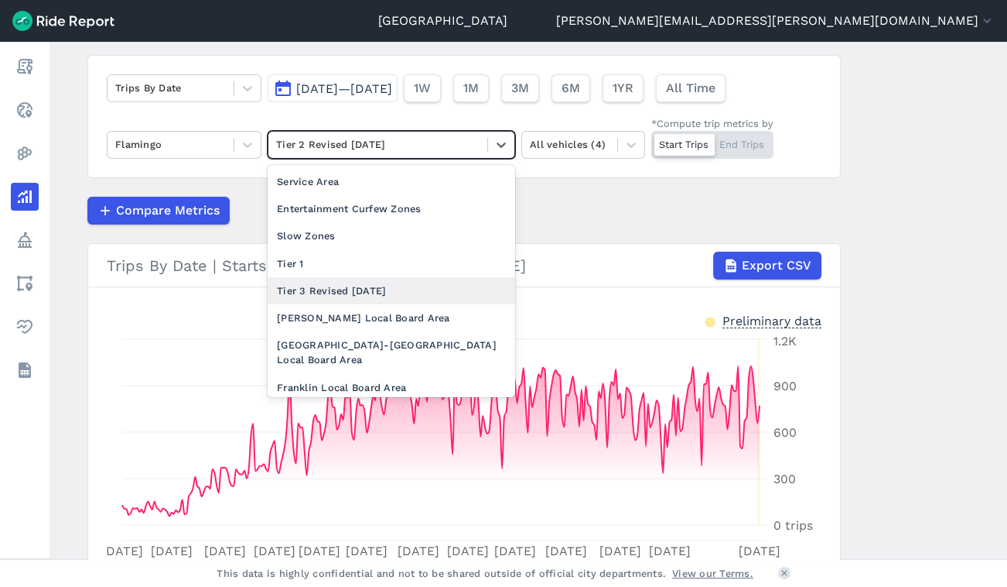
click at [373, 294] on div "Tier 3 Revised [DATE]" at bounding box center [392, 290] width 248 height 27
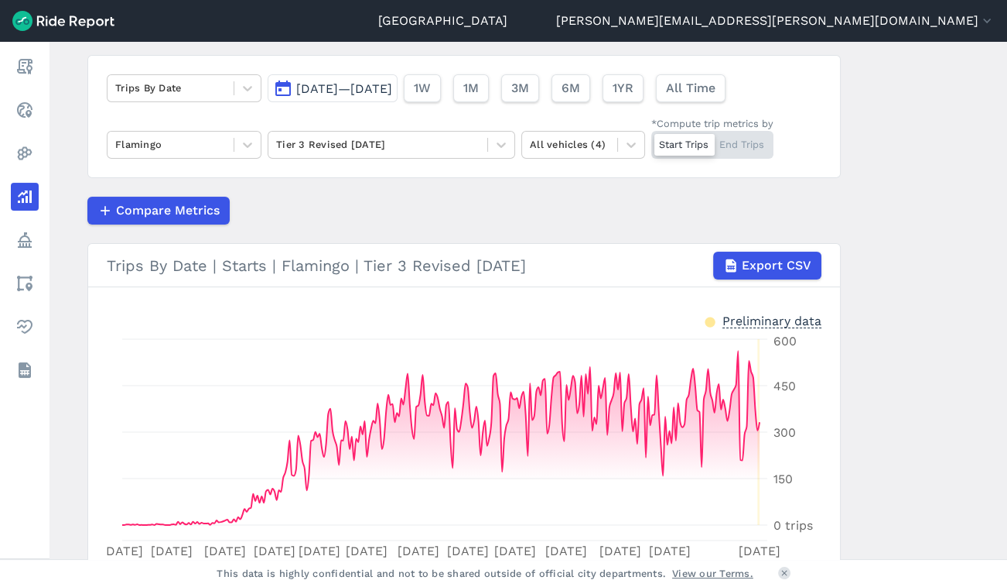
click at [39, 147] on link "Heatmaps" at bounding box center [25, 153] width 28 height 28
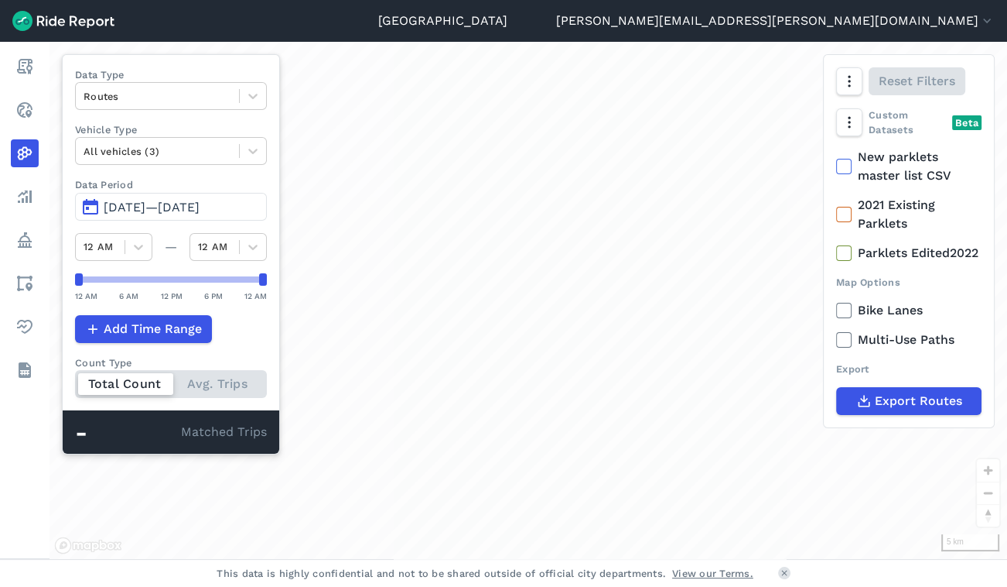
click at [46, 301] on nav "Report Realtime Heatmaps Analyze Policy Areas Health Datasets" at bounding box center [25, 218] width 50 height 353
click at [39, 292] on link "Areas" at bounding box center [25, 283] width 28 height 28
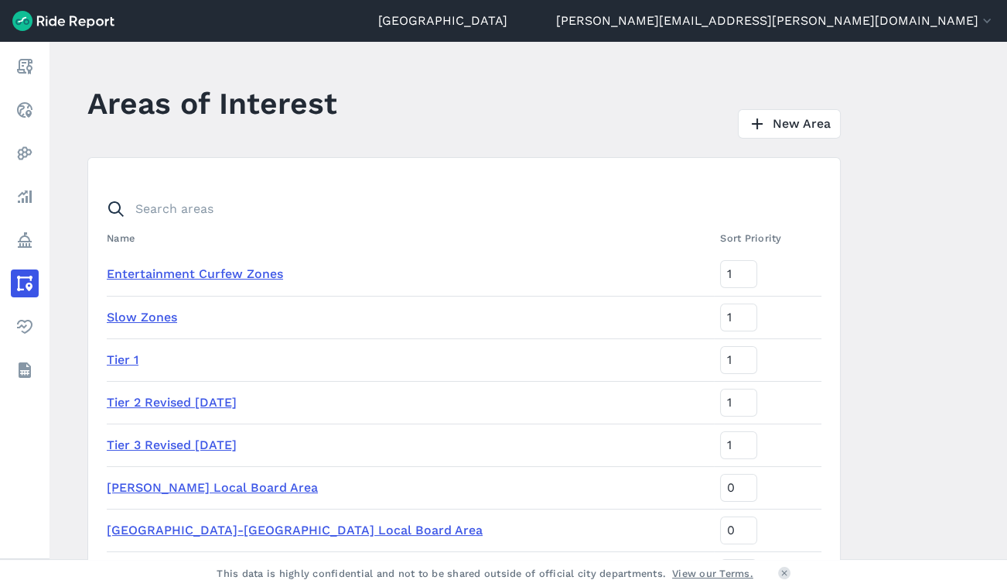
click at [39, 204] on link "Analyze" at bounding box center [25, 197] width 28 height 28
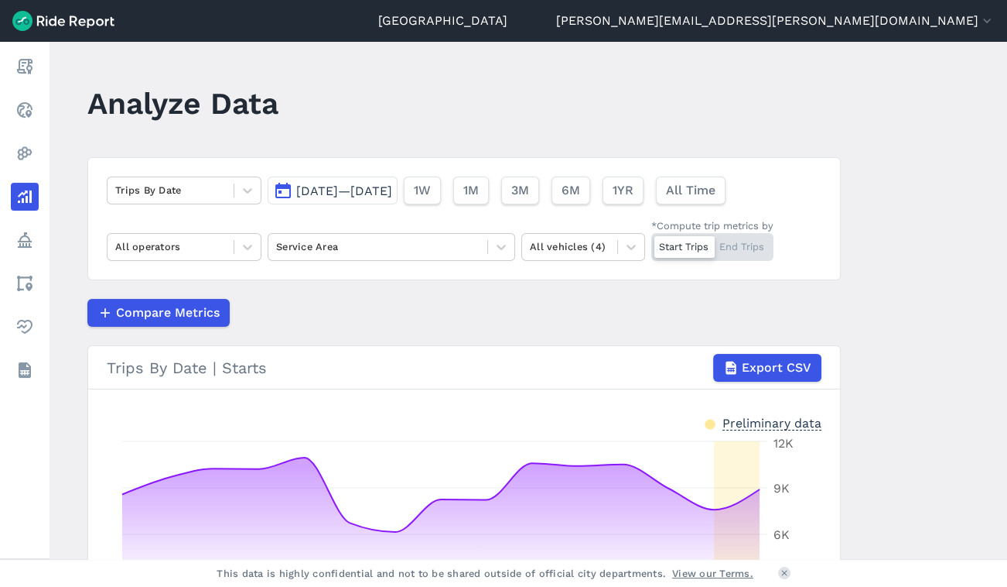
click at [39, 232] on link "Policy" at bounding box center [25, 240] width 28 height 28
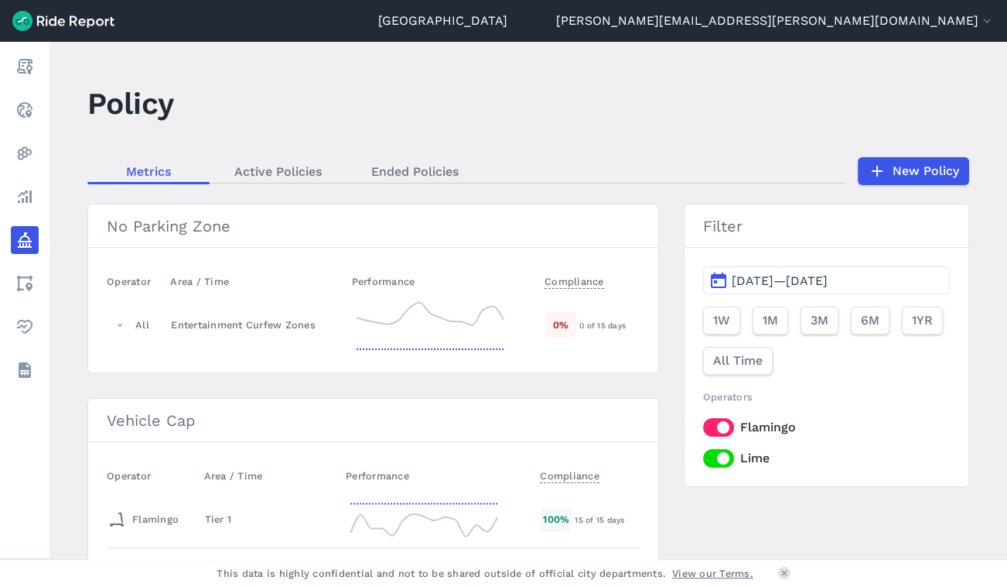
click at [37, 193] on link "Analyze" at bounding box center [25, 197] width 28 height 28
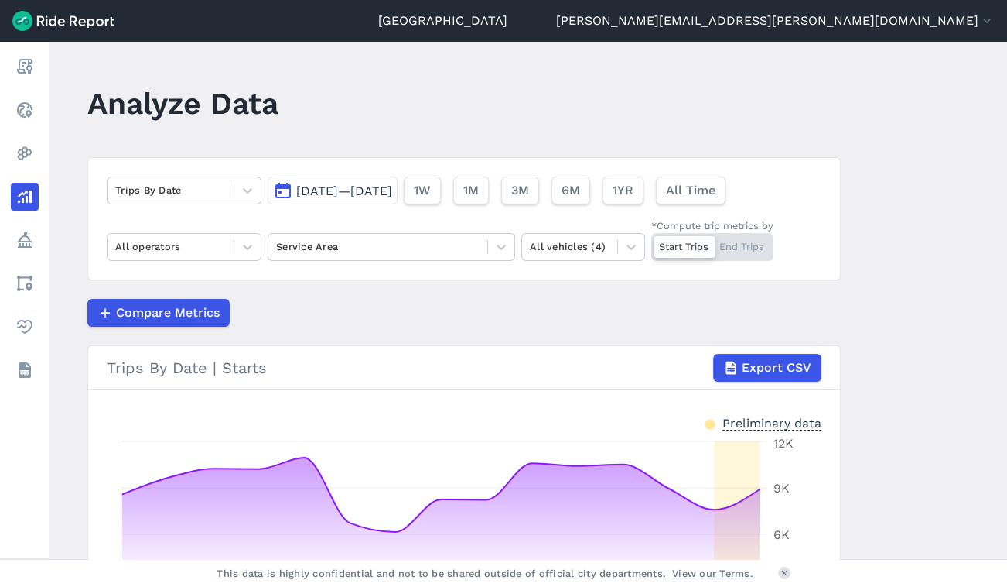
click at [39, 162] on link "Heatmaps" at bounding box center [25, 153] width 28 height 28
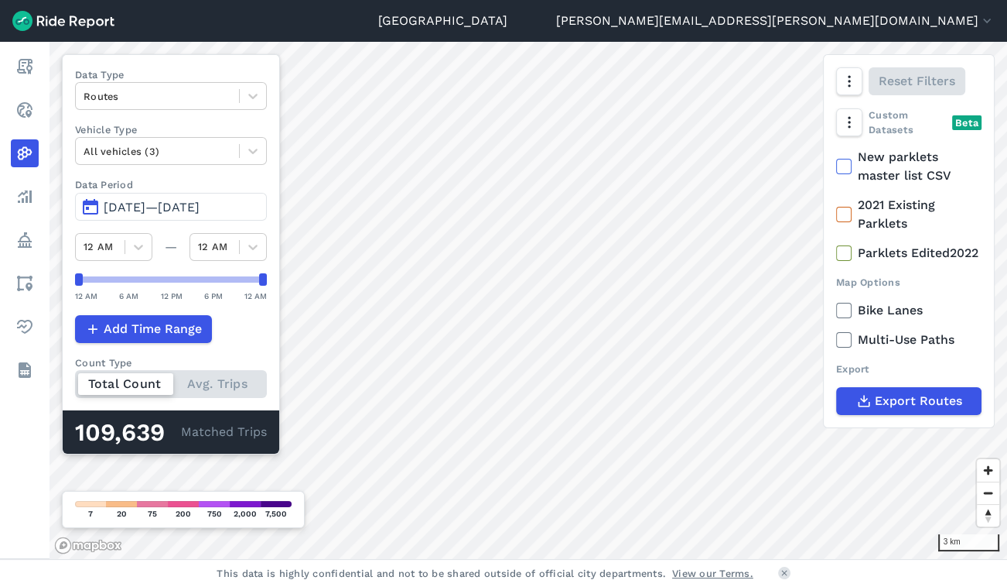
click at [180, 202] on span "[DATE]—[DATE]" at bounding box center [152, 207] width 96 height 15
click at [200, 207] on span "[DATE]—[DATE]" at bounding box center [152, 207] width 96 height 15
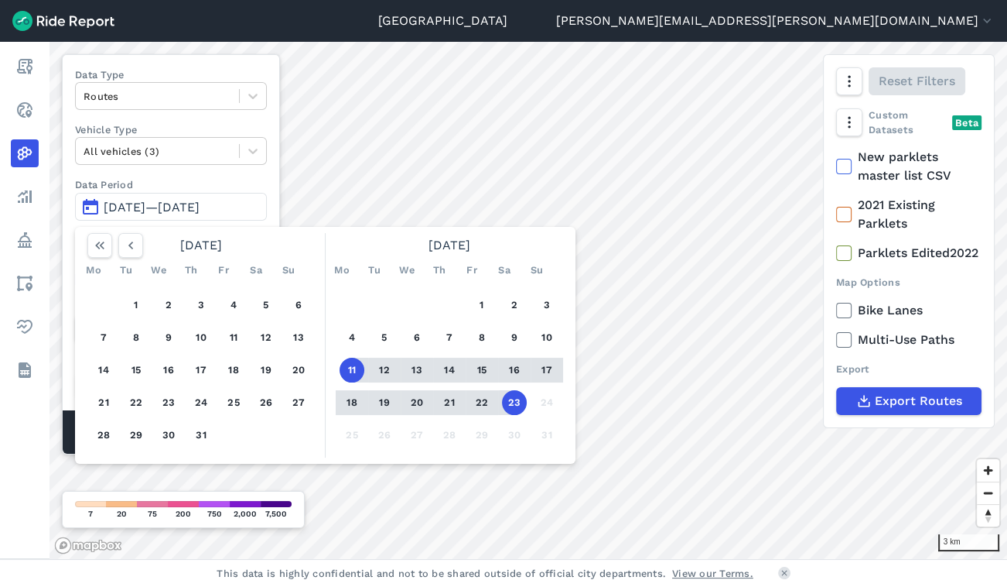
click at [131, 243] on use "button" at bounding box center [130, 245] width 5 height 8
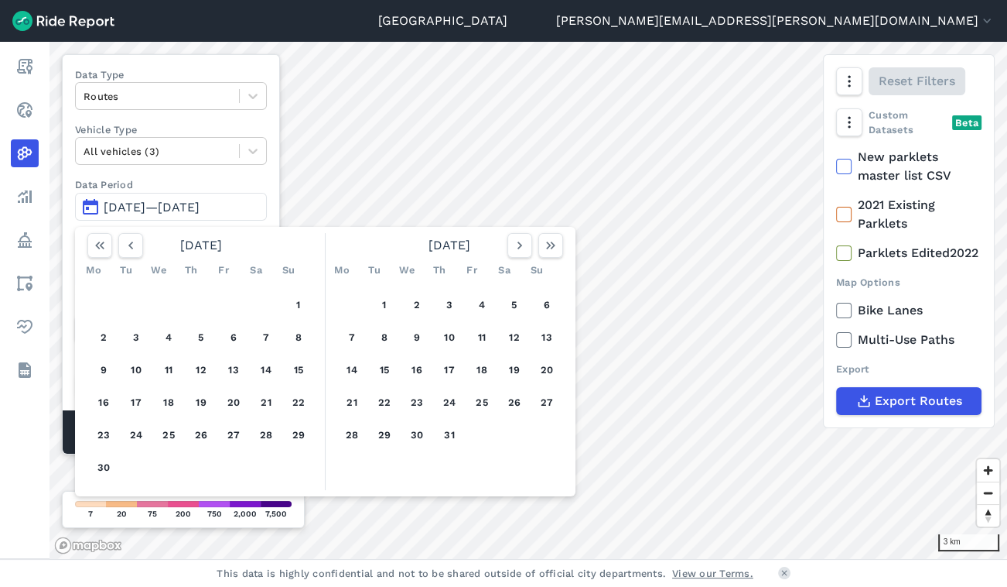
click at [131, 243] on use "button" at bounding box center [130, 245] width 5 height 8
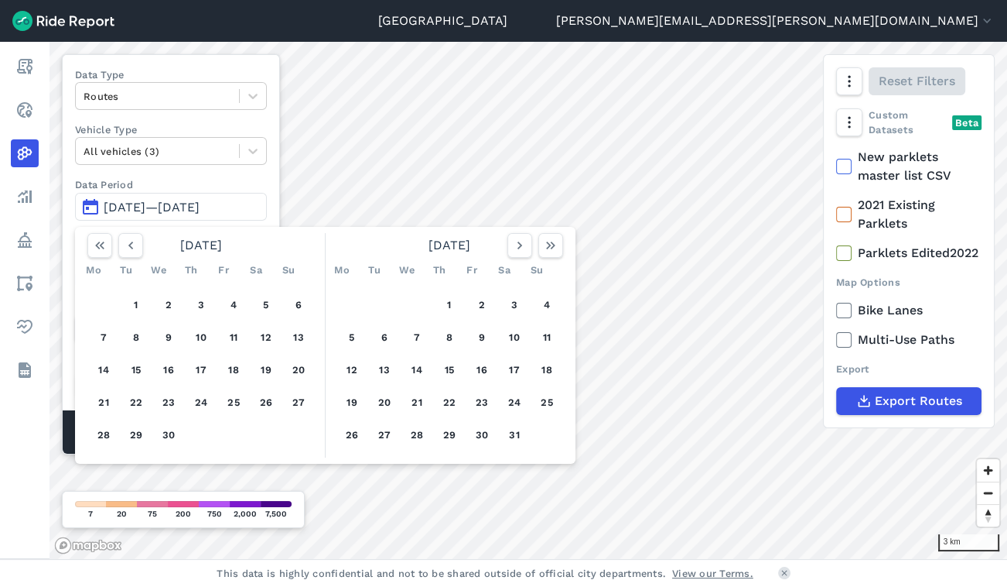
click at [131, 243] on use "button" at bounding box center [130, 245] width 5 height 8
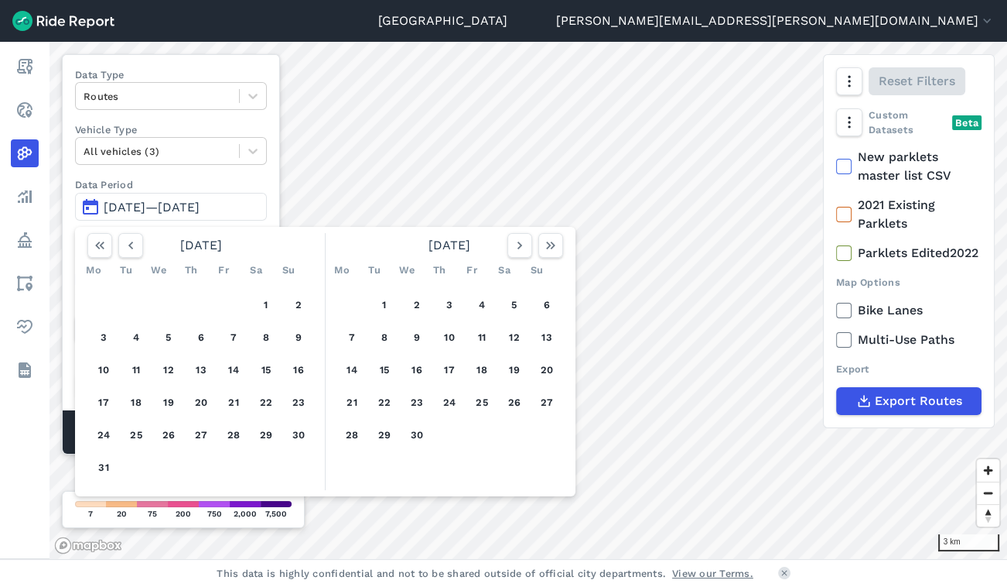
click at [131, 243] on use "button" at bounding box center [130, 245] width 5 height 8
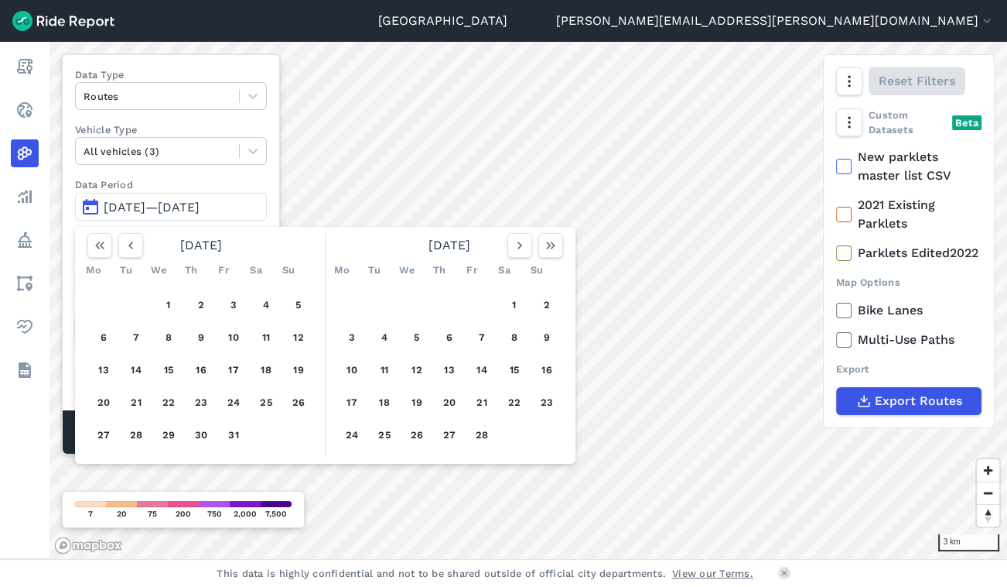
click at [131, 243] on use "button" at bounding box center [130, 245] width 5 height 8
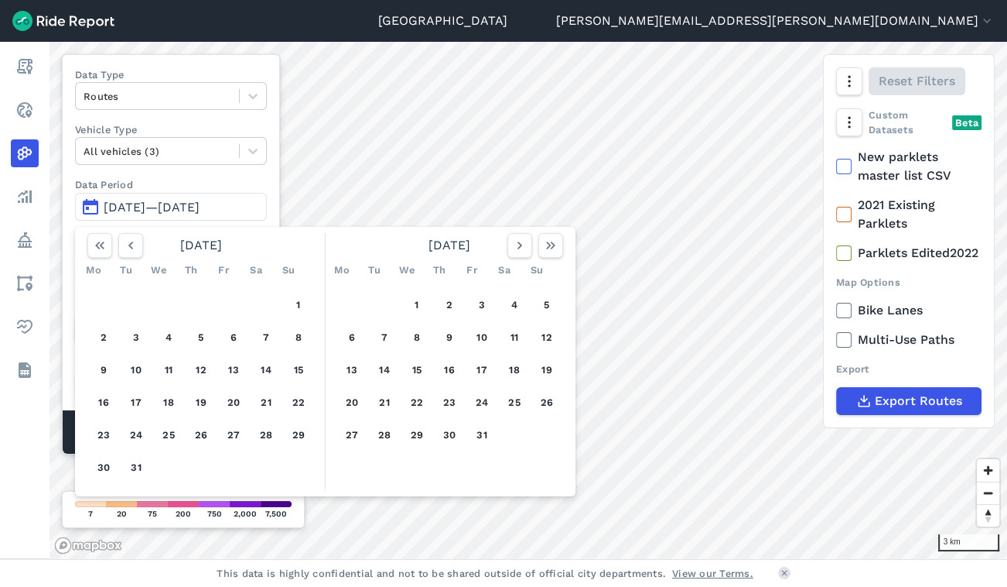
click at [131, 243] on use "button" at bounding box center [130, 245] width 5 height 8
click at [232, 303] on button "1" at bounding box center [233, 304] width 25 height 25
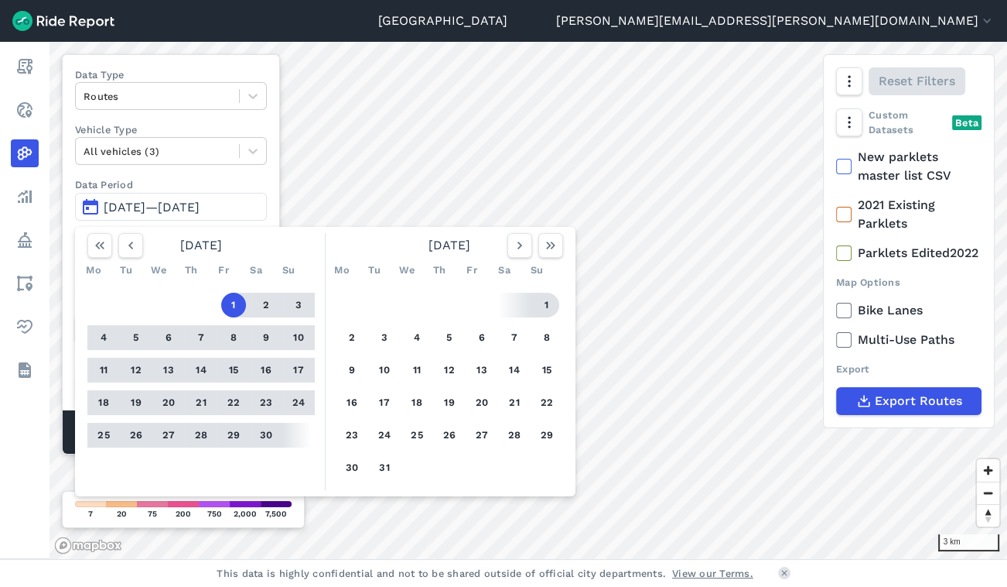
click at [556, 249] on icon "button" at bounding box center [550, 245] width 15 height 15
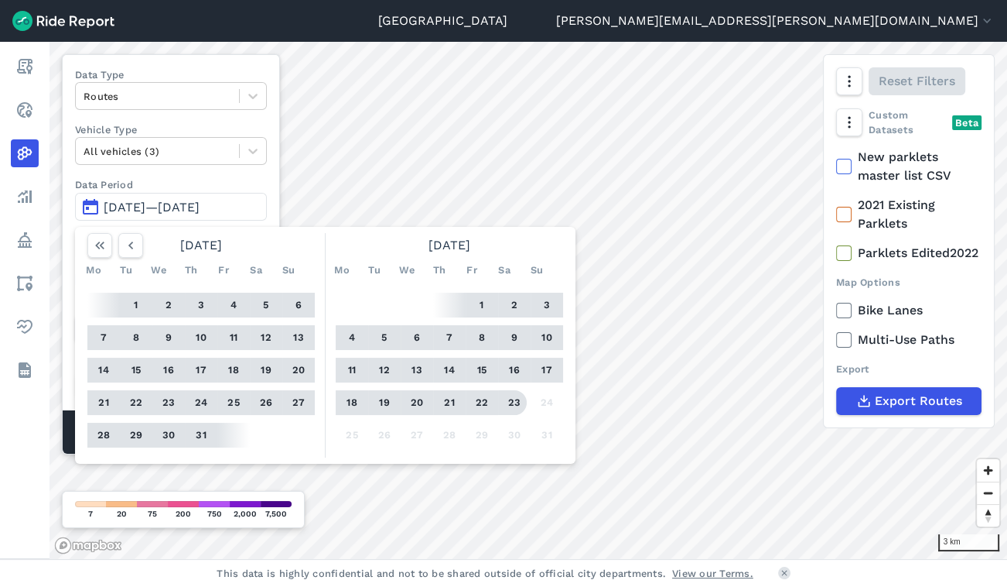
click at [516, 398] on button "23" at bounding box center [514, 402] width 25 height 25
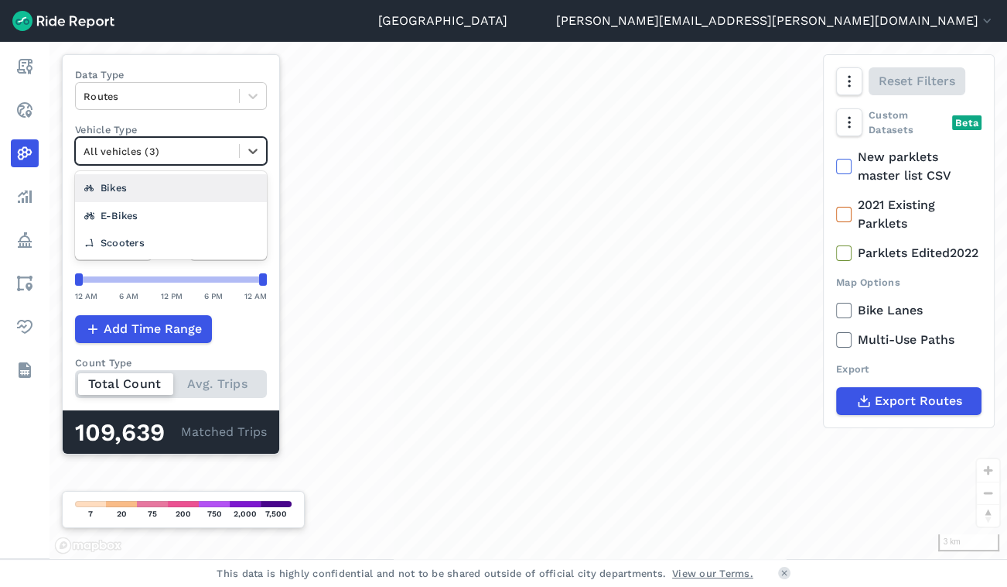
click at [245, 152] on div at bounding box center [253, 151] width 26 height 26
click at [252, 152] on icon at bounding box center [252, 151] width 9 height 5
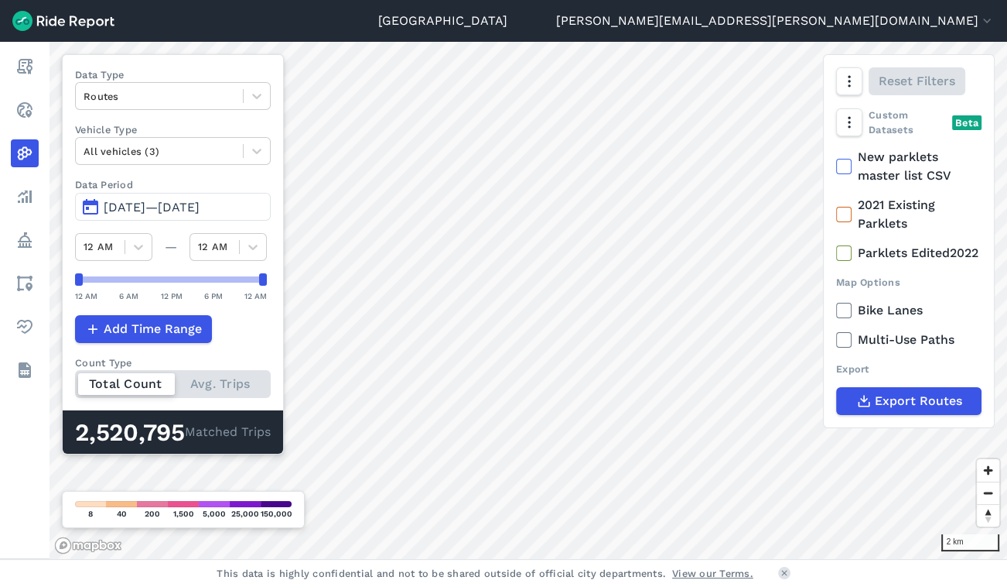
click at [193, 163] on div "All vehicles (3)" at bounding box center [173, 151] width 196 height 28
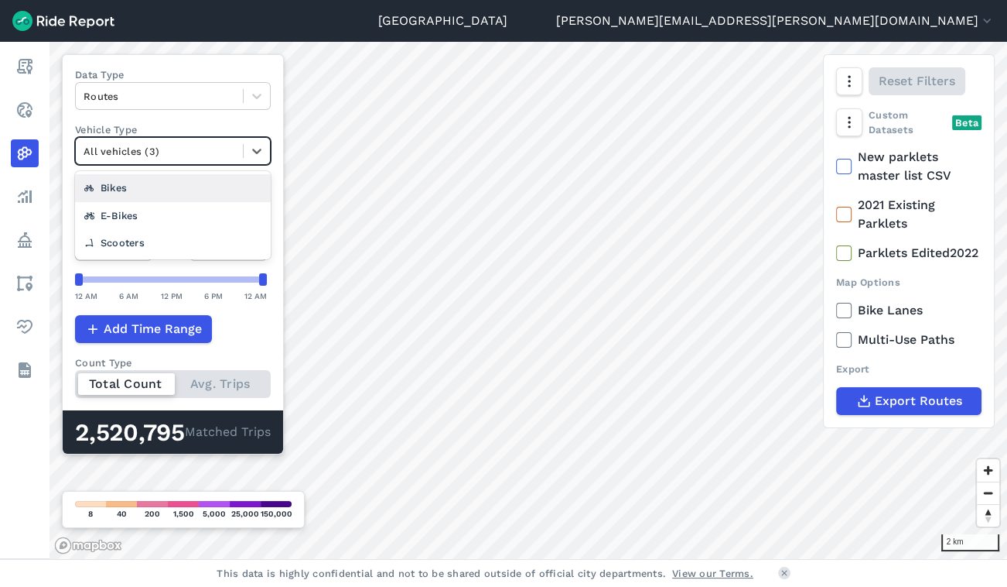
click at [193, 163] on div "All vehicles (3)" at bounding box center [173, 151] width 196 height 28
click at [193, 96] on div at bounding box center [160, 96] width 152 height 18
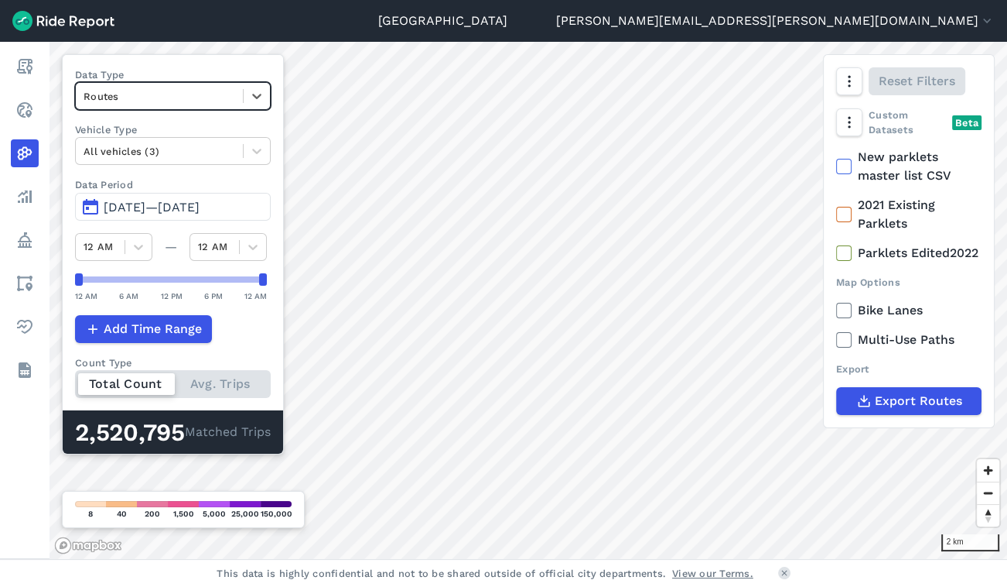
click at [193, 96] on div at bounding box center [160, 96] width 152 height 18
click at [39, 203] on link "Analyze" at bounding box center [25, 197] width 28 height 28
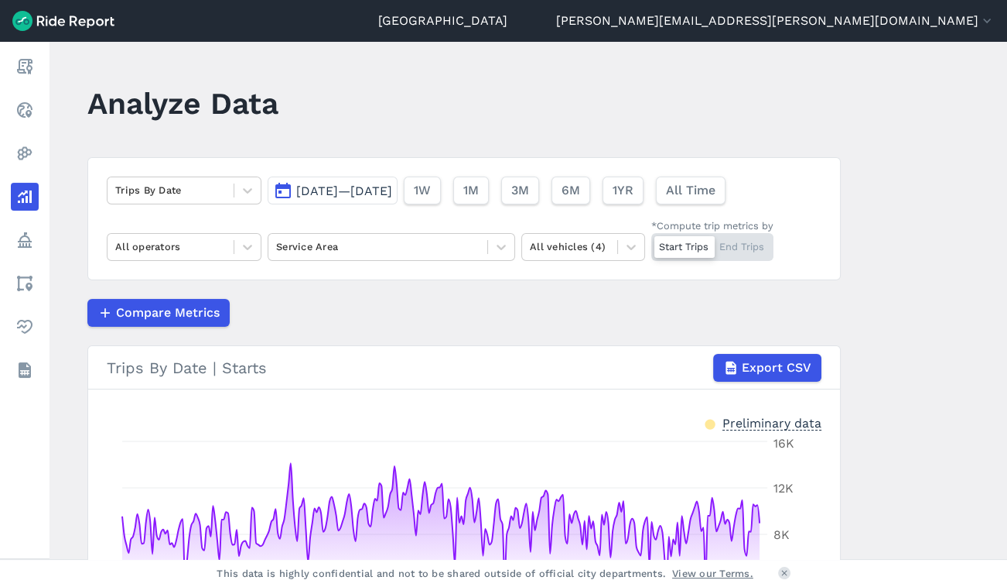
click at [17, 240] on icon at bounding box center [24, 240] width 19 height 19
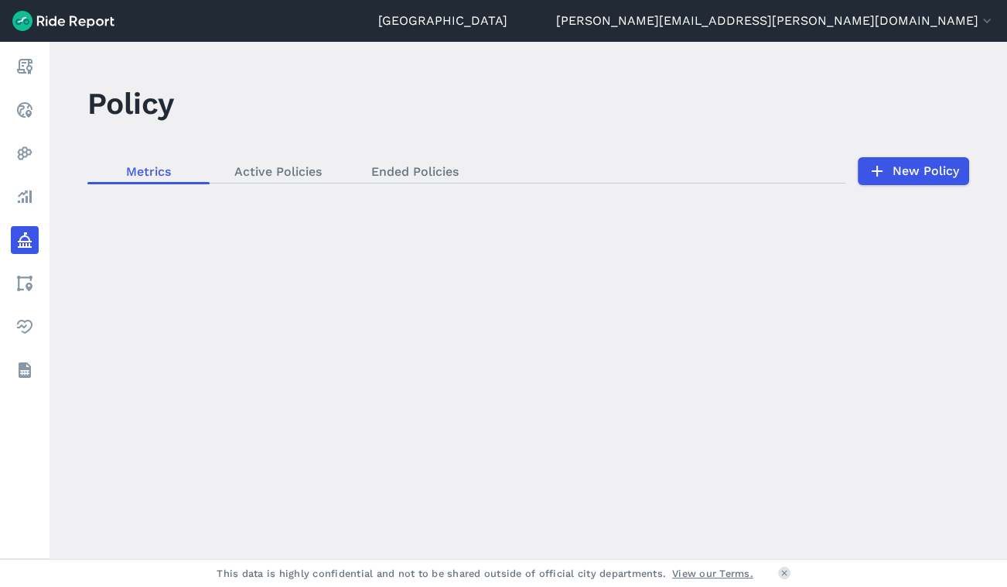
click at [42, 306] on nav "Report Realtime Heatmaps Analyze Policy Areas Health Datasets" at bounding box center [25, 218] width 50 height 353
click at [39, 288] on link "Areas" at bounding box center [25, 283] width 28 height 28
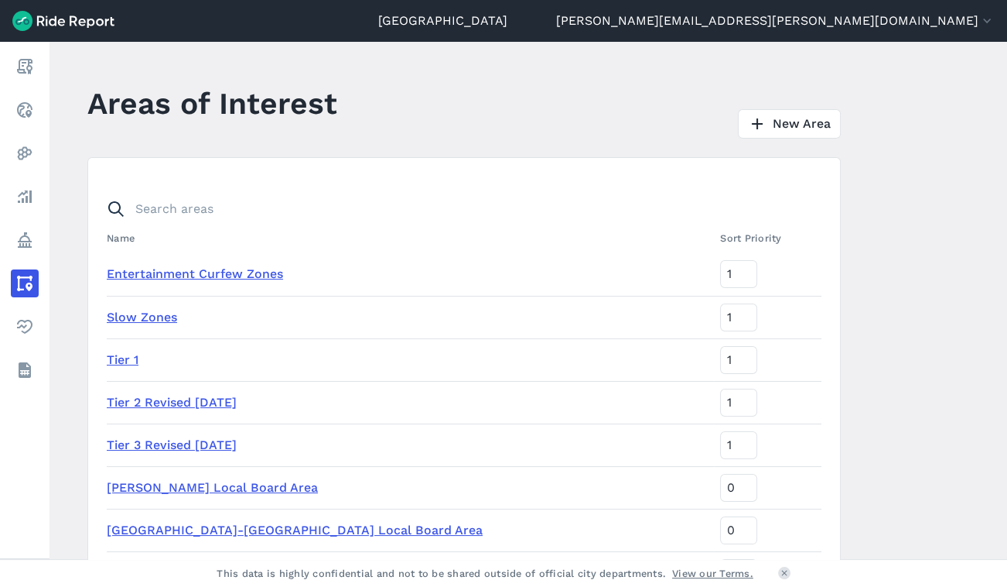
click at [38, 323] on link "Health" at bounding box center [25, 327] width 28 height 28
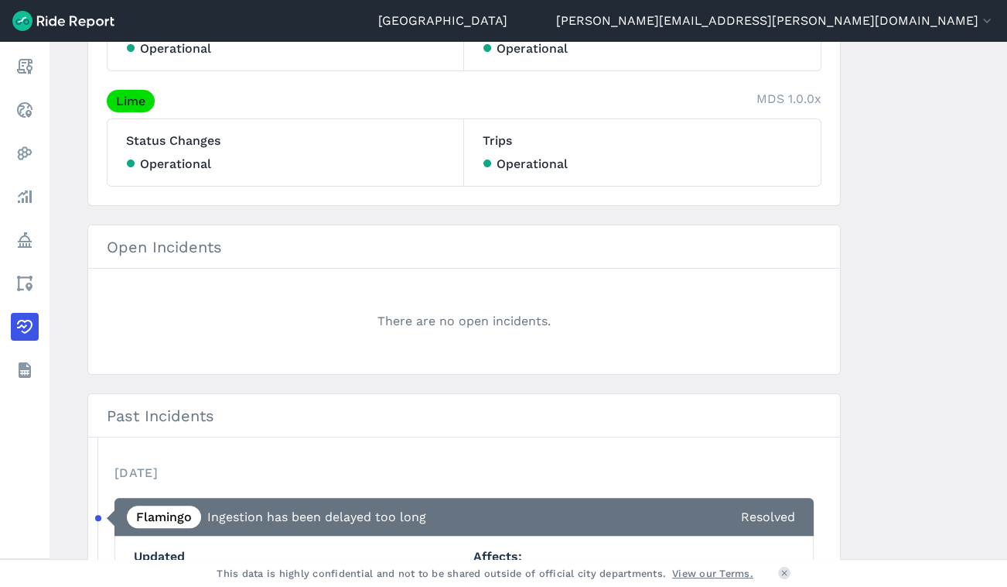
scroll to position [281, 0]
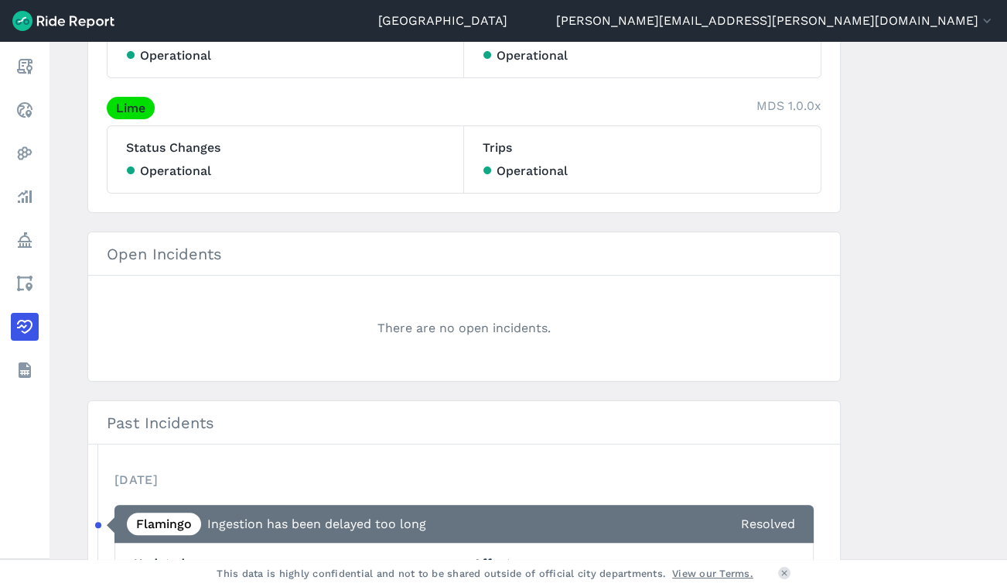
click at [20, 63] on icon at bounding box center [24, 66] width 19 height 19
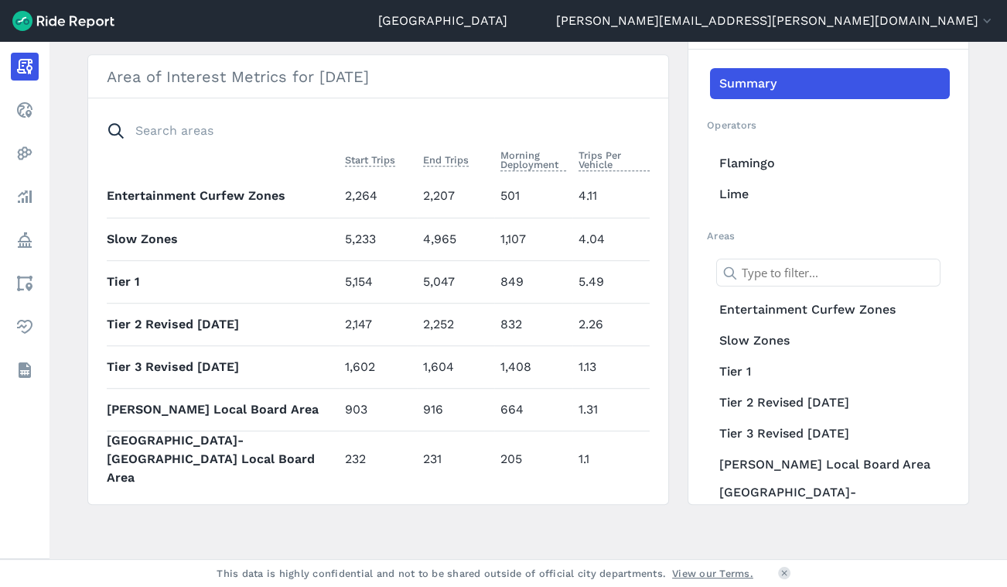
click at [747, 170] on link "Flamingo" at bounding box center [830, 163] width 240 height 31
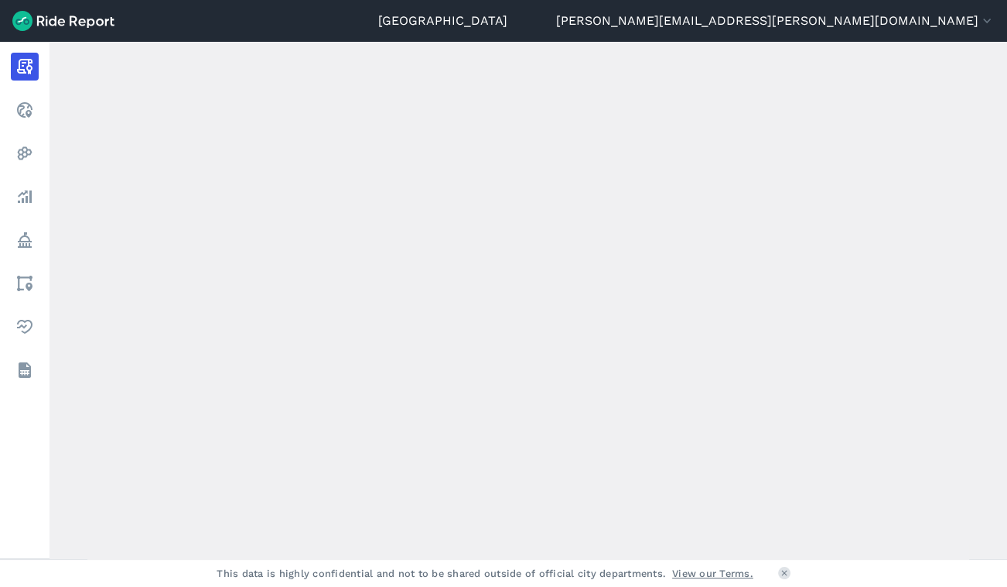
scroll to position [429, 0]
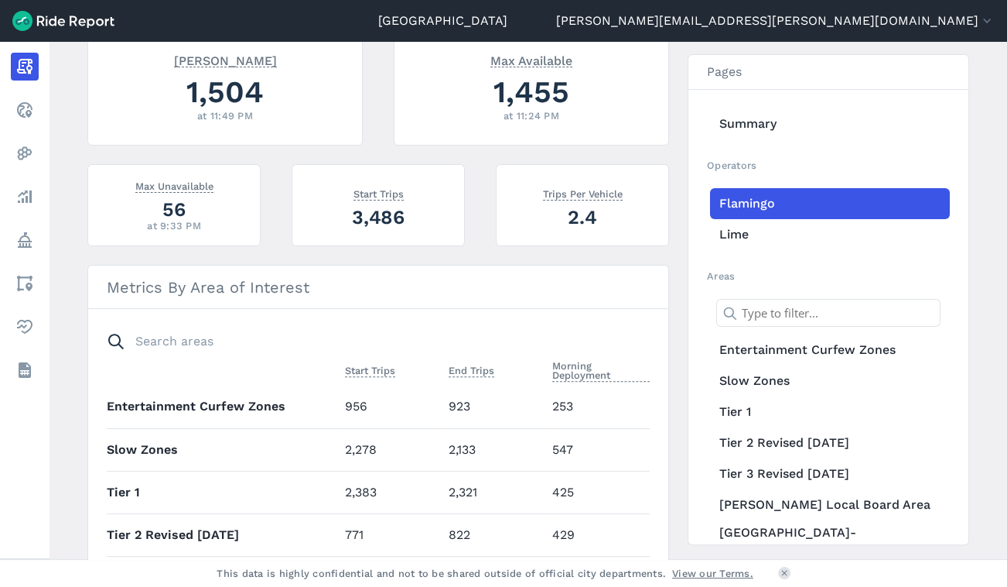
click at [786, 573] on icon at bounding box center [784, 572] width 9 height 9
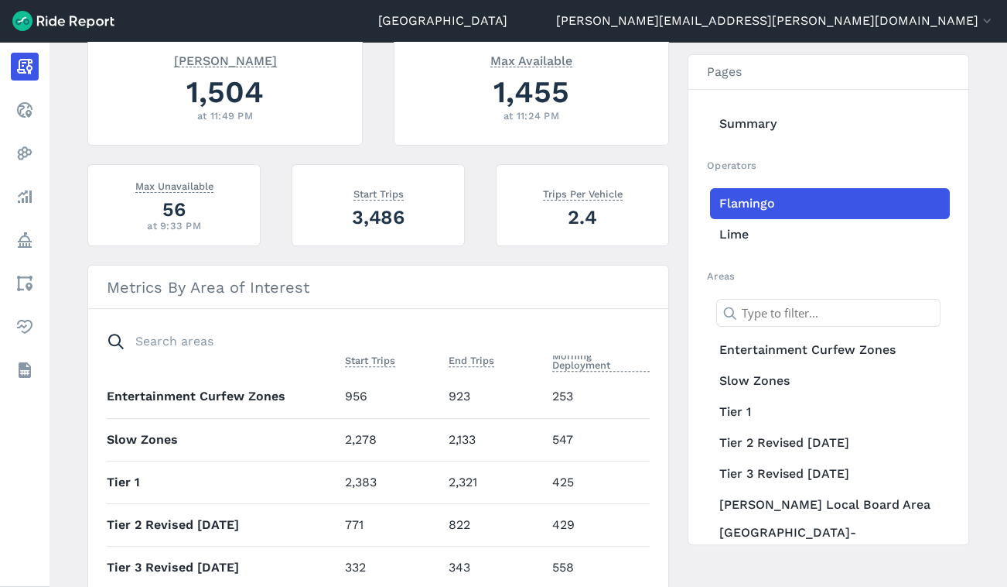
scroll to position [0, 0]
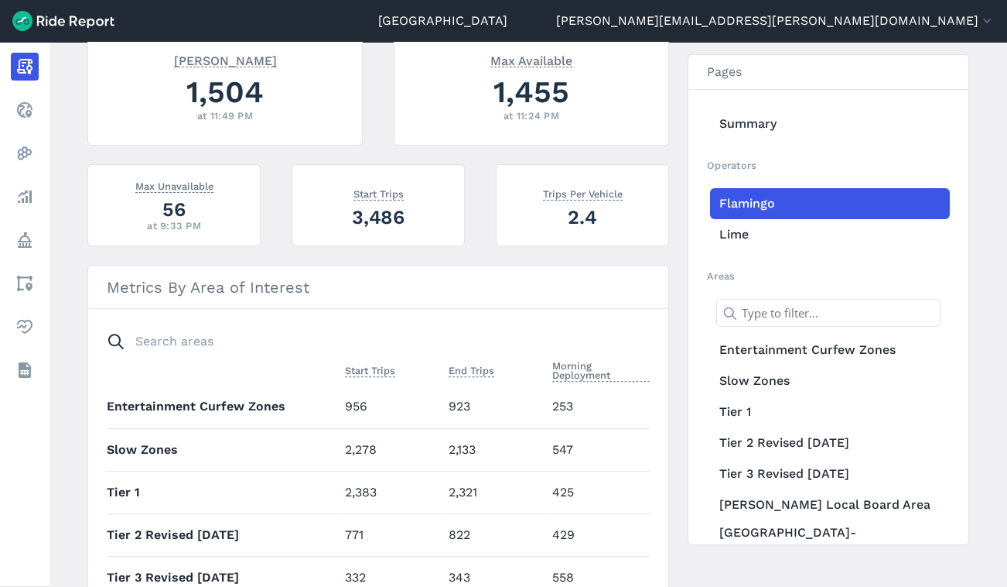
drag, startPoint x: 50, startPoint y: 245, endPoint x: 59, endPoint y: 238, distance: 11.6
click at [39, 245] on link "Policy" at bounding box center [25, 240] width 28 height 28
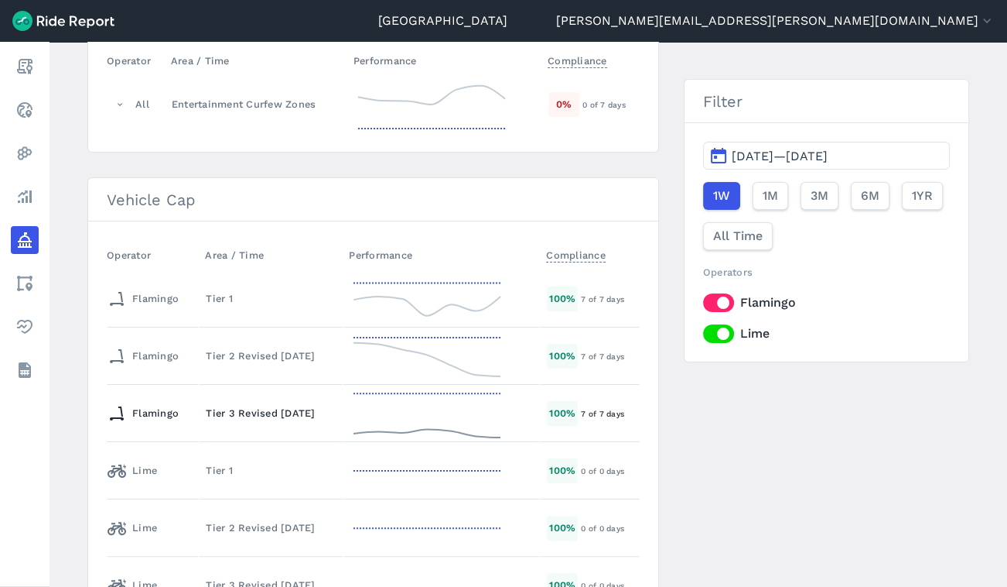
scroll to position [422, 0]
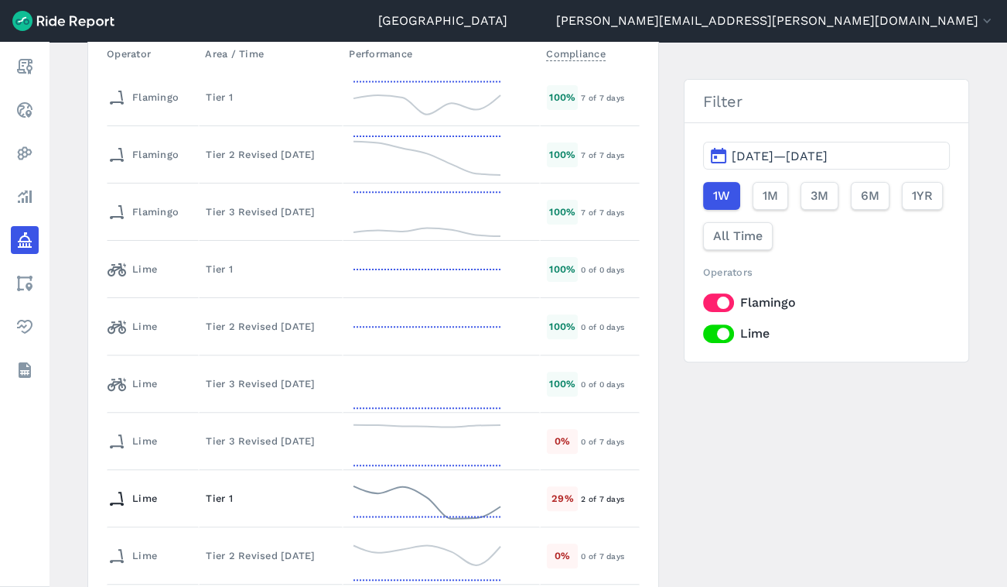
click at [206, 492] on div "Tier 1" at bounding box center [271, 498] width 130 height 15
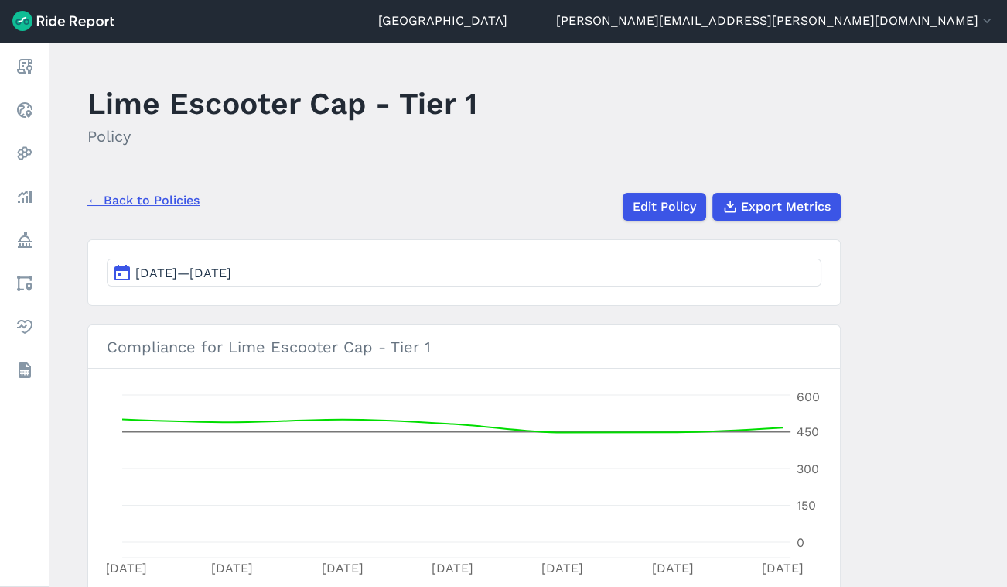
click at [231, 271] on span "[DATE]—[DATE]" at bounding box center [183, 272] width 96 height 15
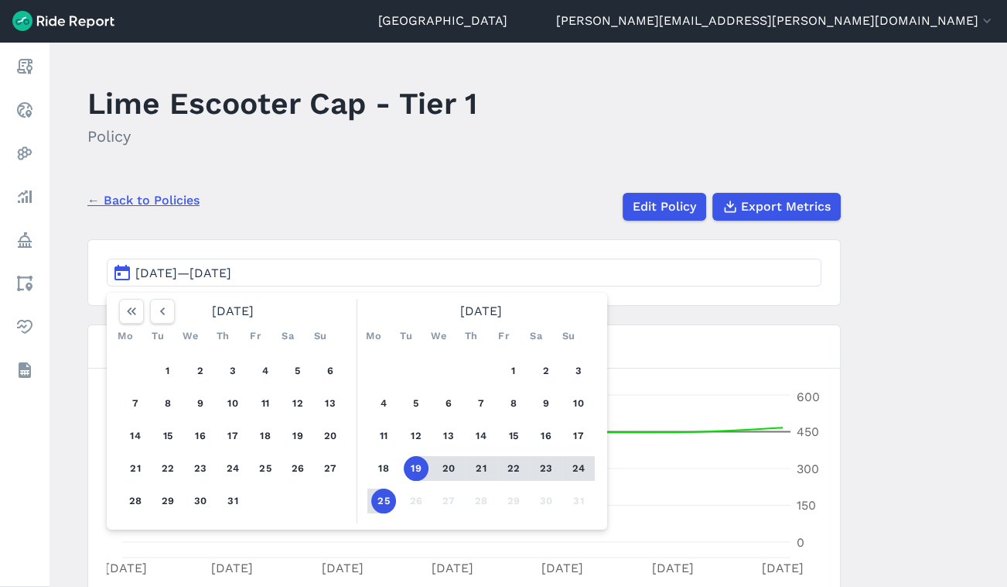
click at [325, 159] on div "Lime Escooter Cap - Tier 1 Policy" at bounding box center [291, 120] width 409 height 83
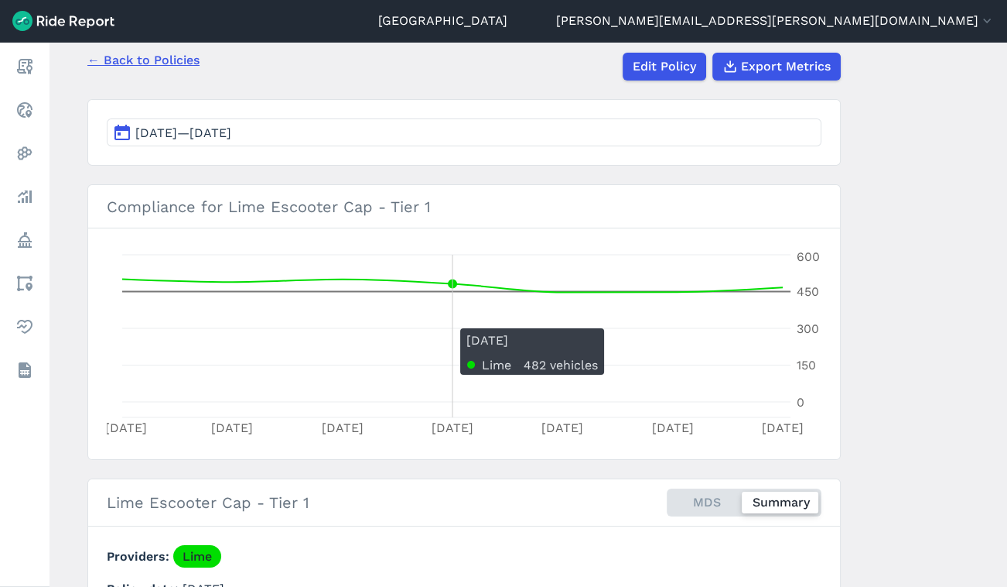
scroll to position [140, 0]
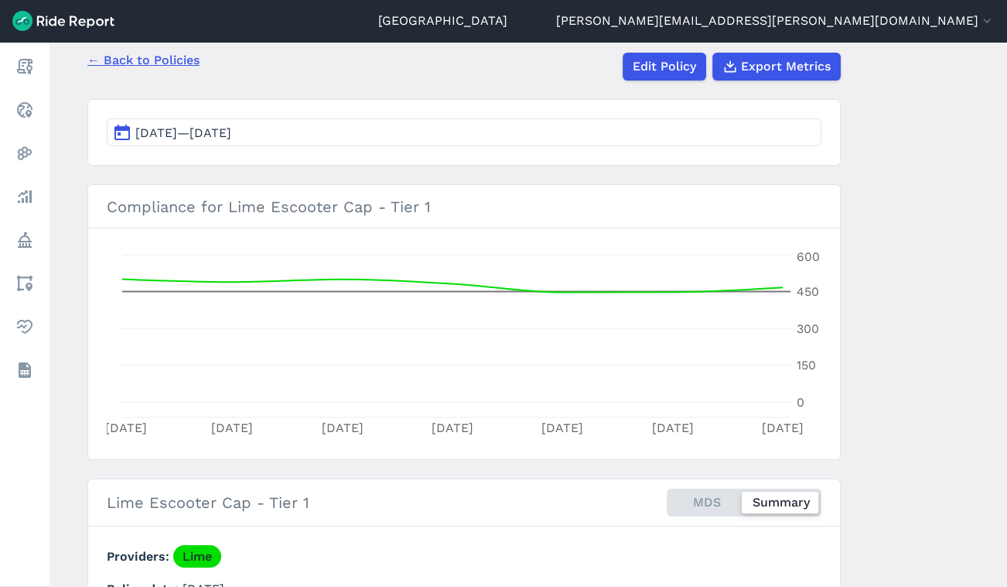
click at [39, 190] on link "Analyze" at bounding box center [25, 197] width 28 height 28
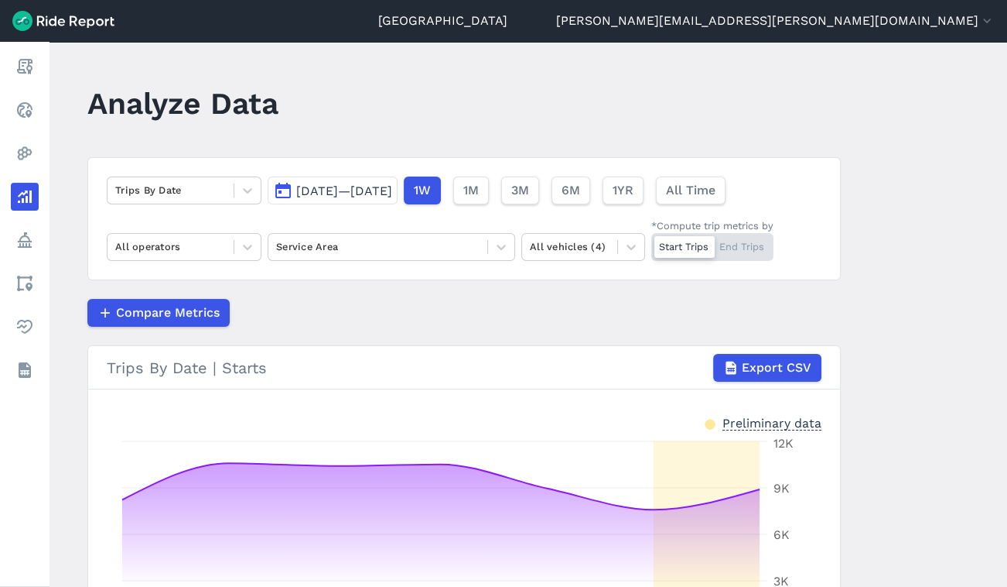
click at [590, 193] on button "6M" at bounding box center [571, 190] width 39 height 28
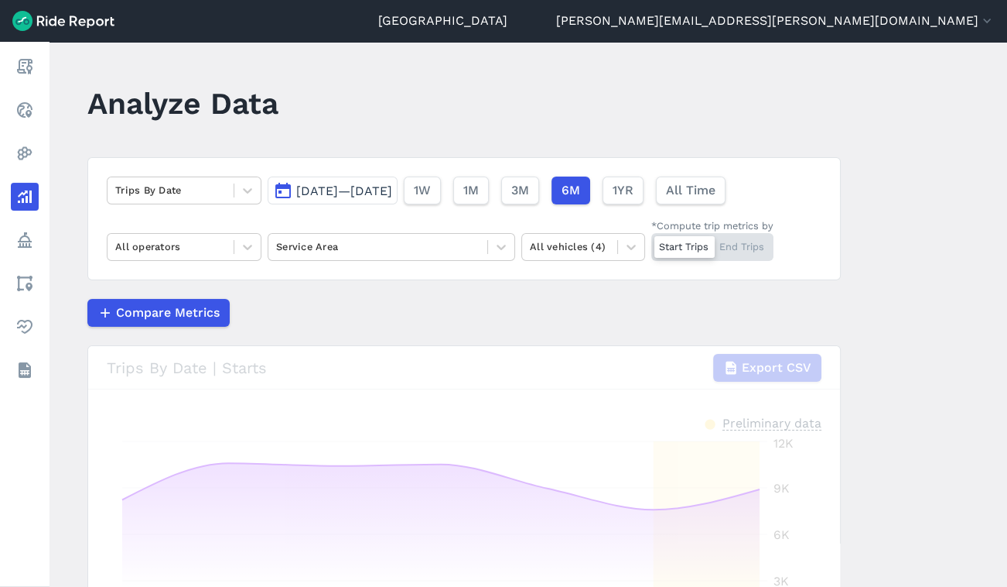
click at [244, 241] on icon at bounding box center [247, 246] width 15 height 15
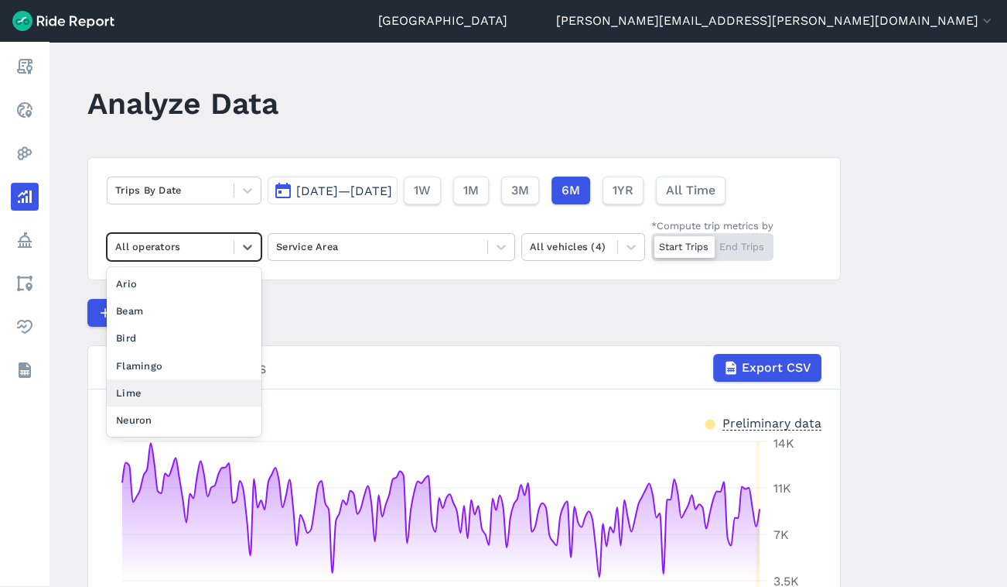
click at [162, 389] on div "Lime" at bounding box center [184, 392] width 155 height 27
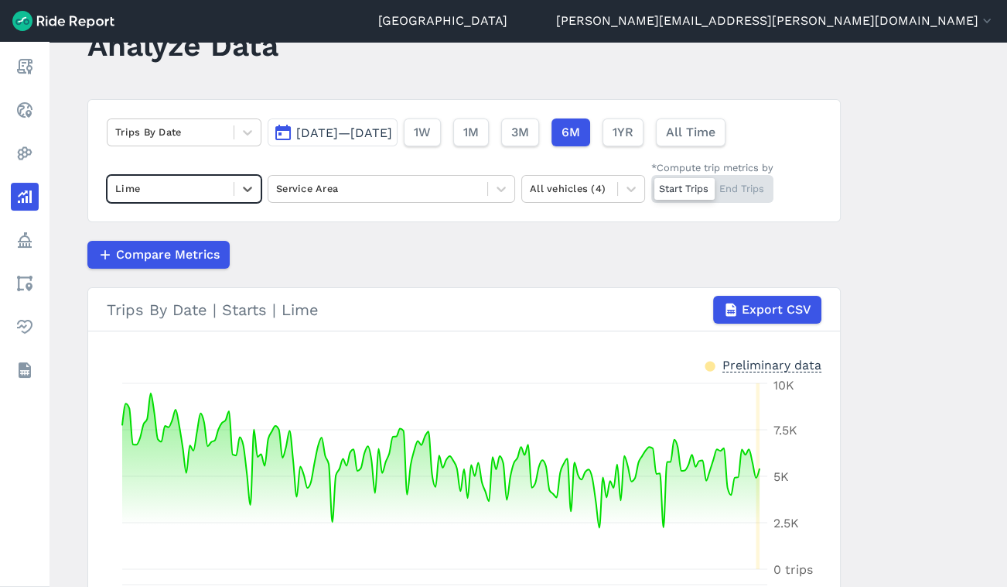
scroll to position [70, 0]
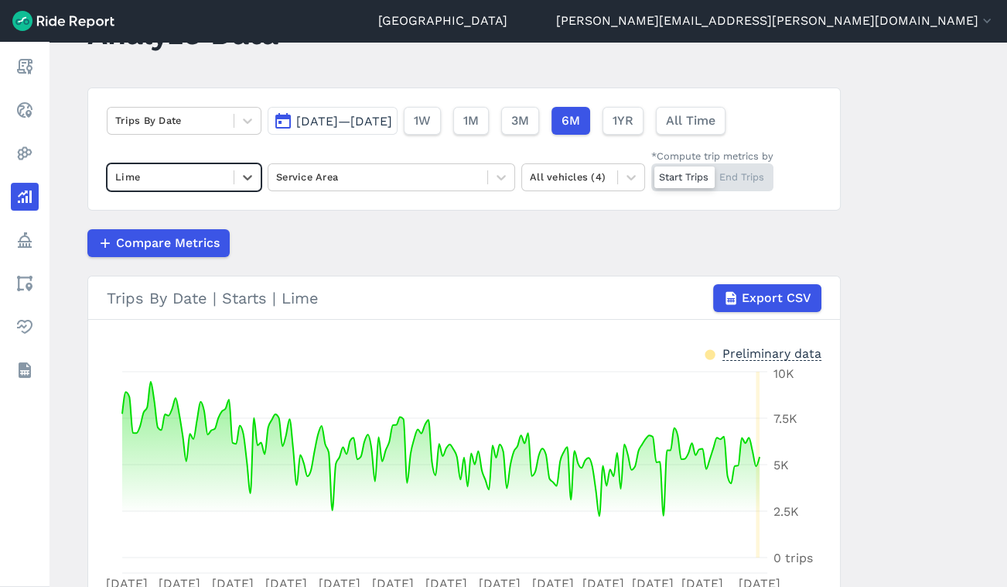
click at [255, 121] on div at bounding box center [247, 121] width 26 height 26
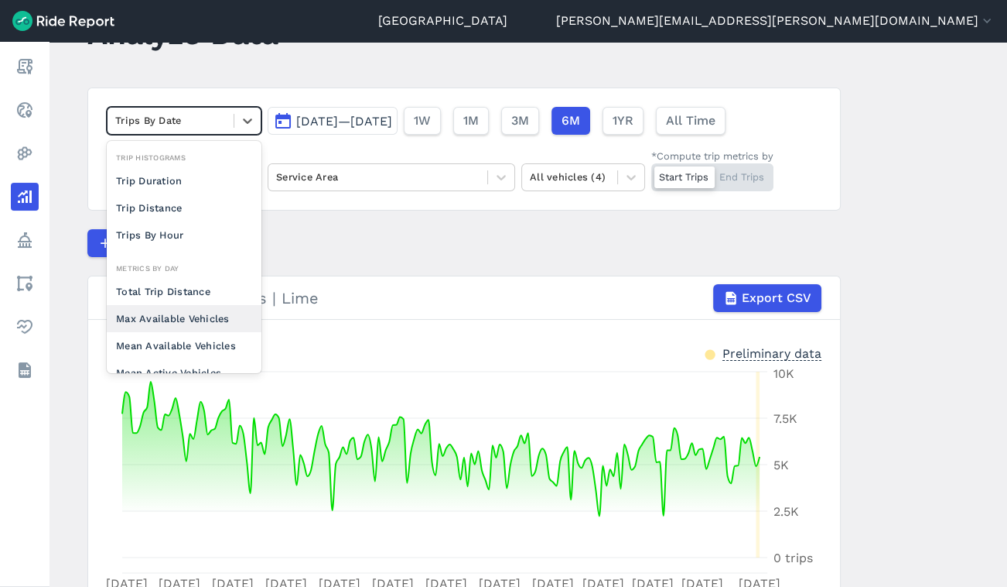
click at [155, 318] on div "Max Available Vehicles" at bounding box center [184, 318] width 155 height 27
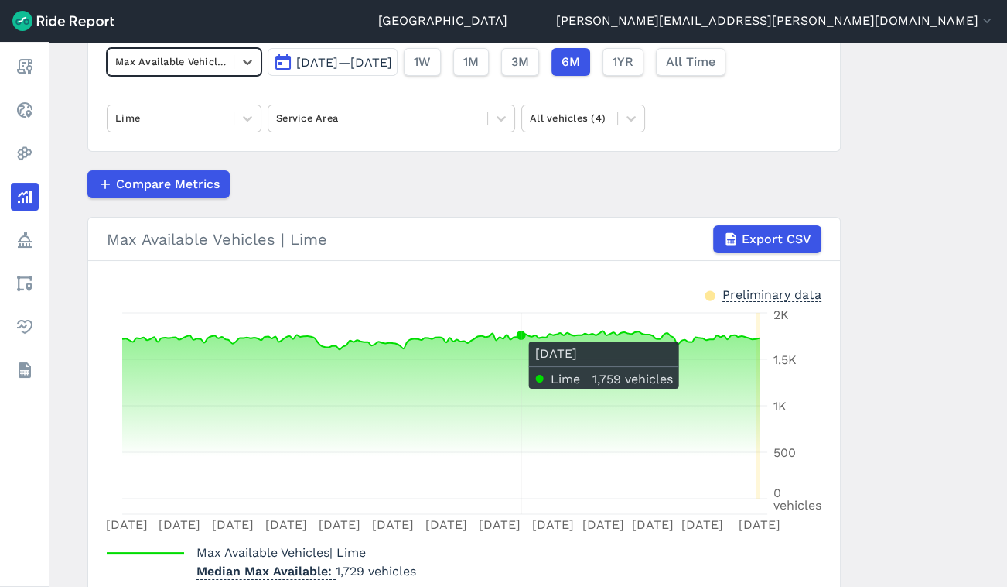
scroll to position [140, 0]
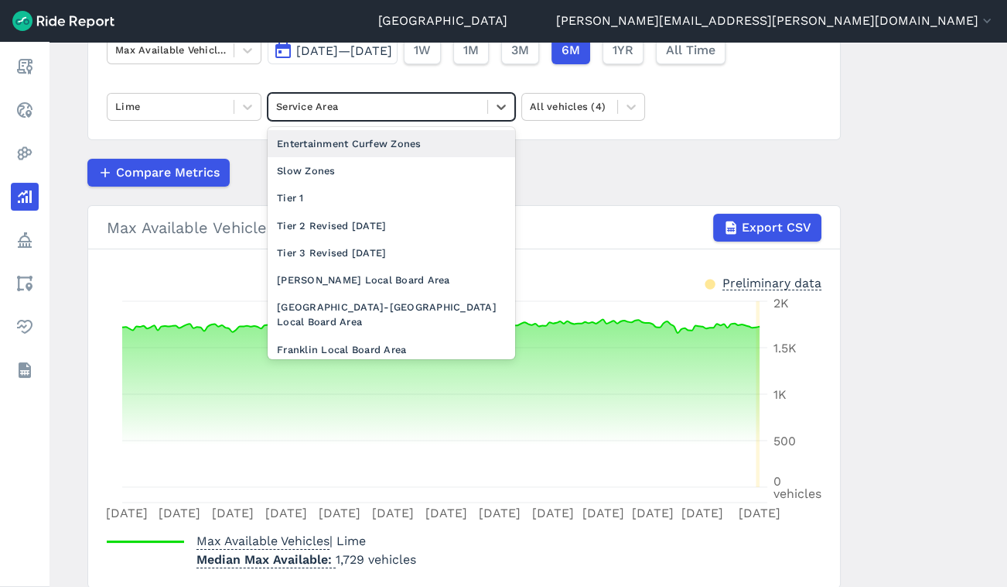
click at [369, 101] on div at bounding box center [378, 106] width 204 height 18
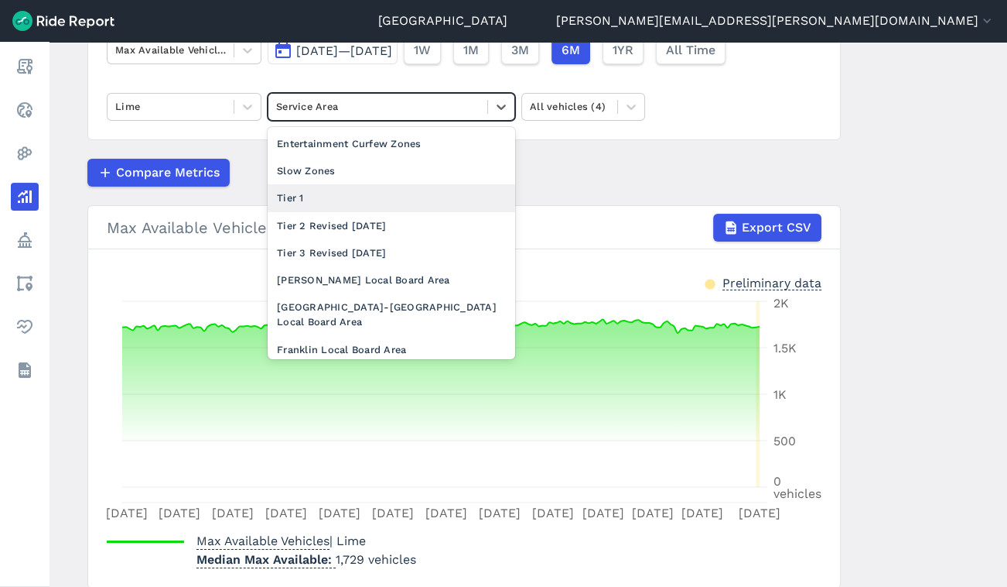
click at [359, 206] on div "Tier 1" at bounding box center [392, 197] width 248 height 27
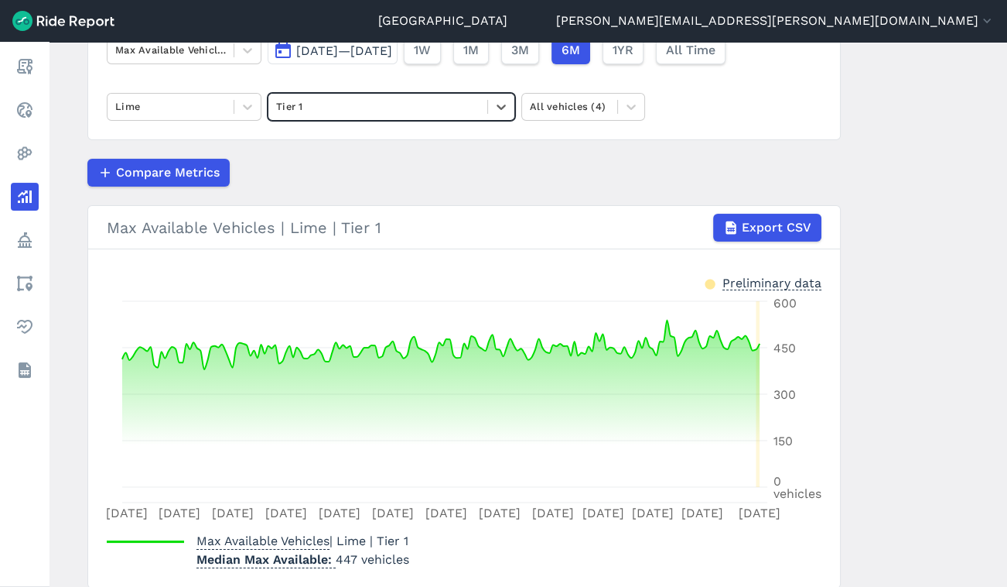
click at [369, 106] on div at bounding box center [378, 106] width 204 height 18
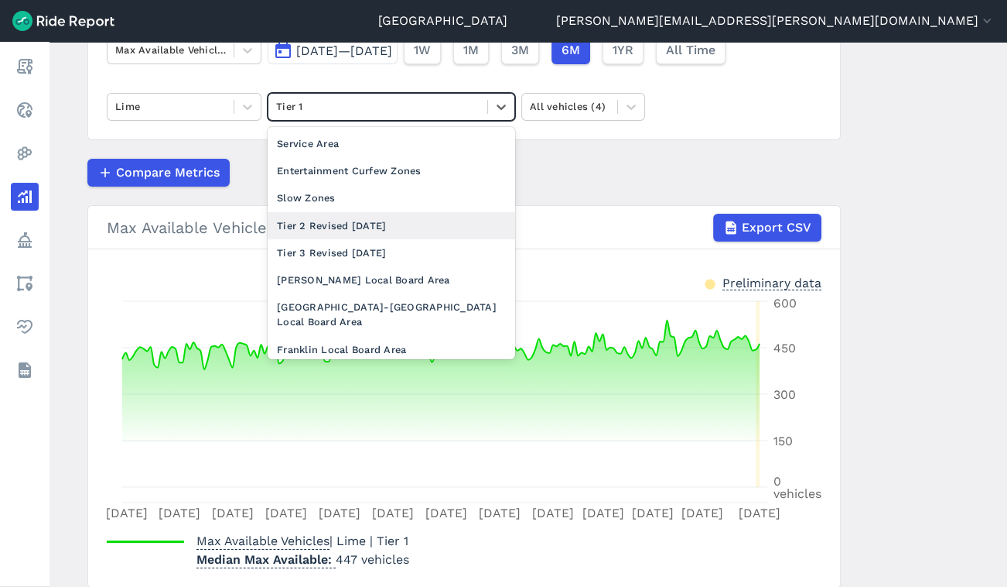
click at [354, 231] on div "Tier 2 Revised [DATE]" at bounding box center [392, 225] width 248 height 27
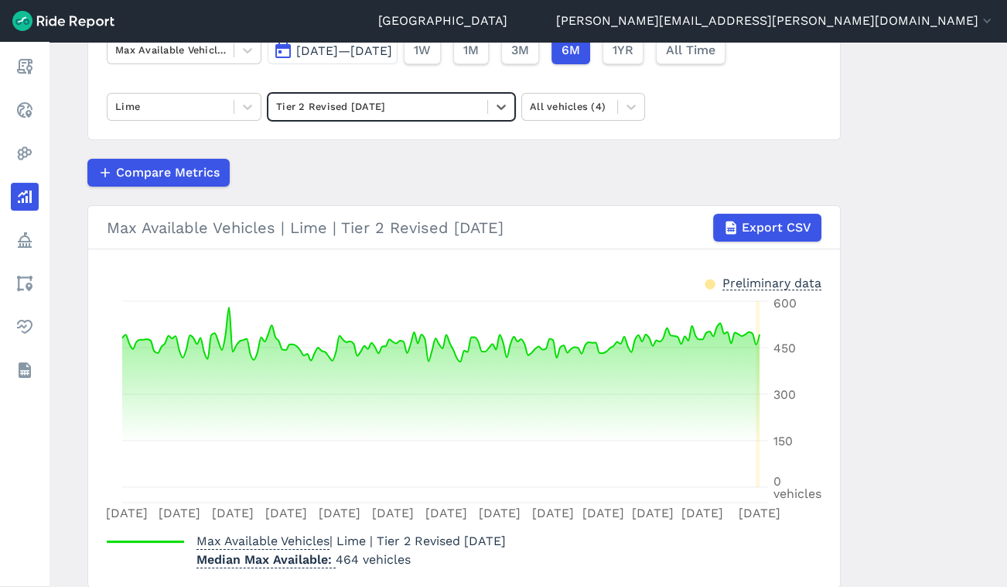
click at [335, 105] on div at bounding box center [378, 106] width 204 height 18
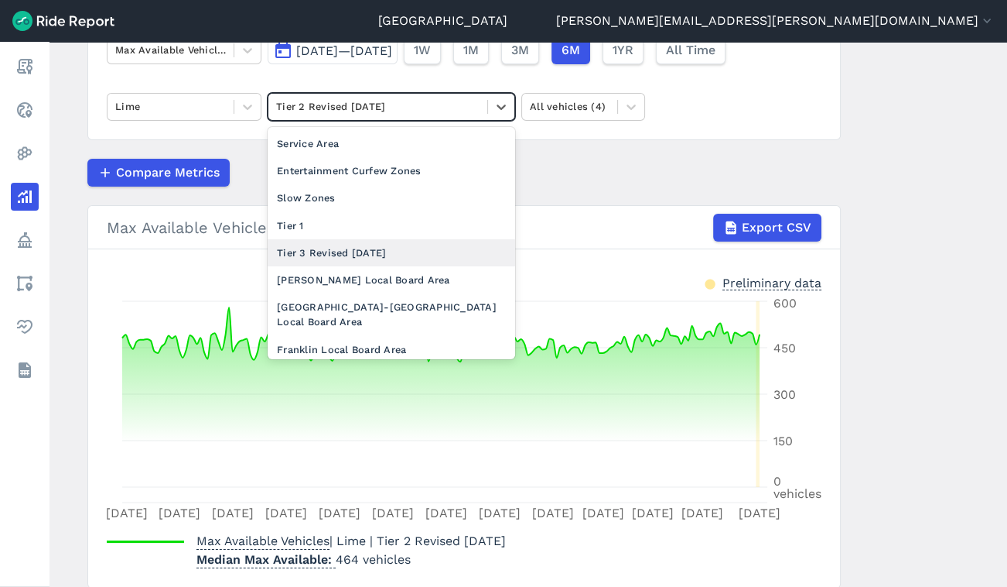
click at [335, 248] on div "Tier 3 Revised [DATE]" at bounding box center [392, 252] width 248 height 27
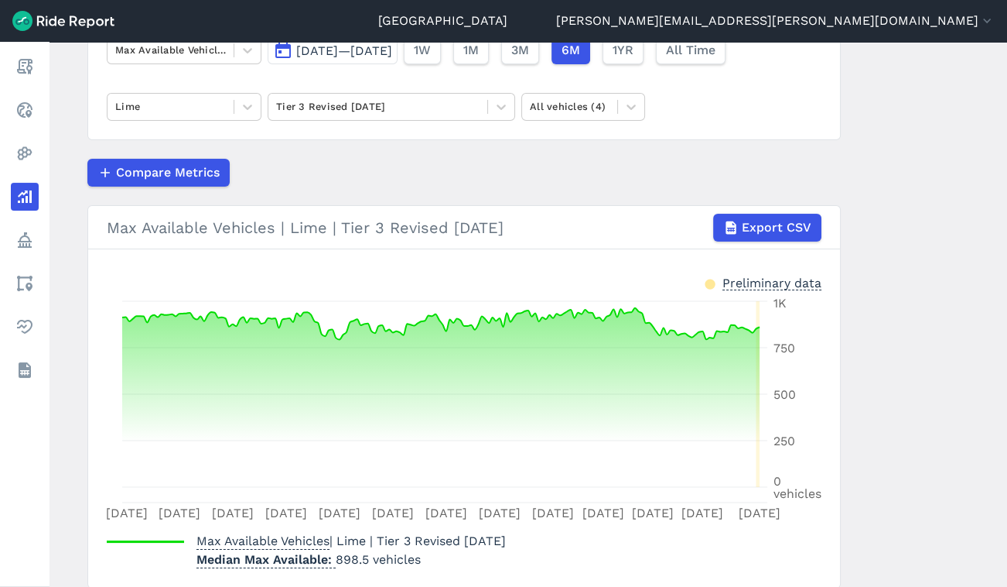
click at [390, 110] on div at bounding box center [378, 106] width 204 height 18
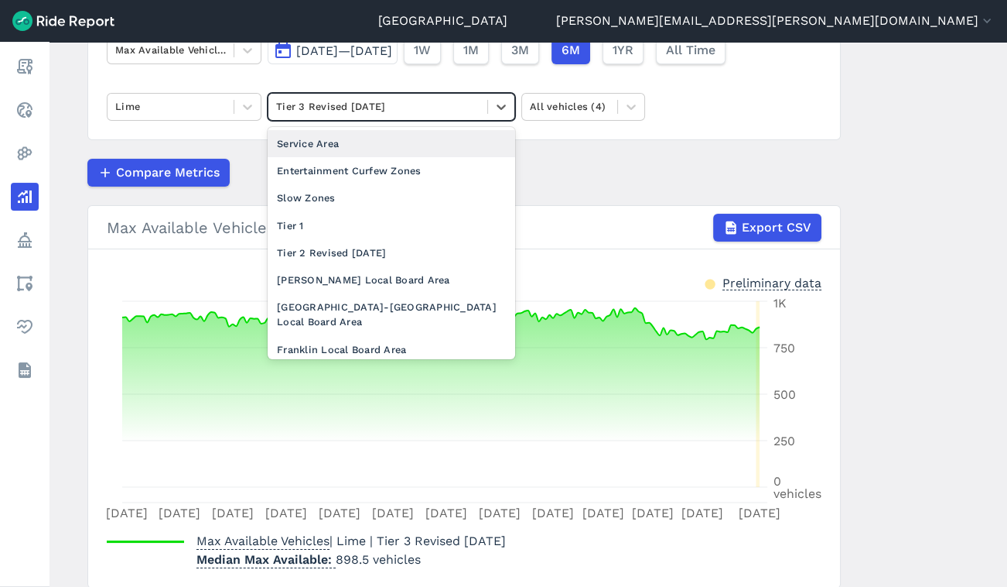
click at [351, 147] on div "Service Area" at bounding box center [392, 143] width 248 height 27
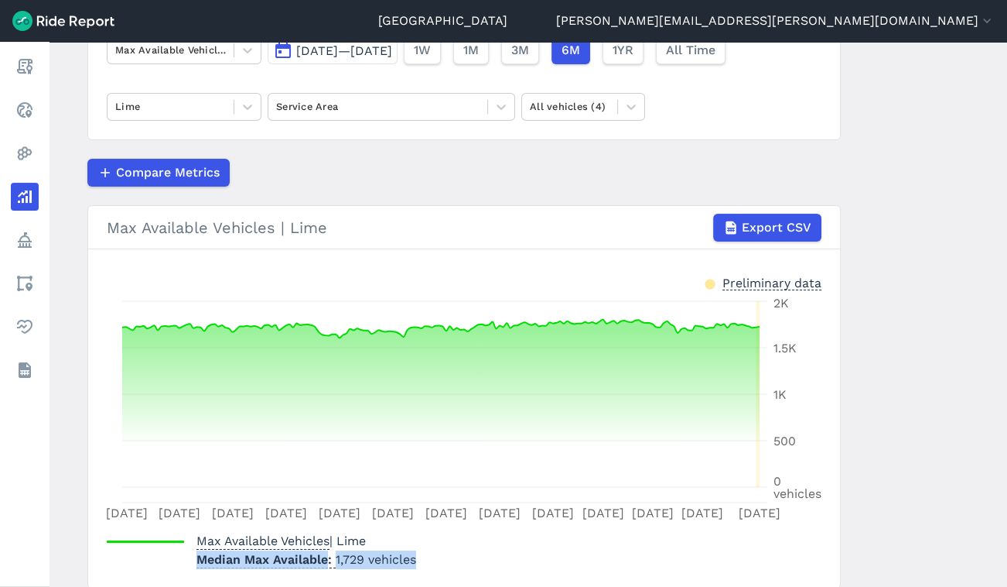
drag, startPoint x: 435, startPoint y: 561, endPoint x: 182, endPoint y: 561, distance: 253.0
click at [182, 561] on div "Max Available Vehicles | Lime Median Max Available 1,729 vehicles" at bounding box center [464, 546] width 715 height 43
copy p "Median Max Available 1,729 vehicles"
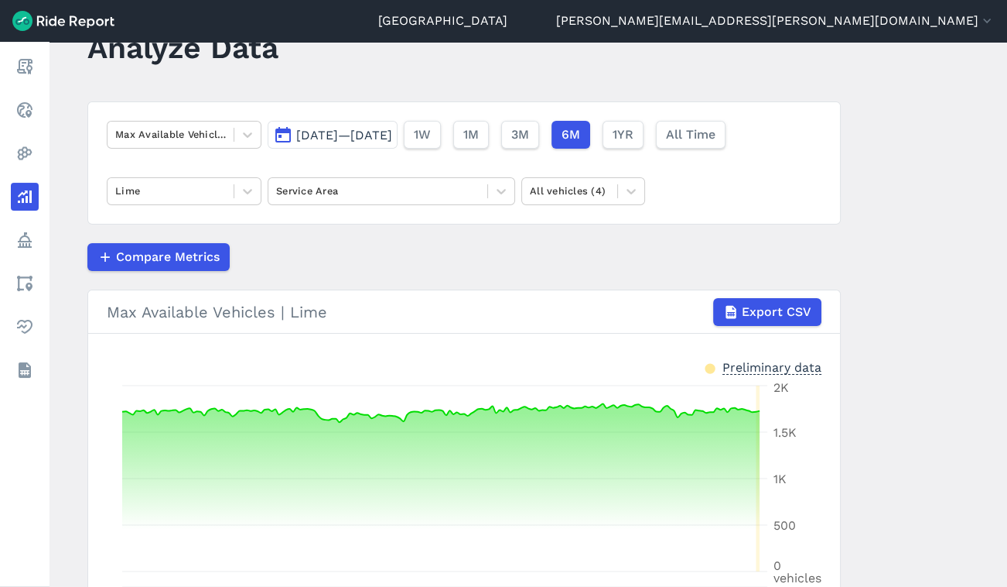
scroll to position [197, 0]
